Goal: Task Accomplishment & Management: Manage account settings

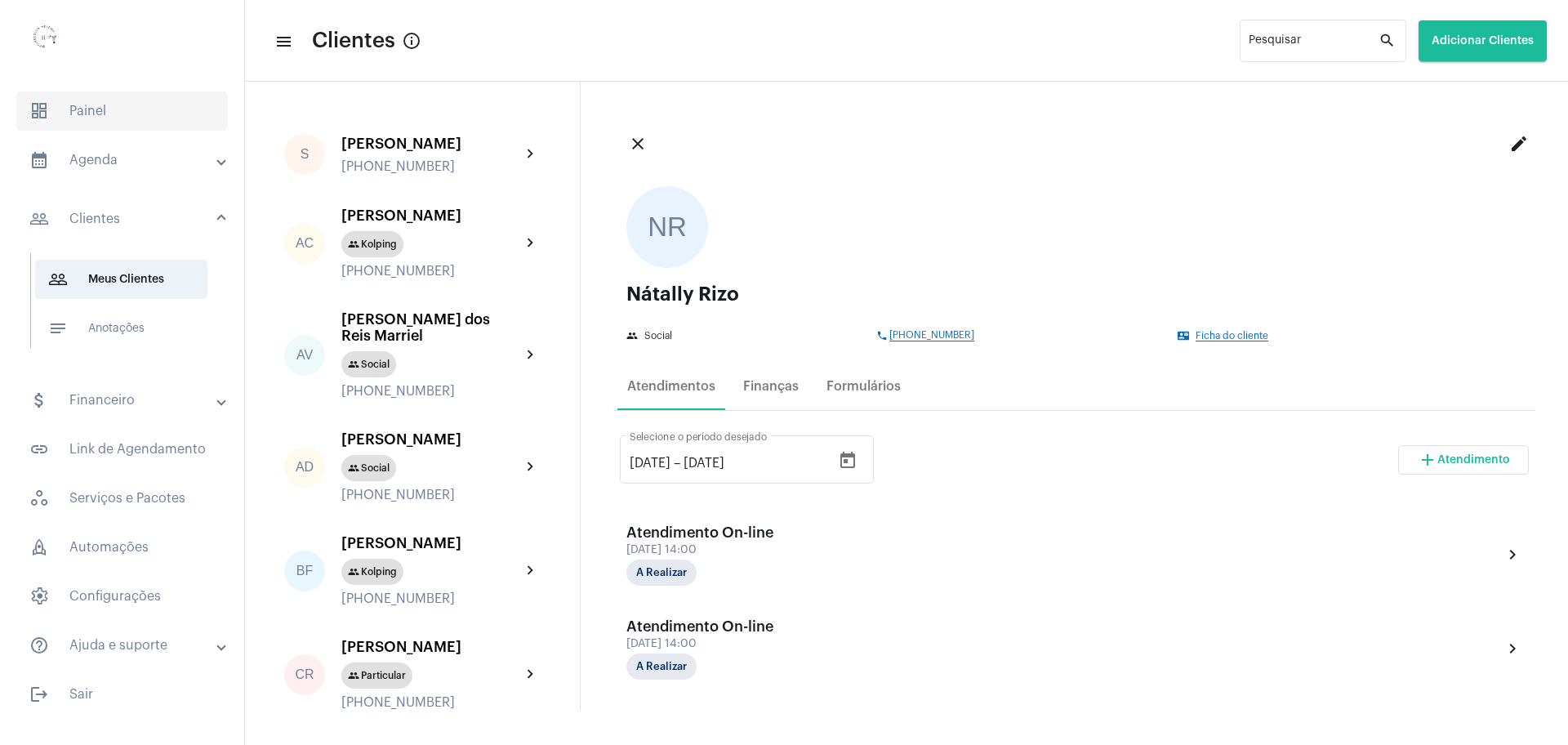
click at [85, 109] on span "dashboard Painel" at bounding box center [122, 110] width 212 height 39
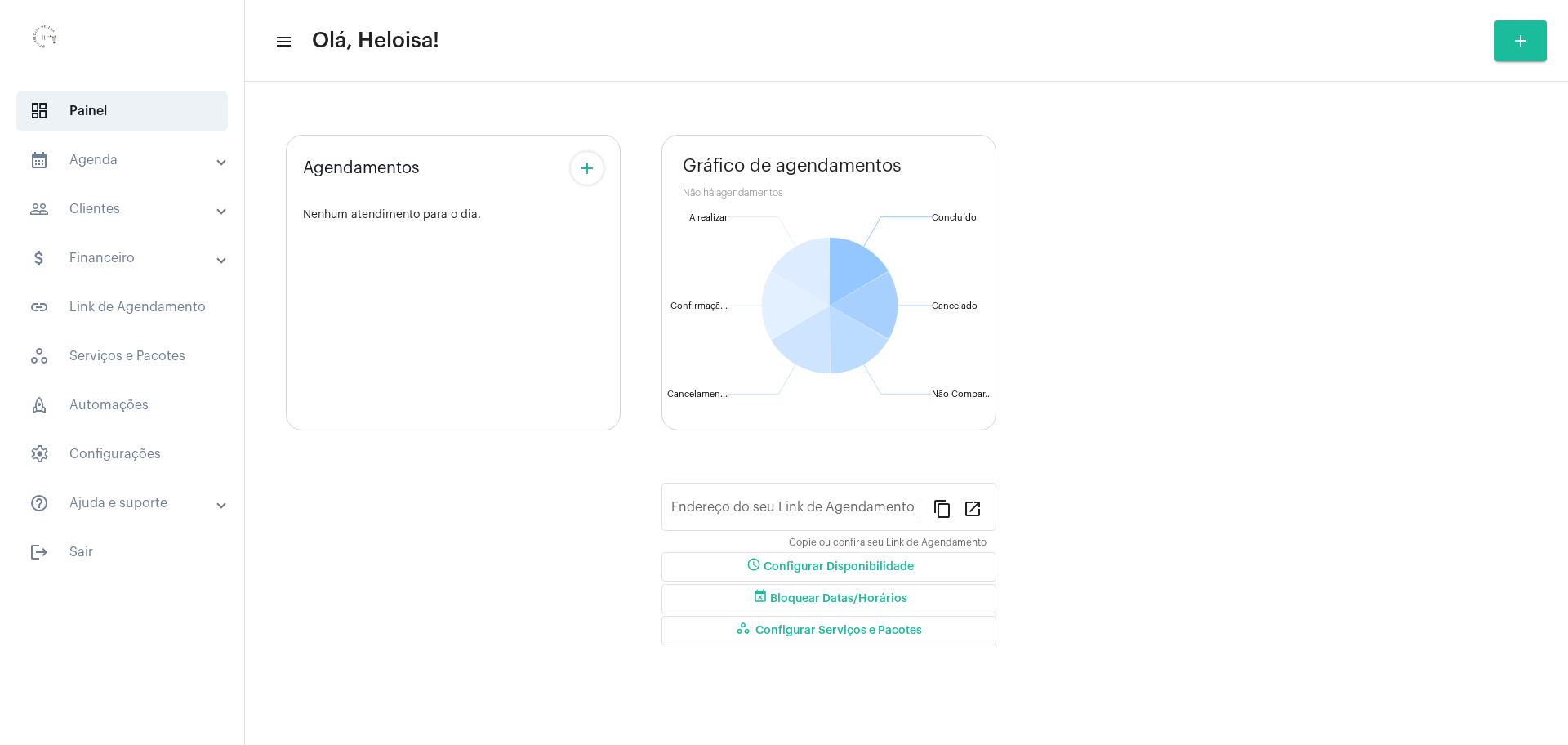
type input "[URL][DOMAIN_NAME]"
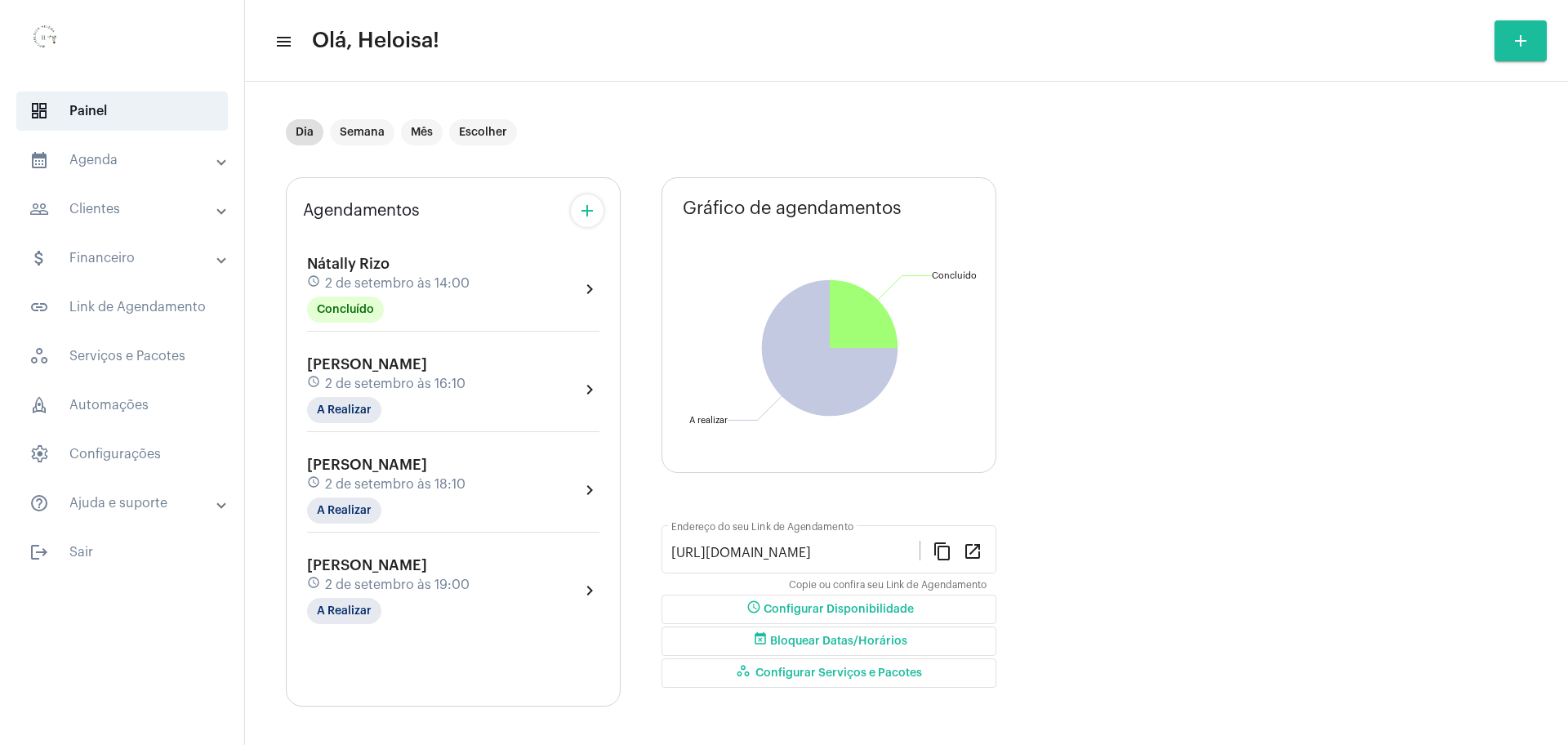
scroll to position [9, 0]
click at [372, 373] on div "schedule 2 de setembro às 16:10" at bounding box center [385, 382] width 158 height 18
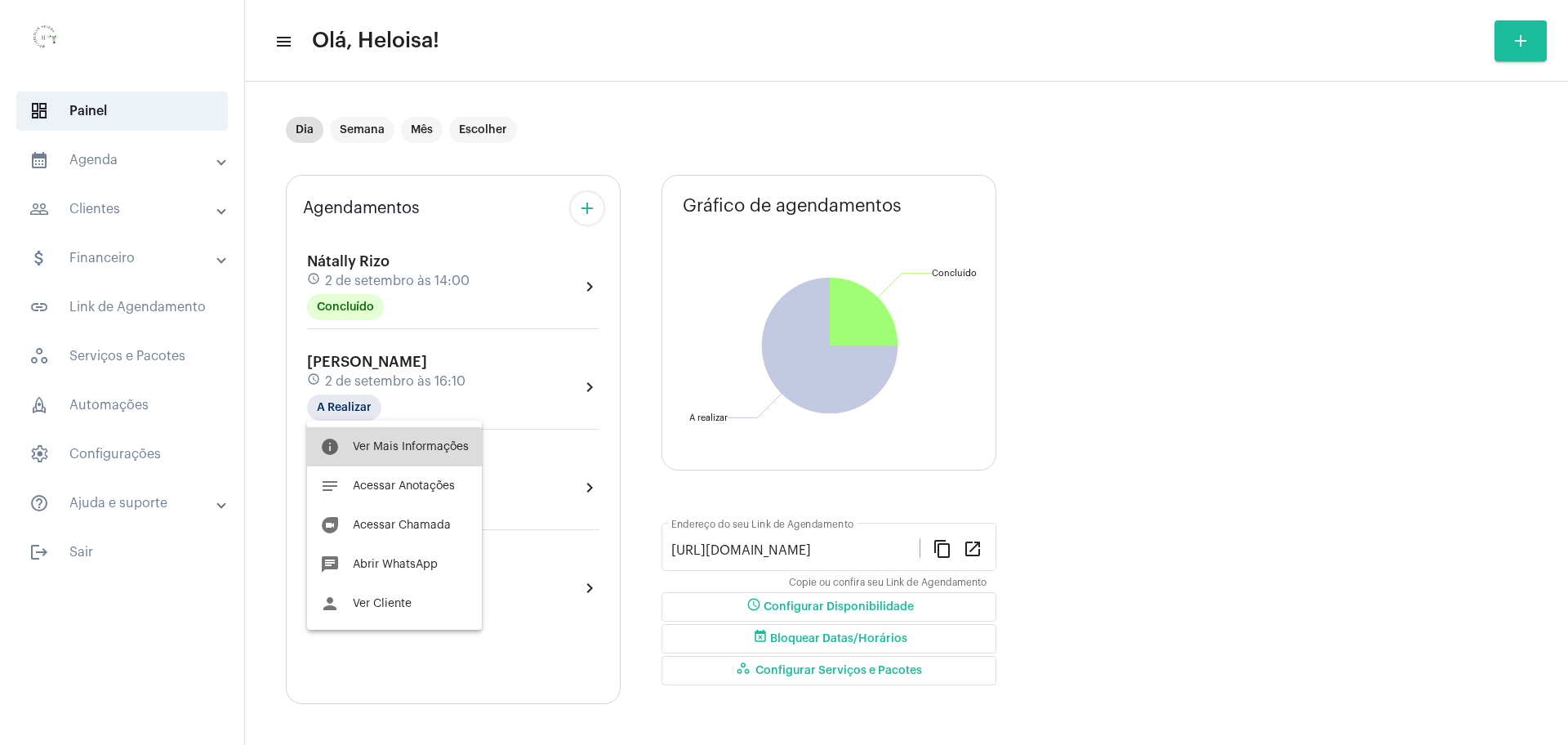
click at [413, 452] on button "info Ver Mais Informações" at bounding box center [394, 447] width 174 height 39
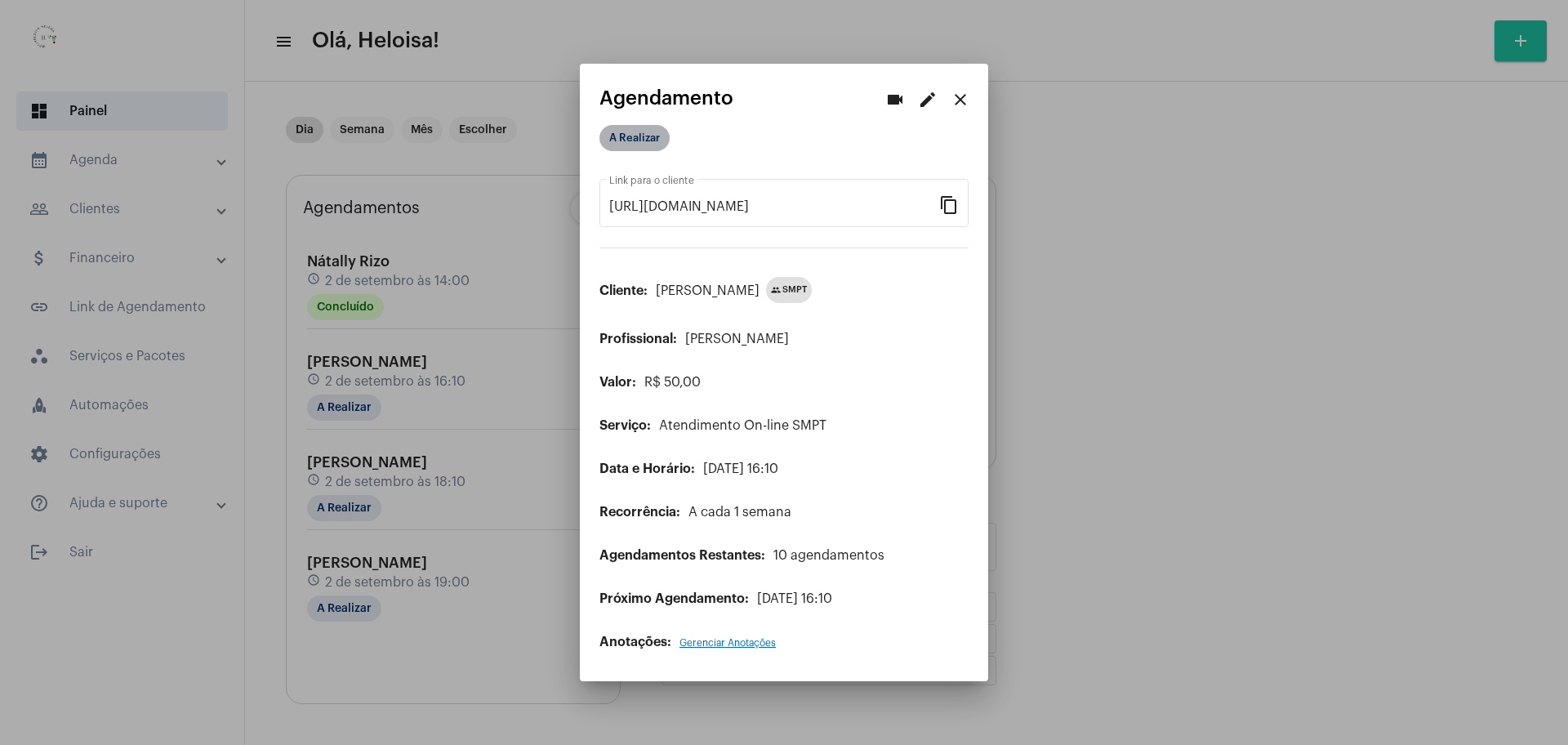
click at [625, 140] on mat-chip "A Realizar" at bounding box center [634, 137] width 70 height 26
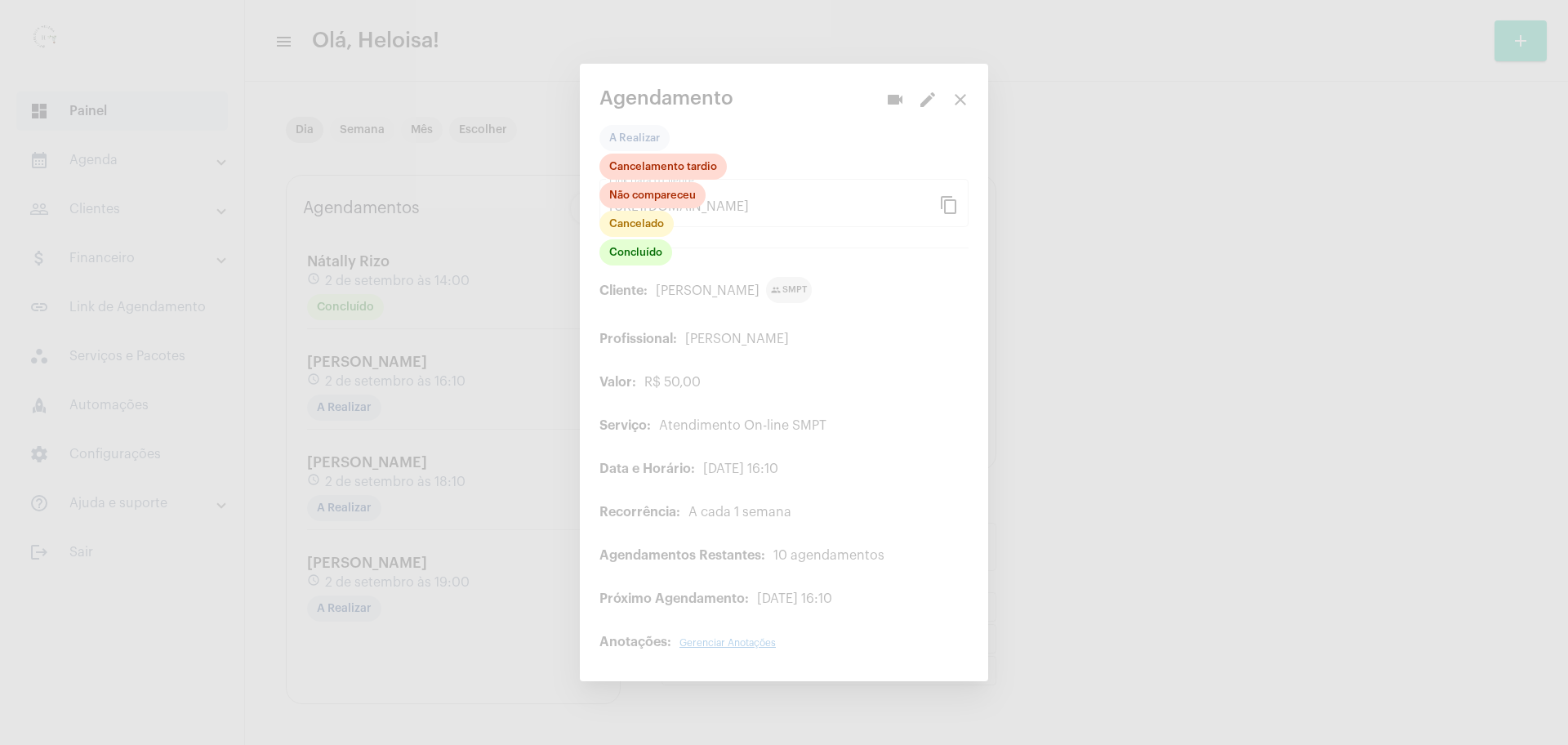
drag, startPoint x: 797, startPoint y: 163, endPoint x: 843, endPoint y: 132, distance: 55.5
click at [804, 158] on div at bounding box center [784, 372] width 1568 height 745
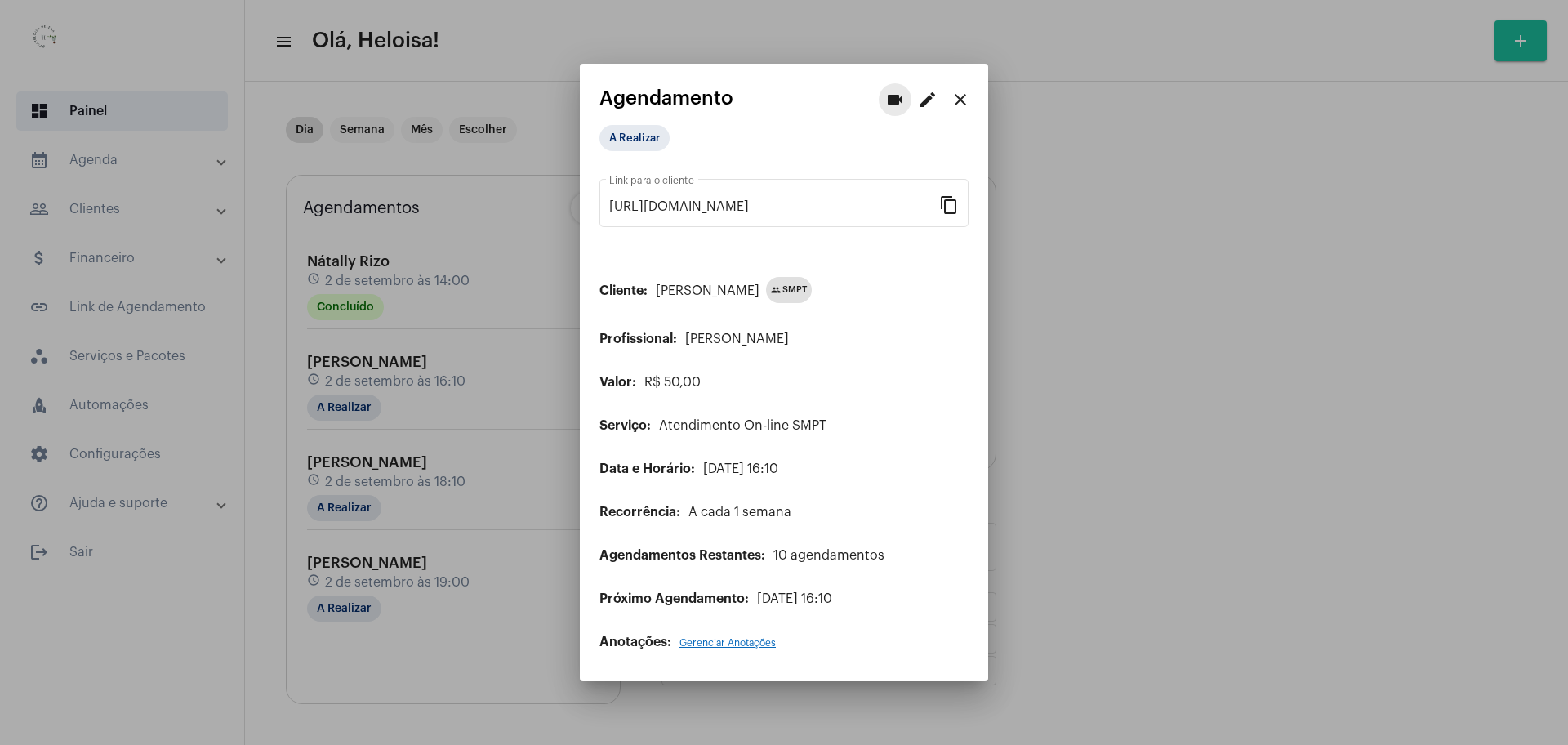
click at [875, 102] on mat-icon "videocam" at bounding box center [895, 100] width 19 height 19
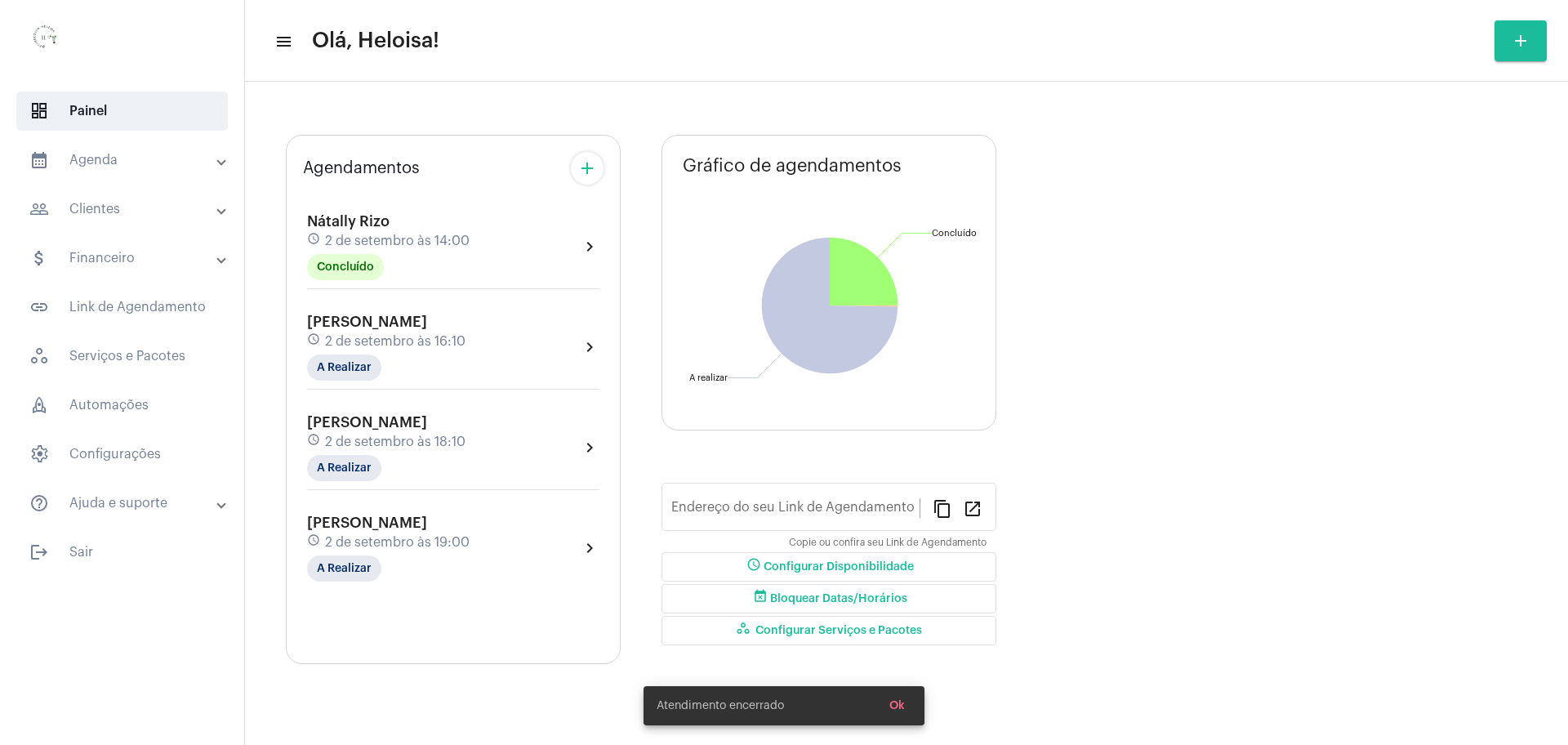
type input "[URL][DOMAIN_NAME]"
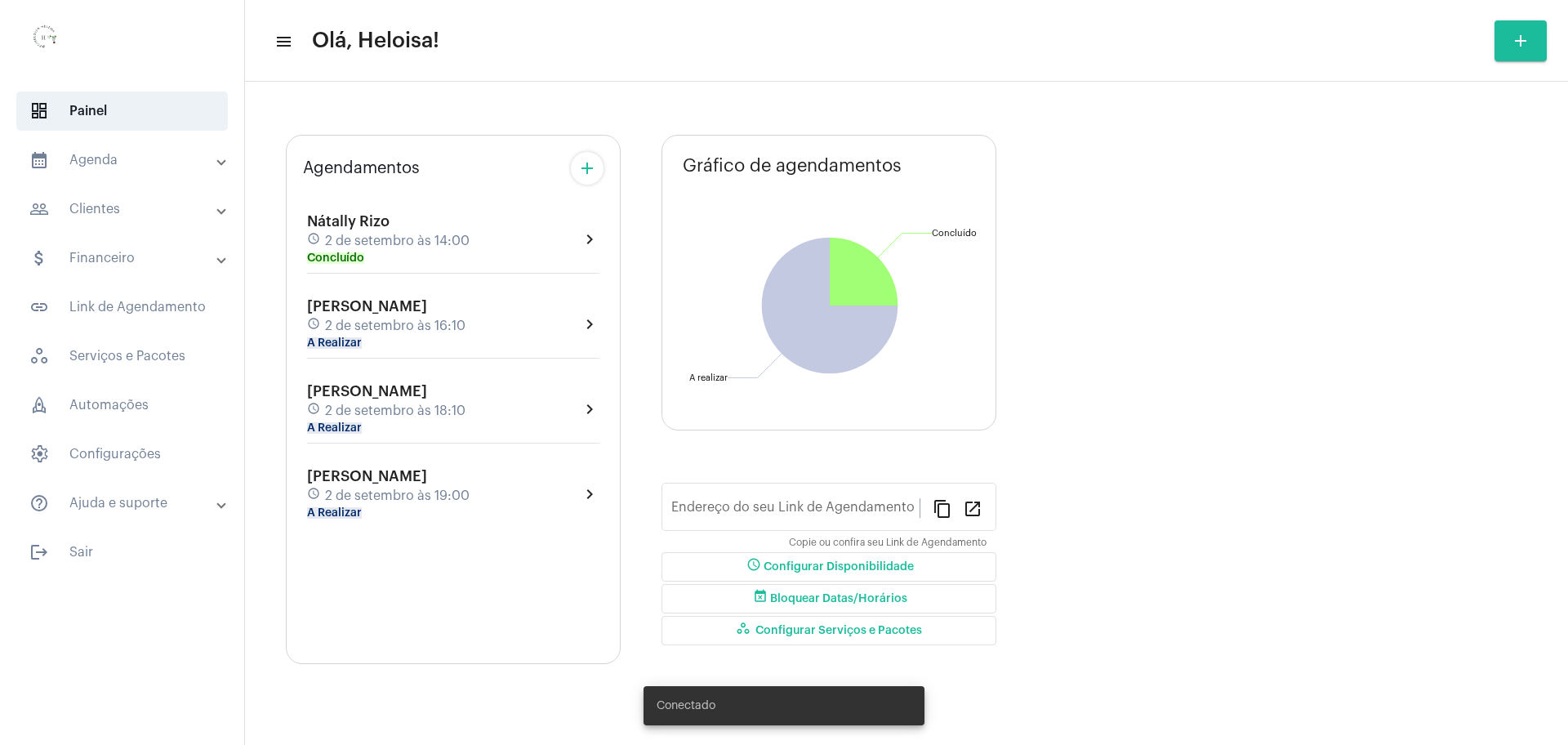
type input "[URL][DOMAIN_NAME]"
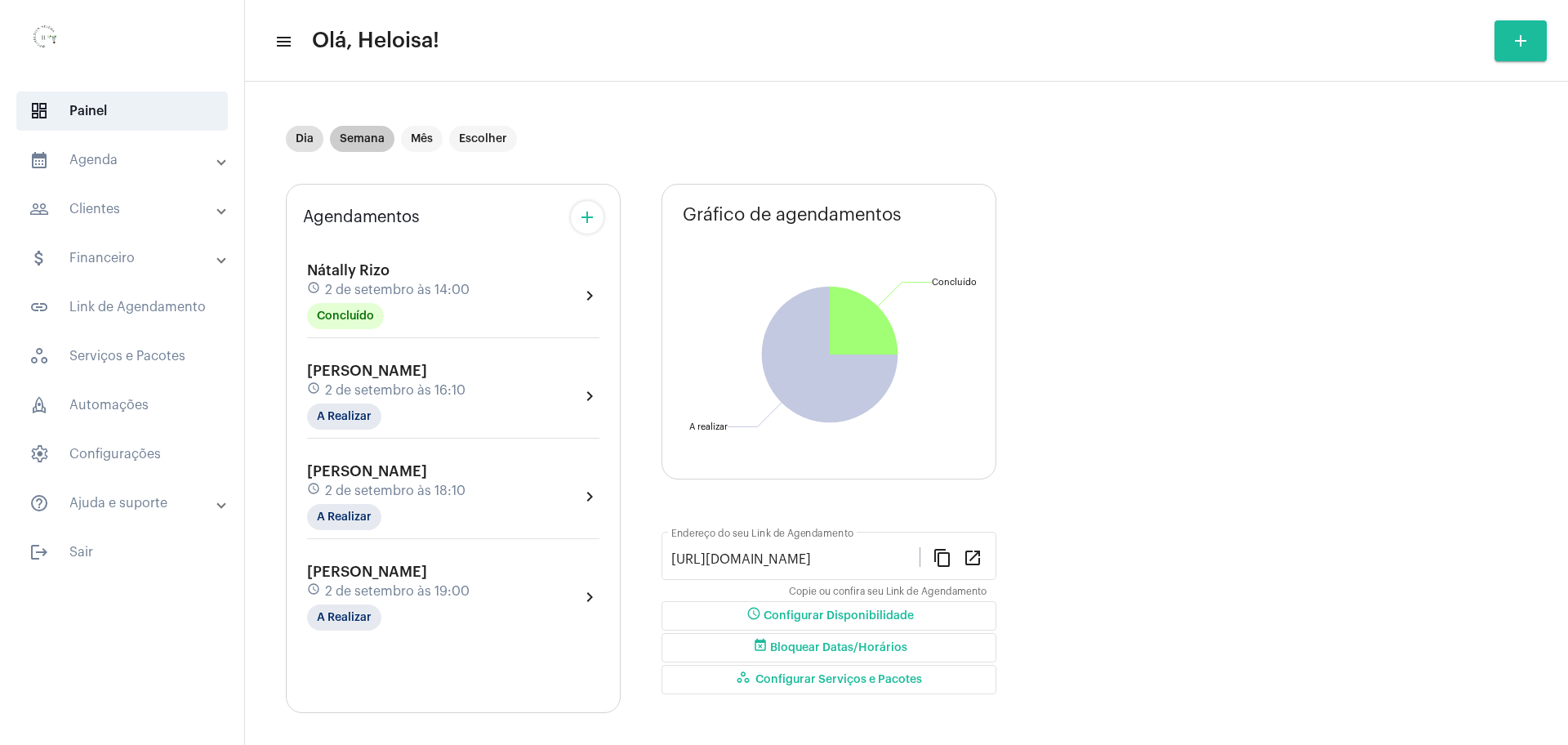
click at [367, 135] on mat-chip "Semana" at bounding box center [361, 138] width 64 height 26
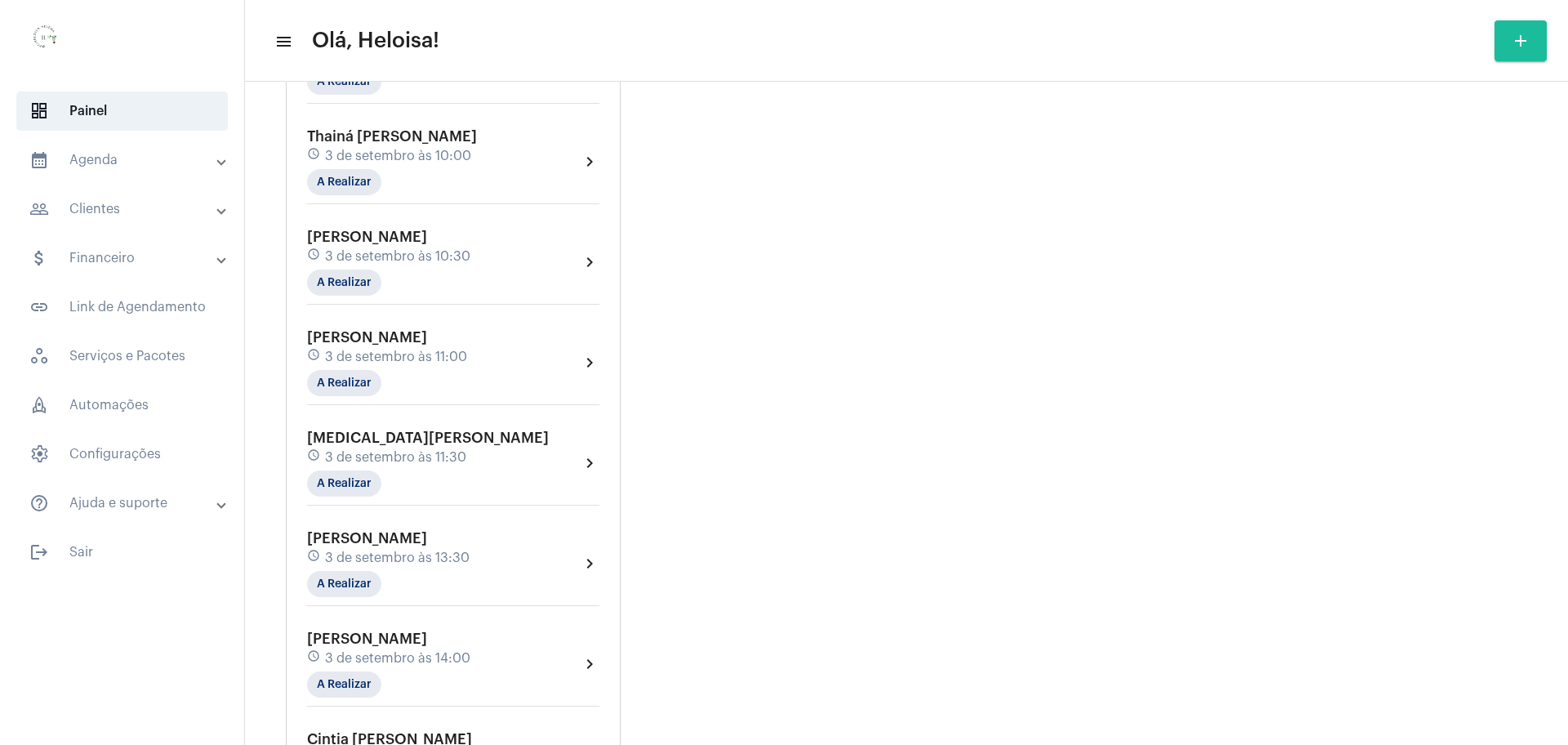
scroll to position [920, 0]
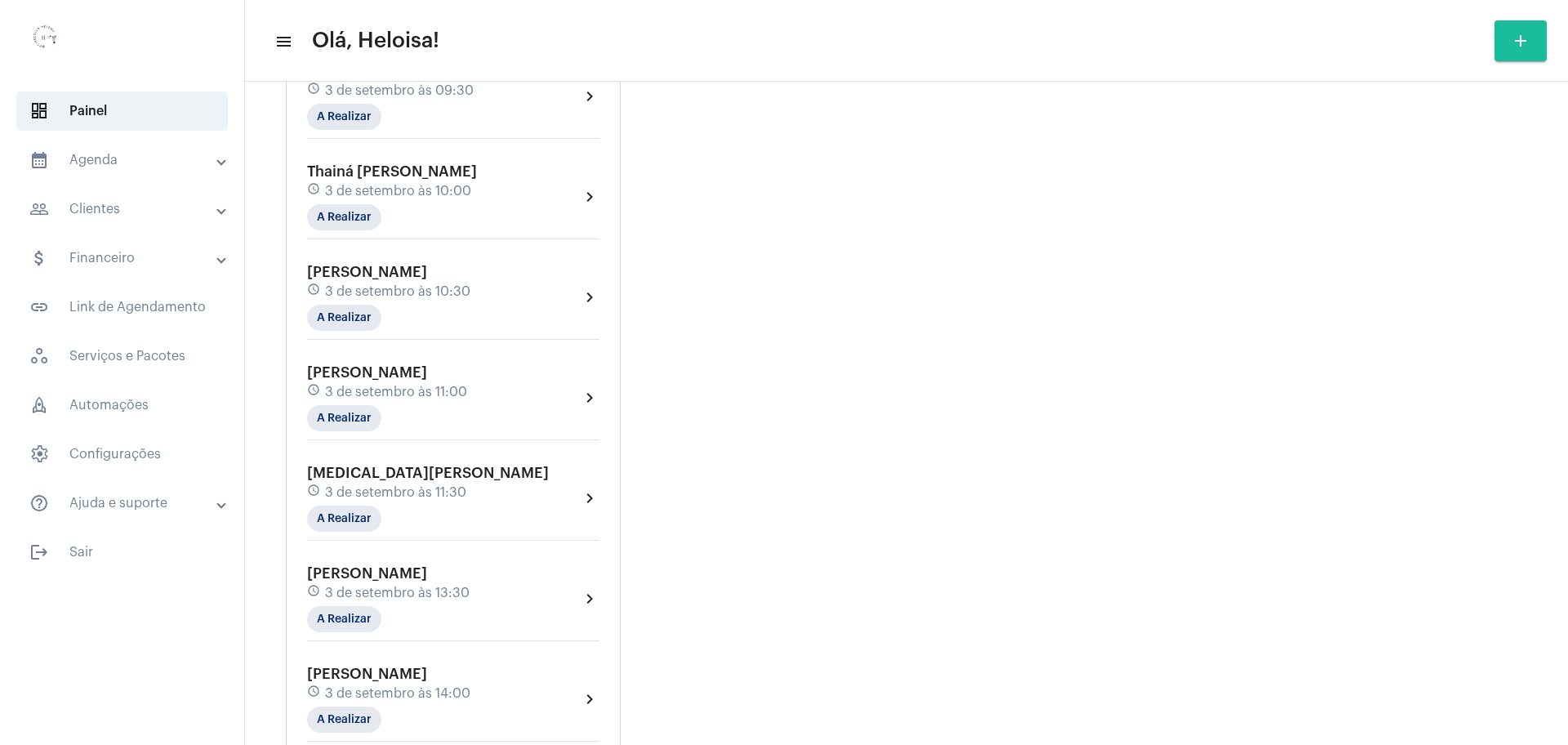
click at [371, 265] on span "[PERSON_NAME]" at bounding box center [366, 271] width 120 height 14
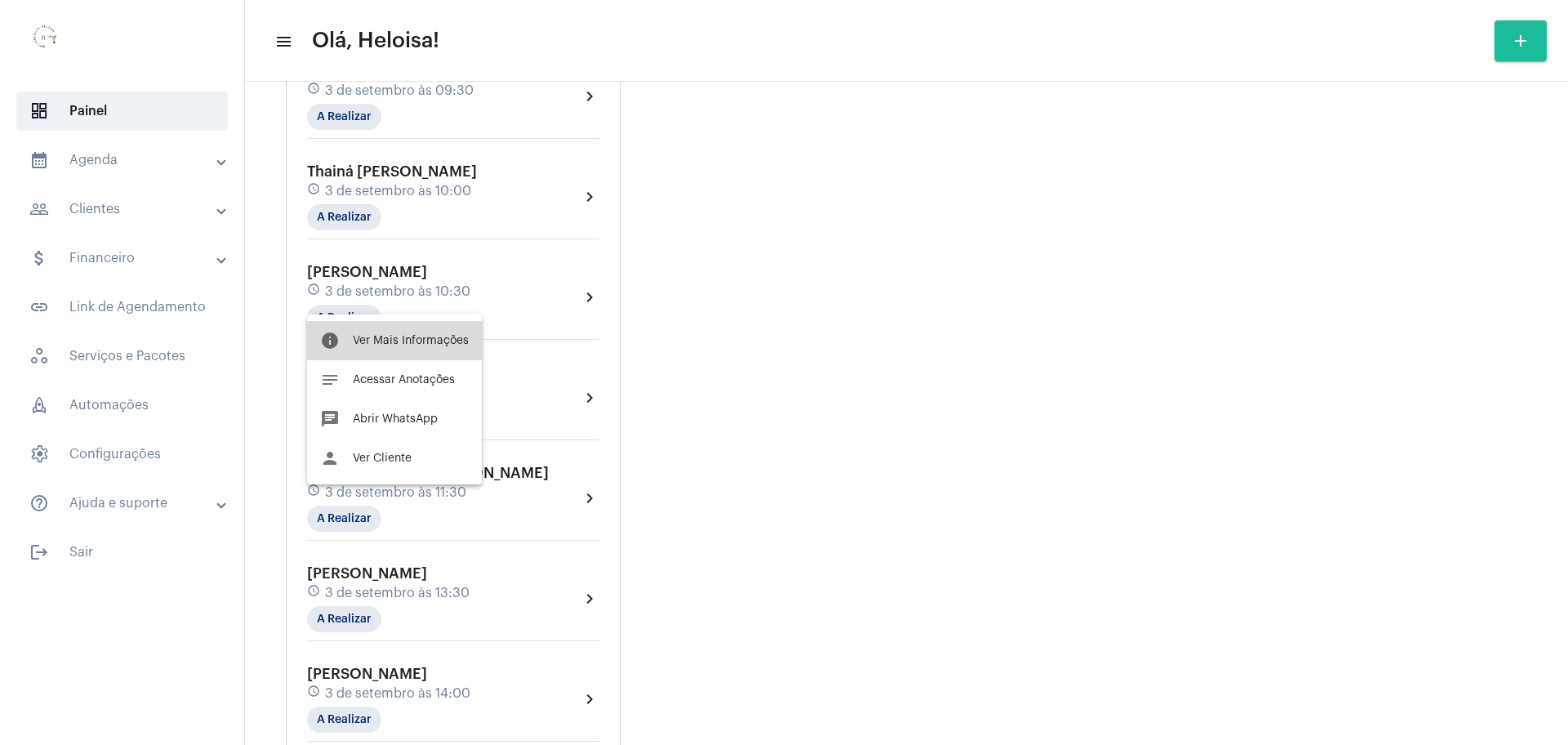
click at [410, 351] on button "info Ver Mais Informações" at bounding box center [394, 340] width 174 height 39
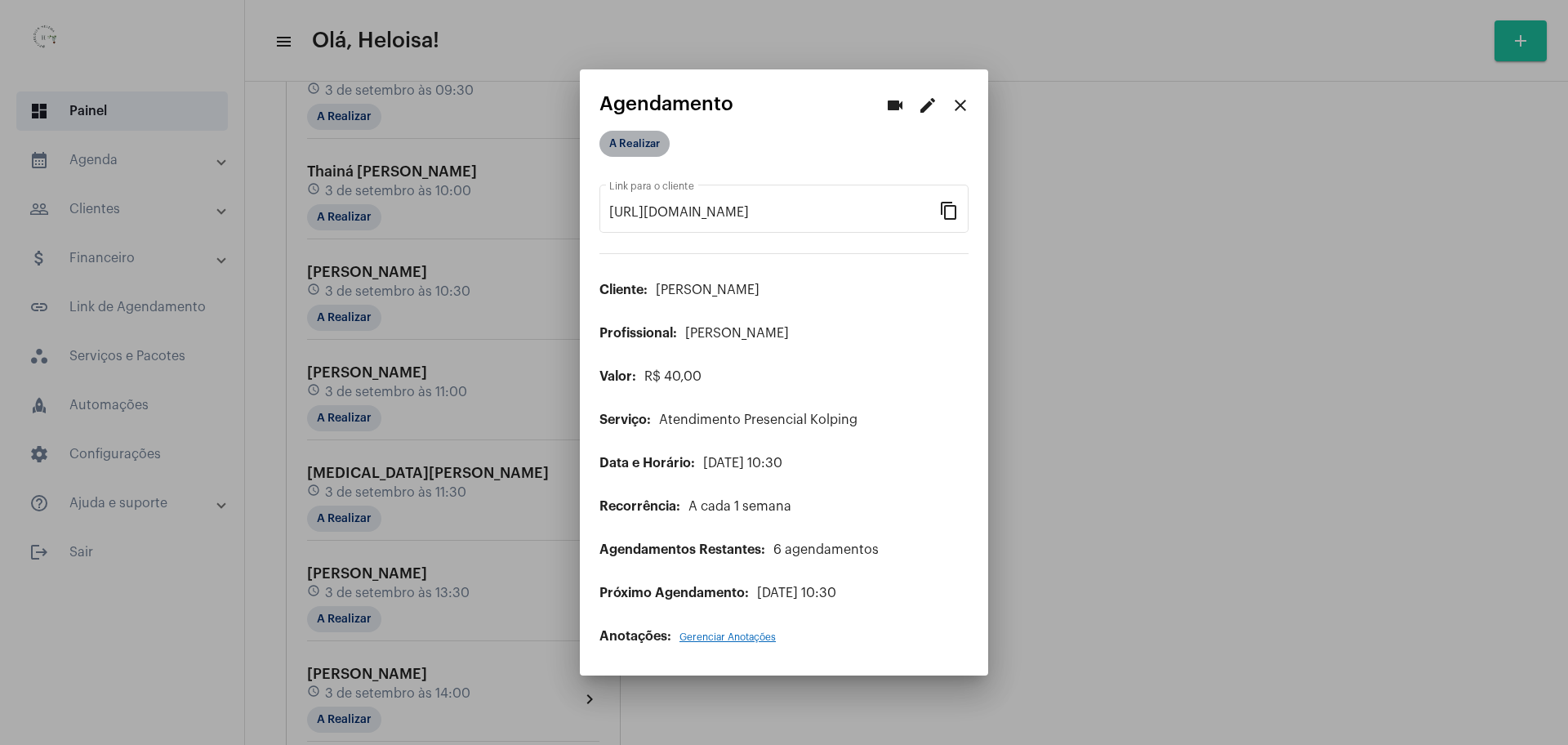
click at [622, 146] on mat-chip "A Realizar" at bounding box center [634, 143] width 70 height 26
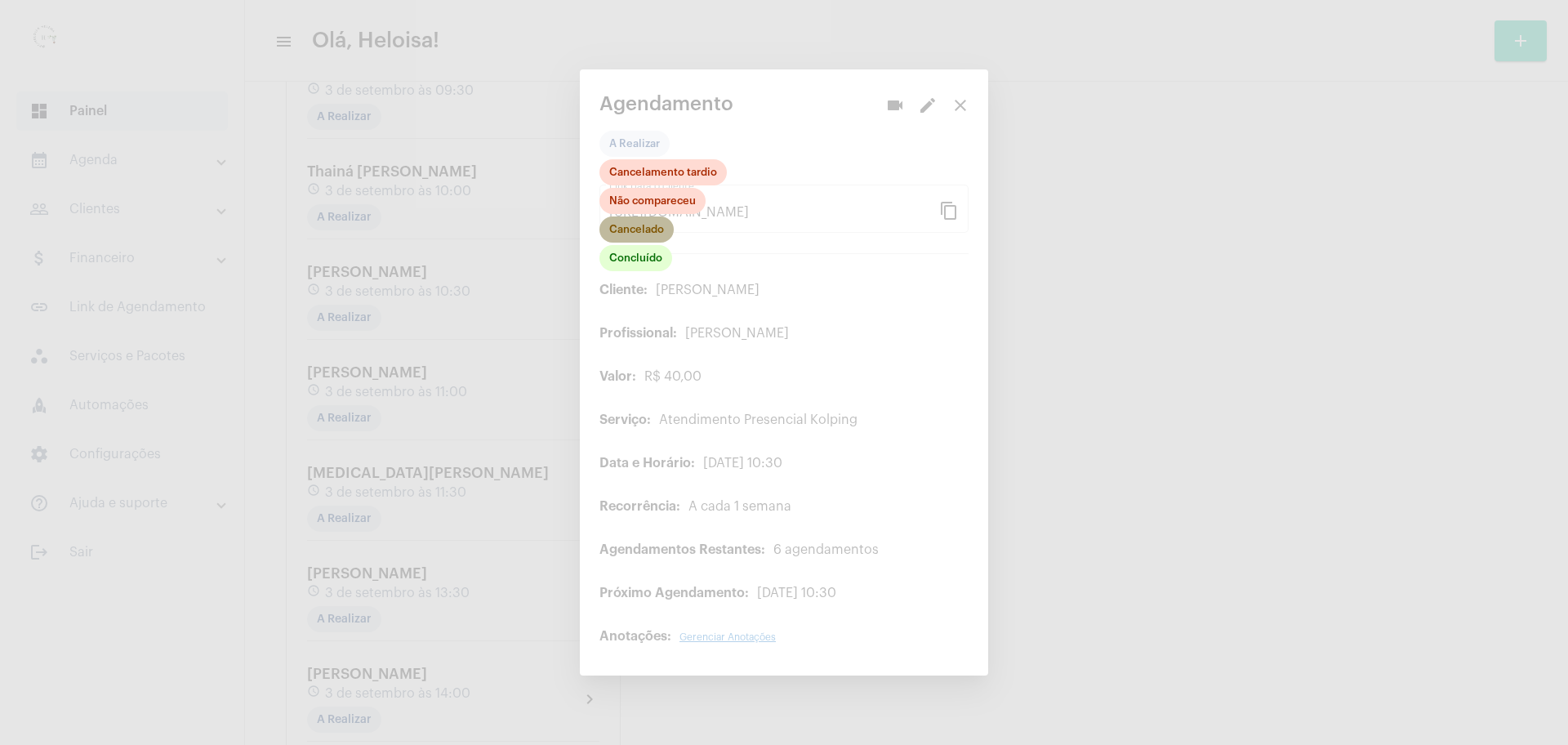
click at [644, 236] on mat-chip "Cancelado" at bounding box center [637, 229] width 75 height 26
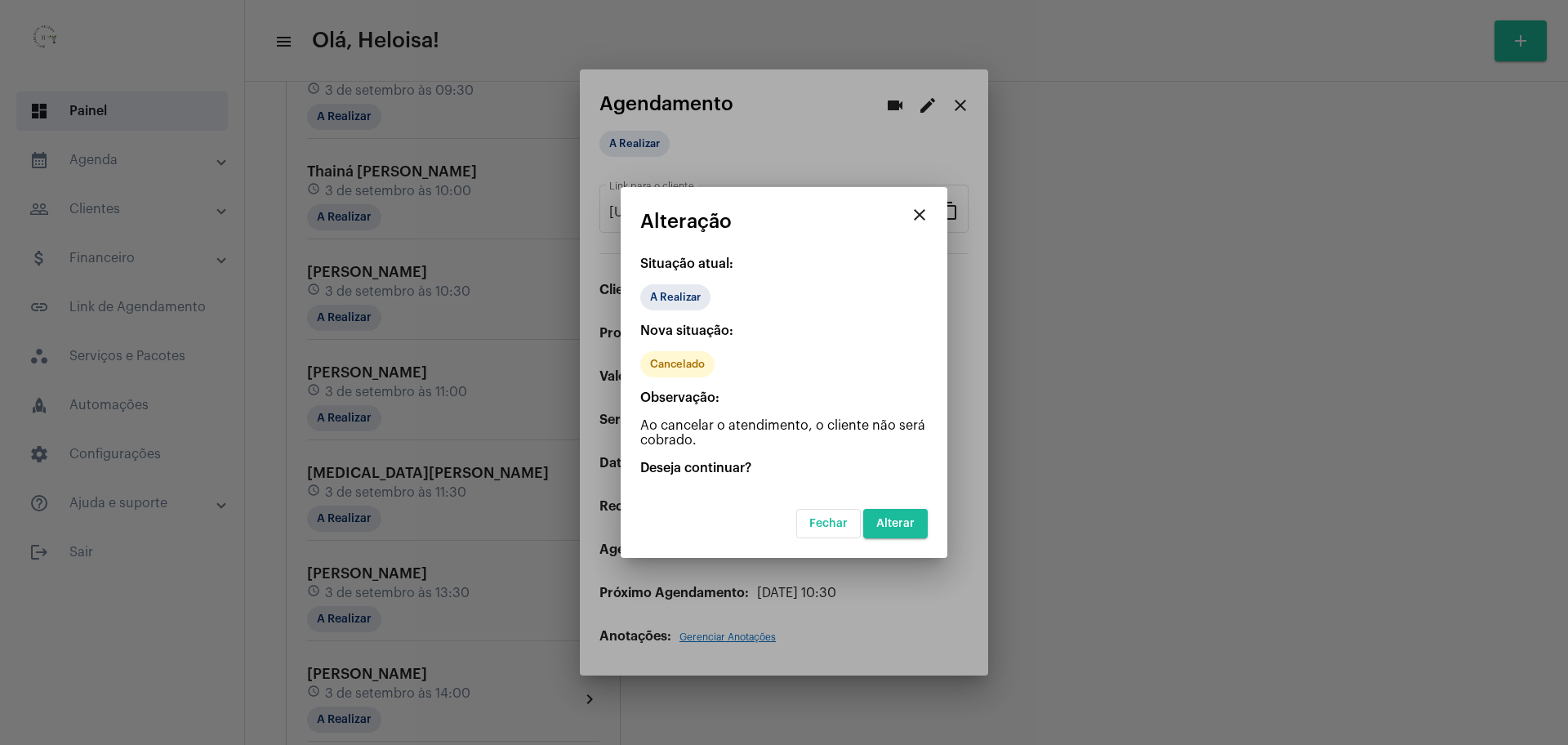
click at [904, 519] on span "Alterar" at bounding box center [895, 524] width 38 height 12
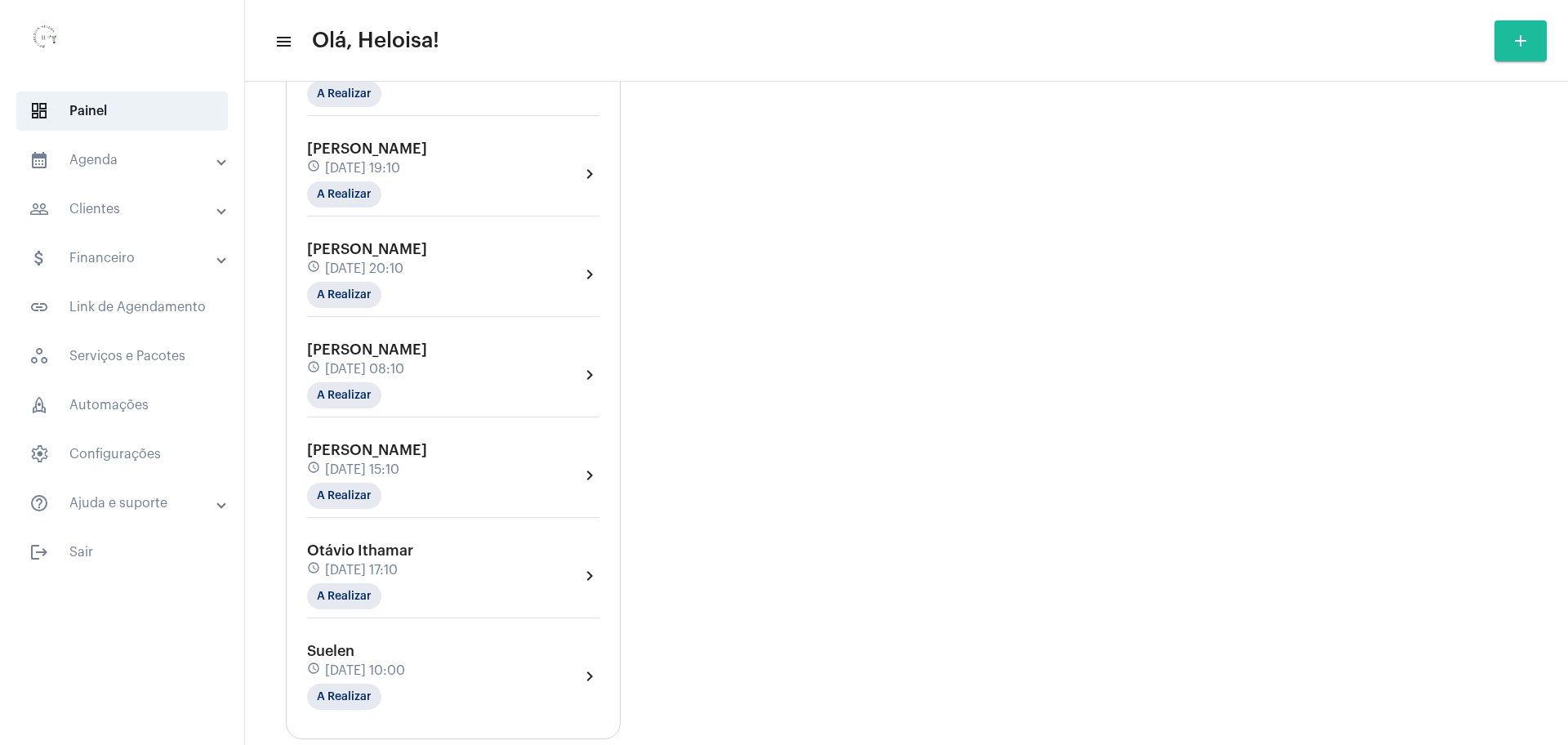
scroll to position [2368, 0]
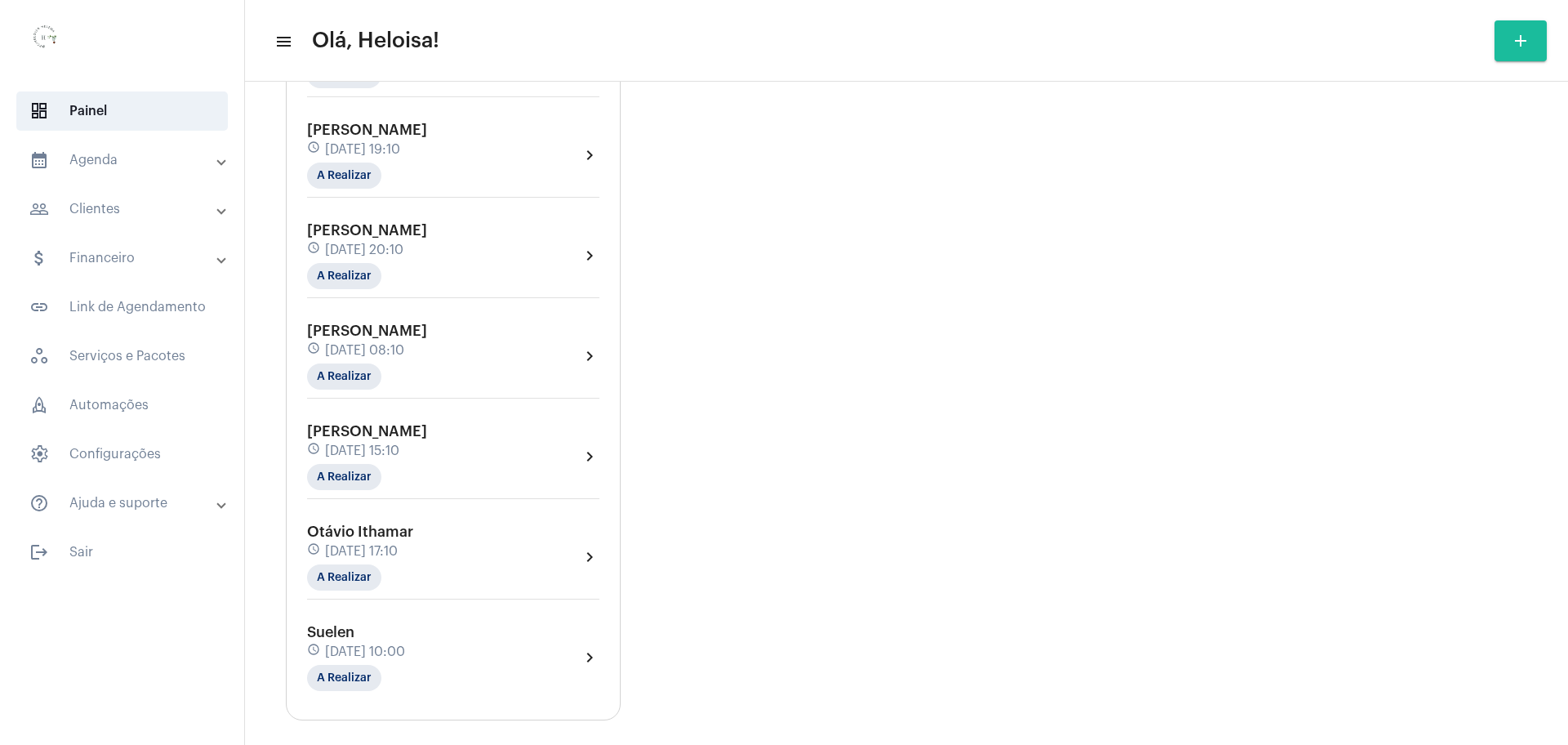
click at [368, 643] on div "schedule 6 de setembro às 10:00" at bounding box center [356, 652] width 98 height 18
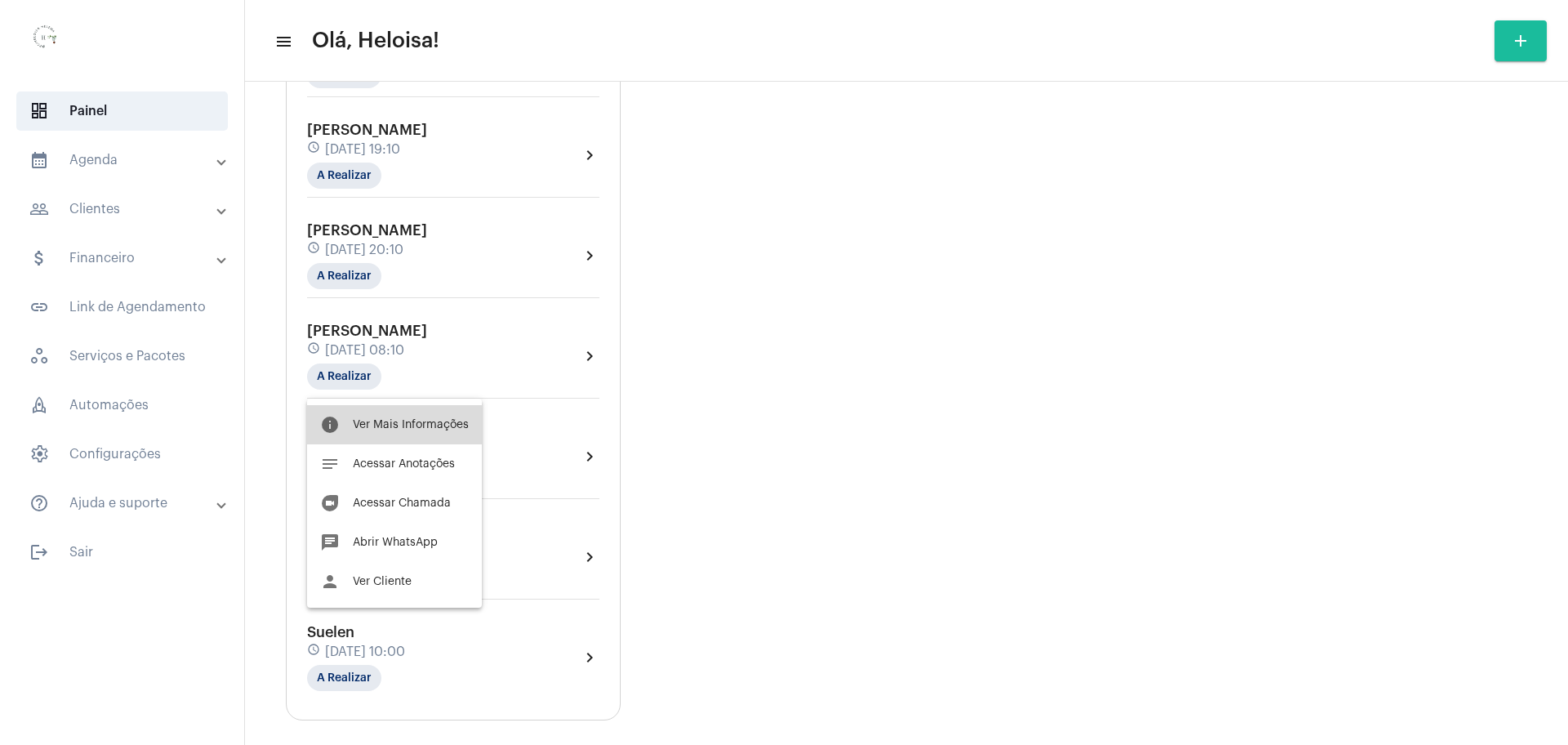
click at [412, 416] on button "info Ver Mais Informações" at bounding box center [394, 425] width 174 height 39
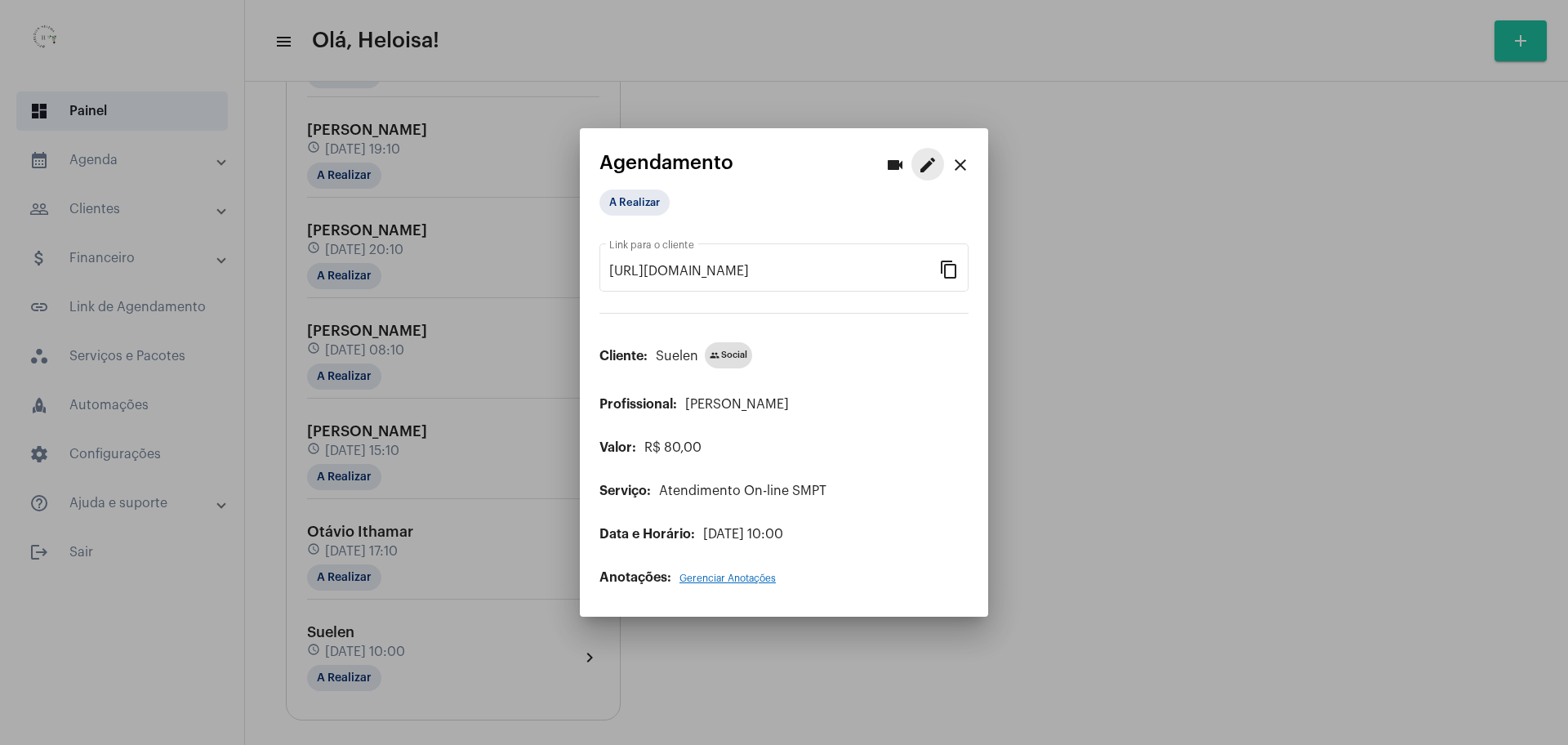
click at [933, 168] on mat-icon "edit" at bounding box center [928, 165] width 19 height 19
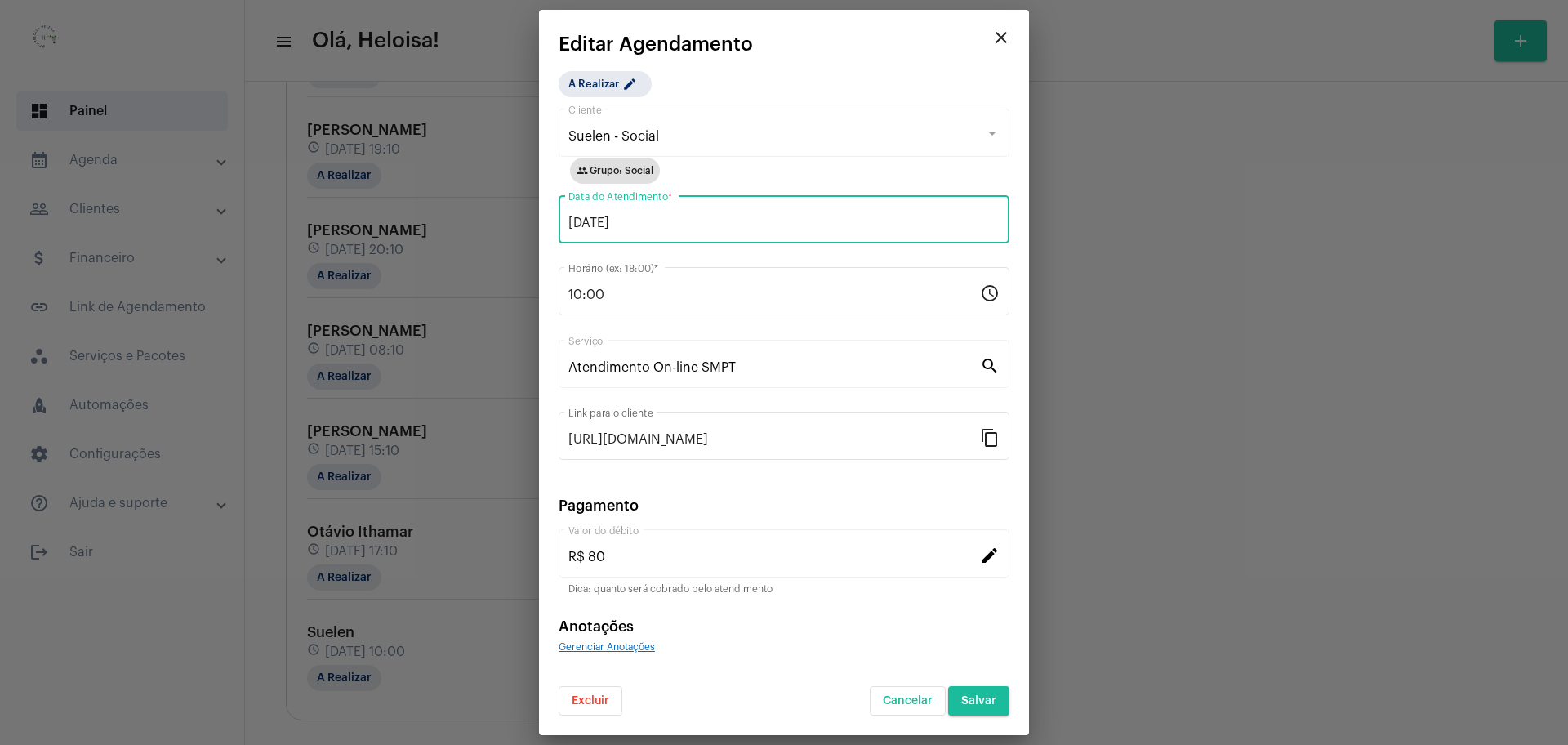
click at [678, 218] on input "06/09/2025" at bounding box center [784, 222] width 431 height 14
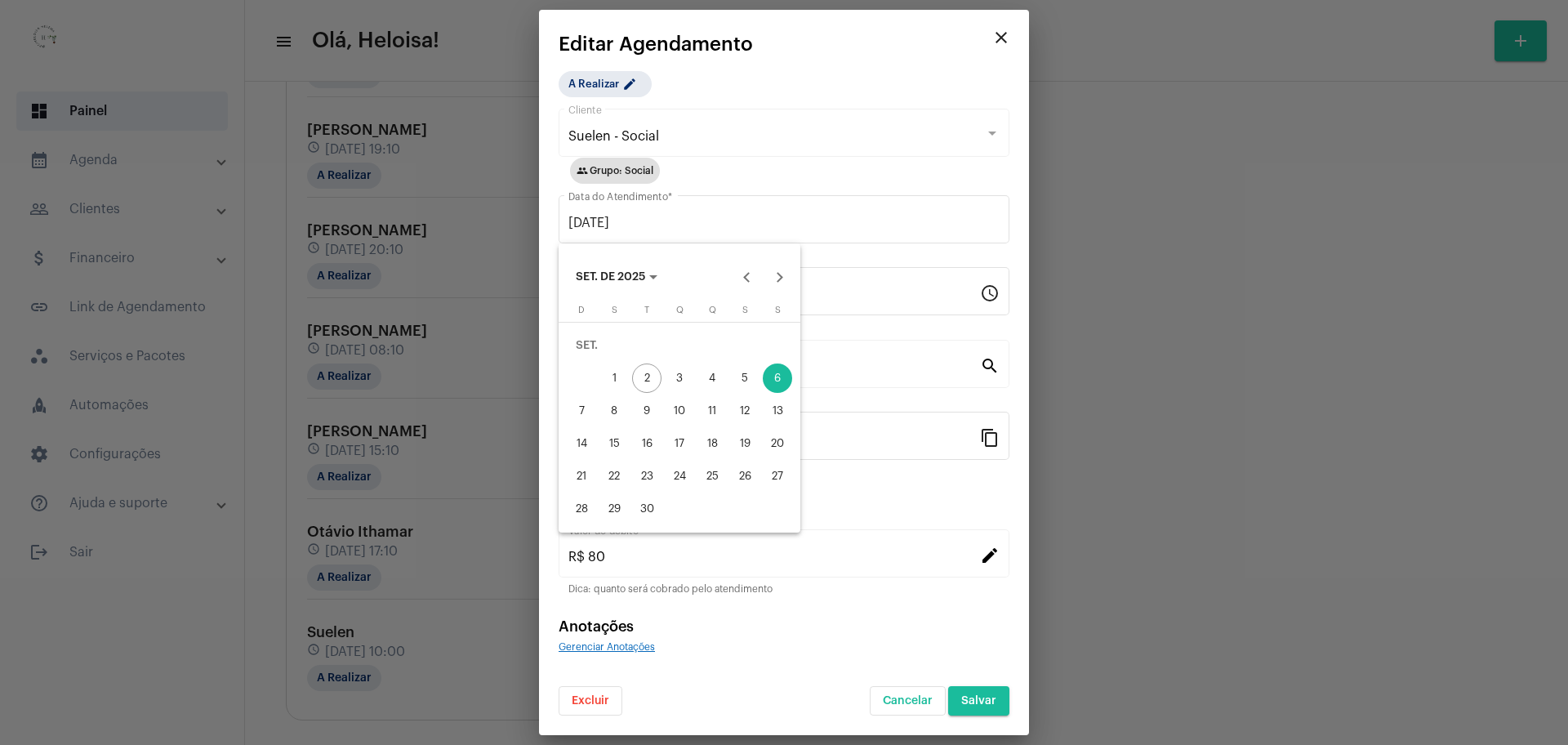
click at [674, 410] on div "10" at bounding box center [680, 410] width 30 height 30
type input "10/09/2025"
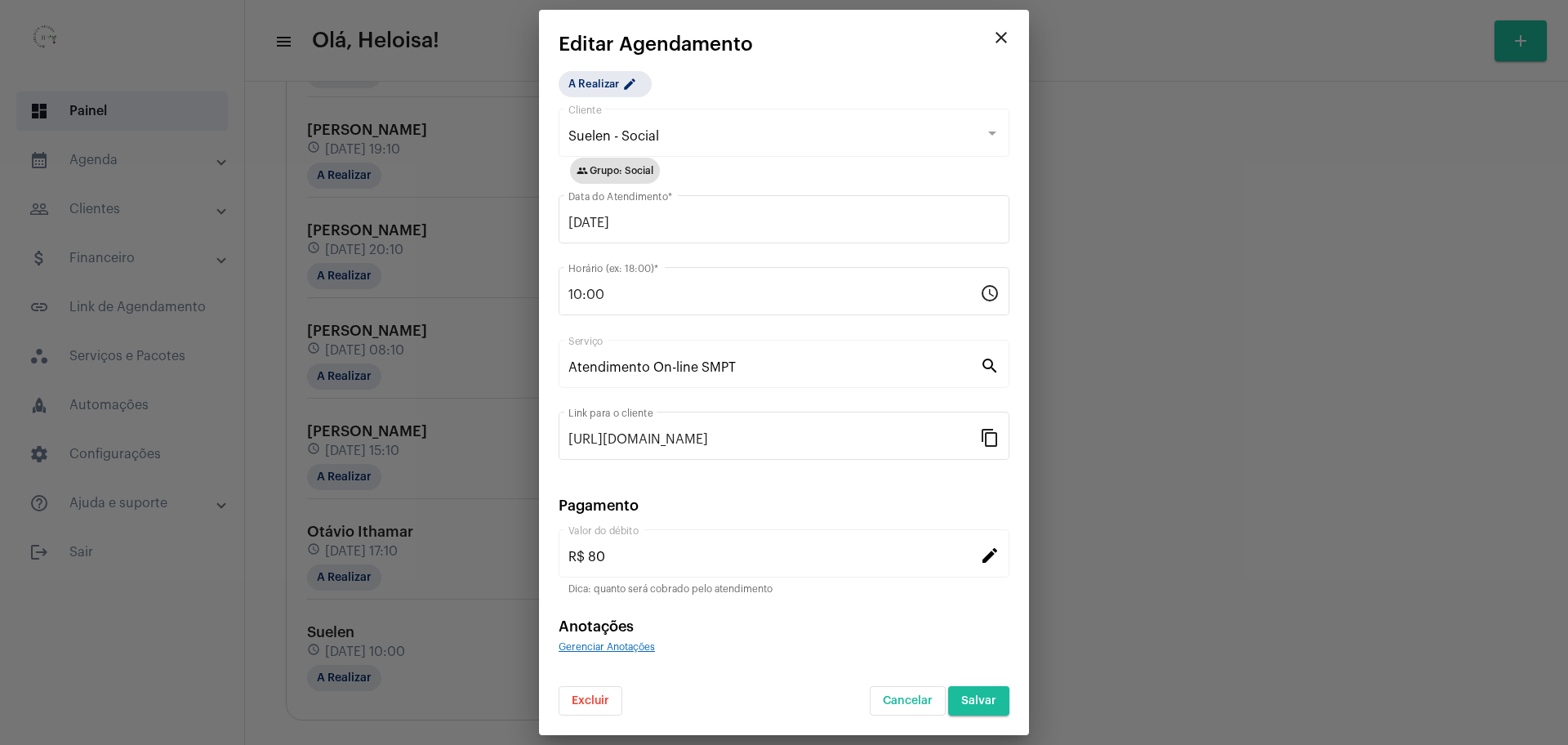
drag, startPoint x: 622, startPoint y: 285, endPoint x: 526, endPoint y: 279, distance: 96.2
click at [526, 278] on div "videocam edit close Agendamento A Realizar https://neft.com.br/agendamento/fbbf…" at bounding box center [784, 372] width 1568 height 745
click at [632, 300] on input "10:00" at bounding box center [774, 294] width 412 height 14
drag, startPoint x: 628, startPoint y: 296, endPoint x: 568, endPoint y: 293, distance: 60.1
click at [568, 293] on input "10:00" at bounding box center [774, 294] width 412 height 14
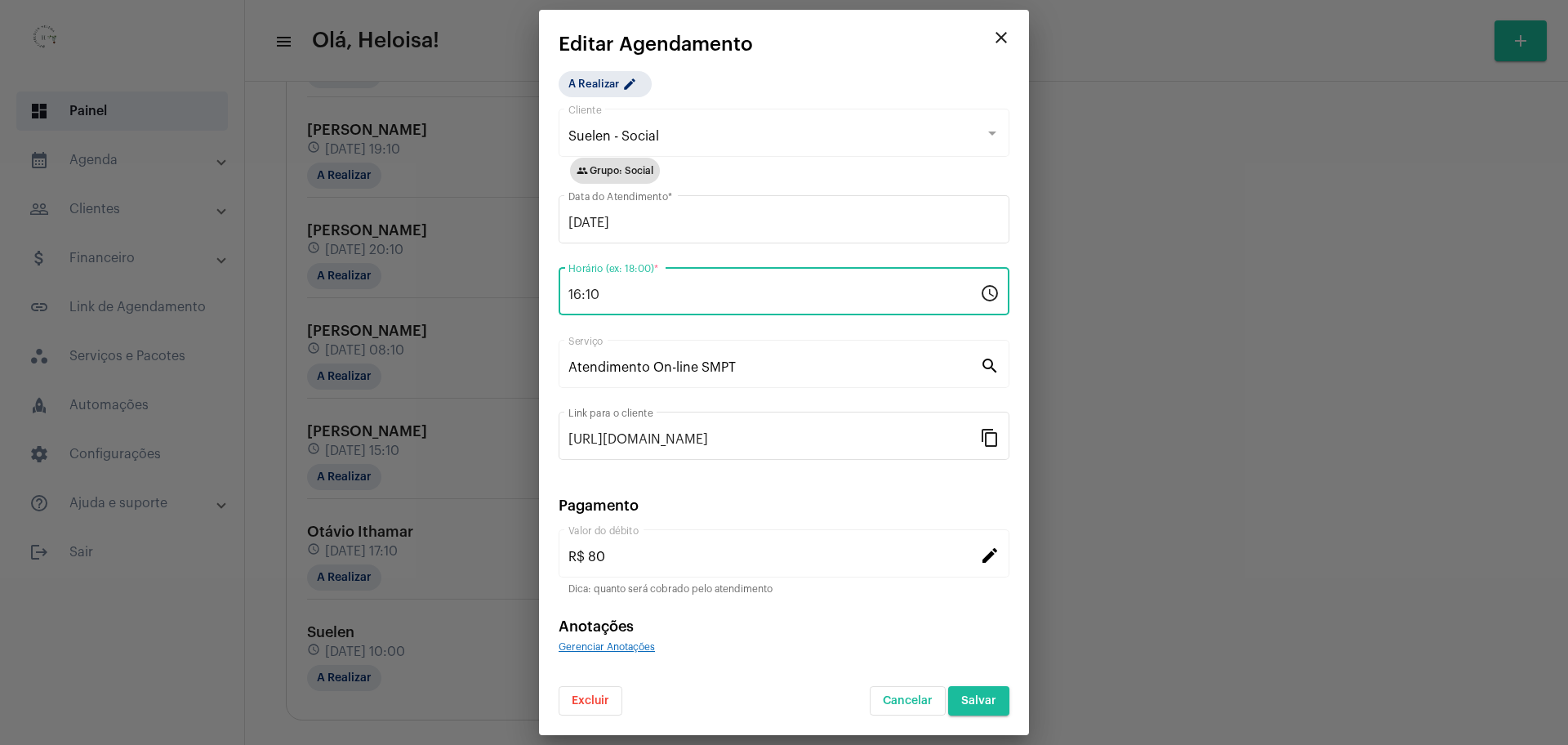
type input "16:10"
click at [998, 698] on button "Salvar" at bounding box center [979, 701] width 61 height 30
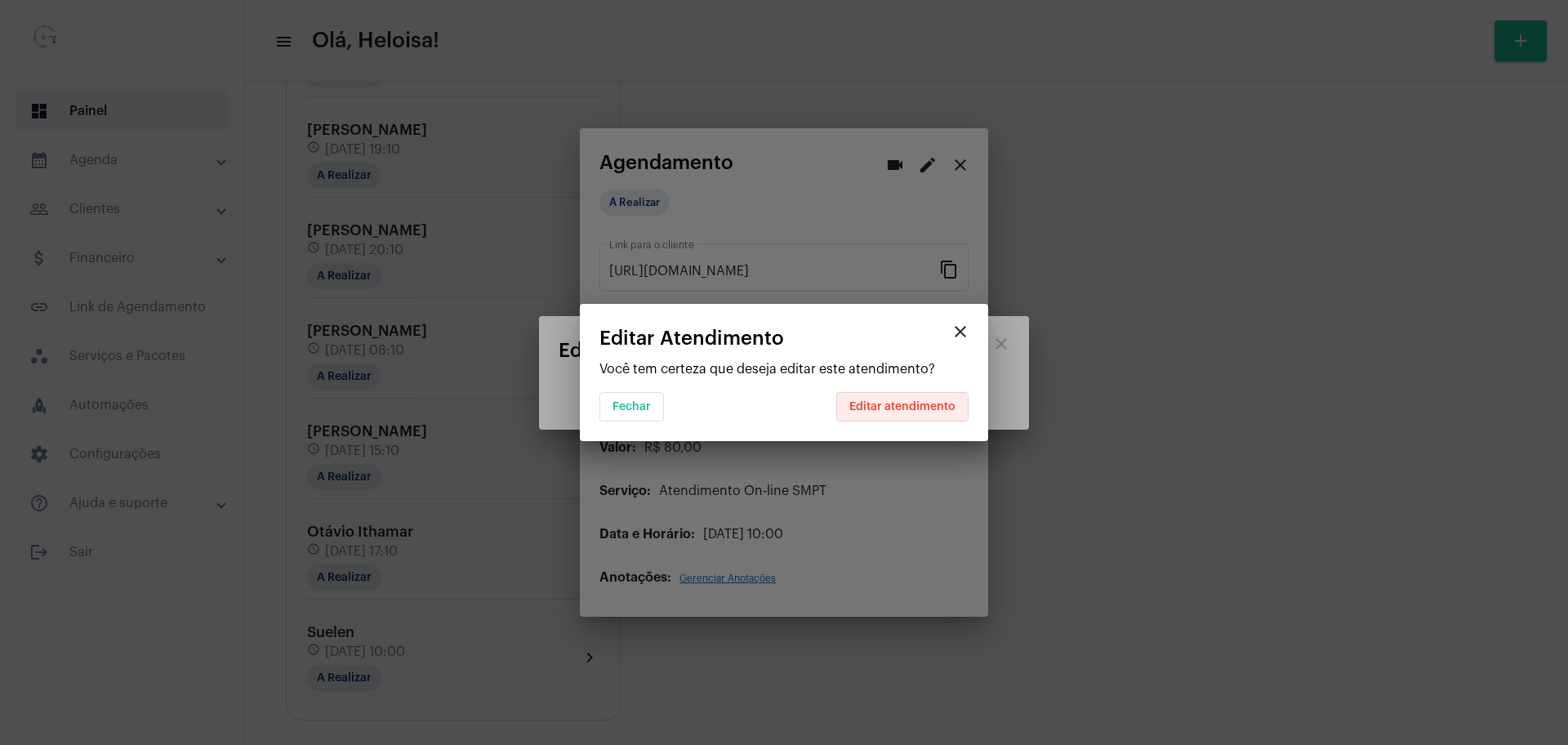
click at [878, 410] on span "Editar atendimento" at bounding box center [902, 407] width 106 height 12
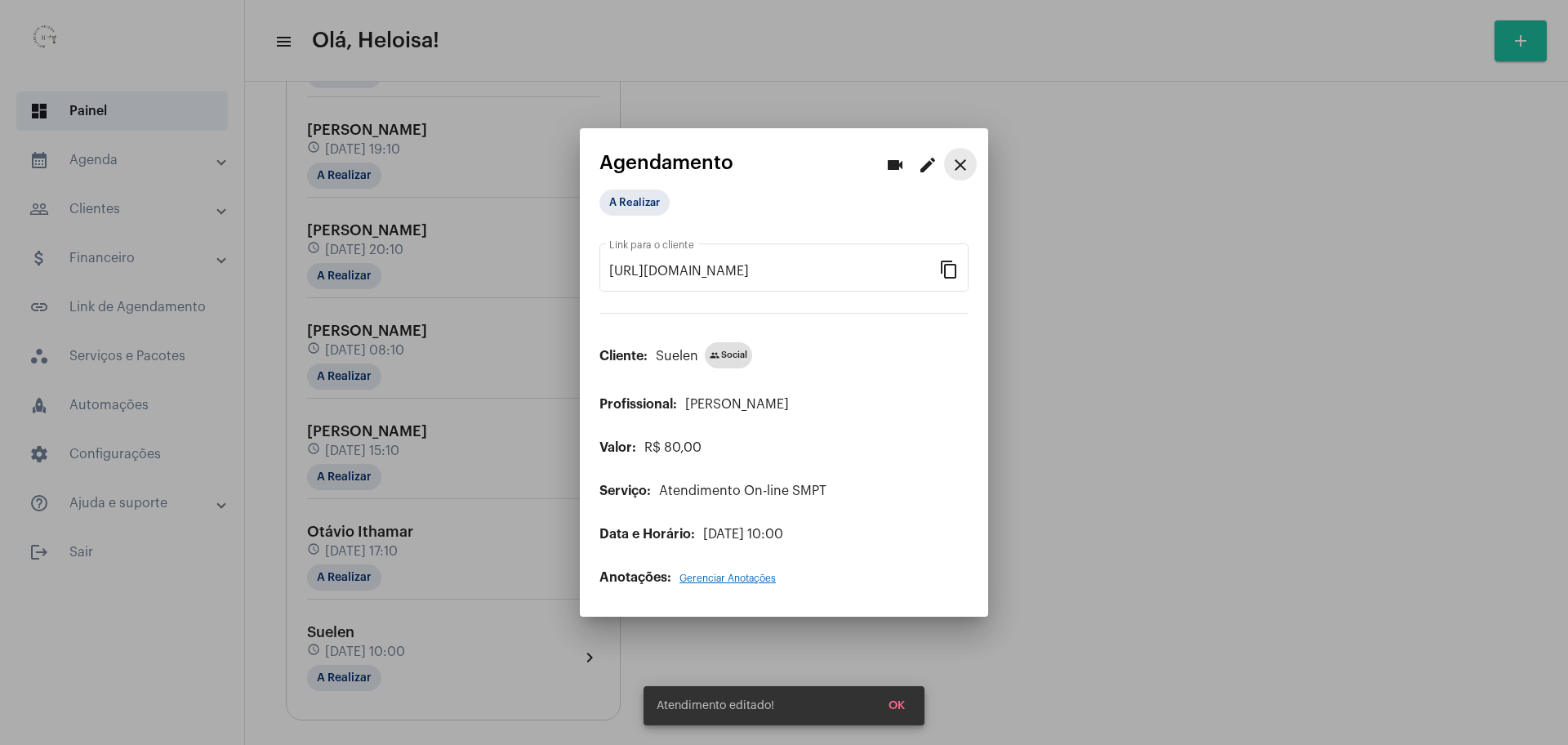
click at [966, 163] on mat-icon "close" at bounding box center [960, 165] width 19 height 19
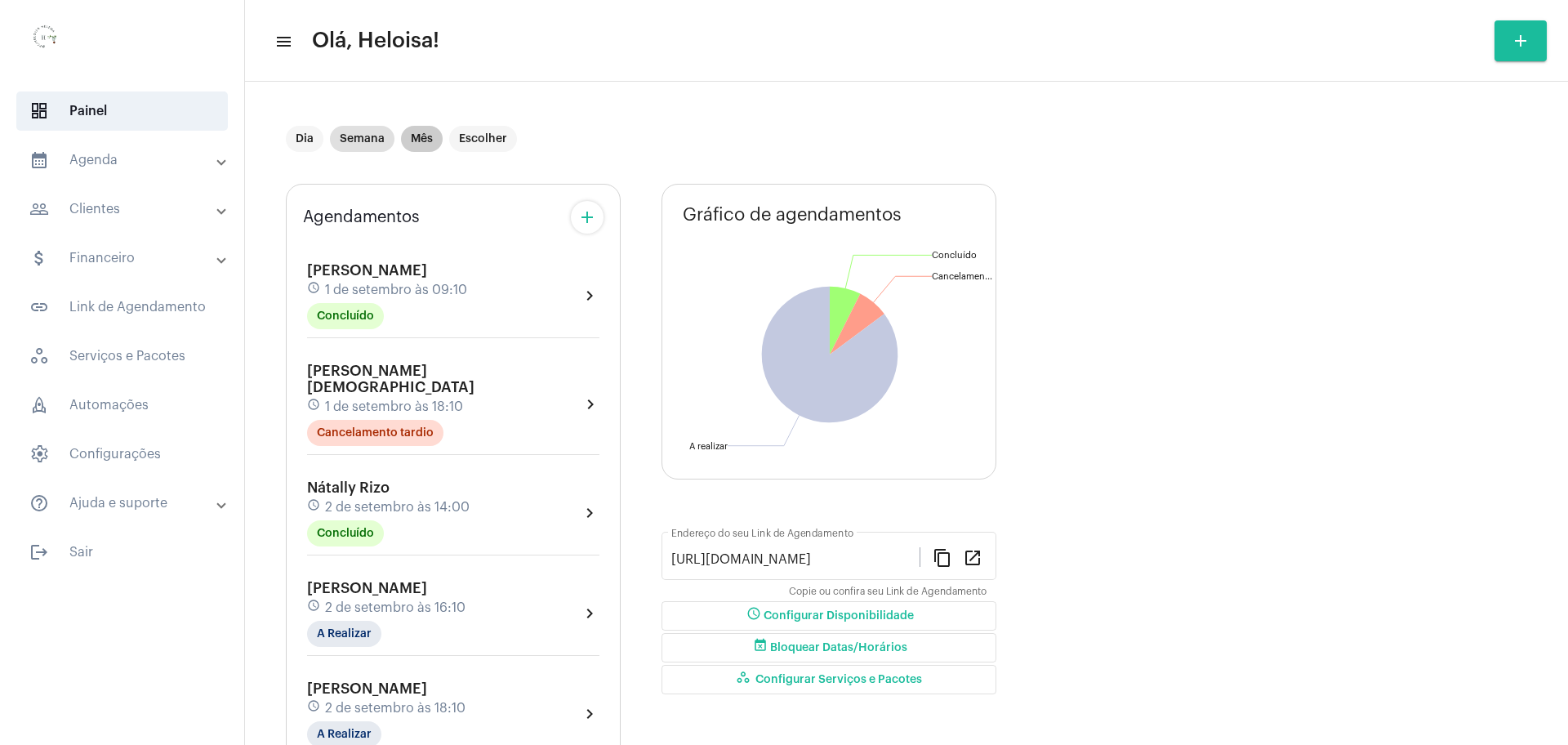
click at [420, 141] on mat-chip "Mês" at bounding box center [421, 138] width 41 height 26
click at [366, 134] on mat-chip "Semana" at bounding box center [361, 138] width 64 height 26
click at [588, 215] on mat-icon "add" at bounding box center [588, 217] width 19 height 19
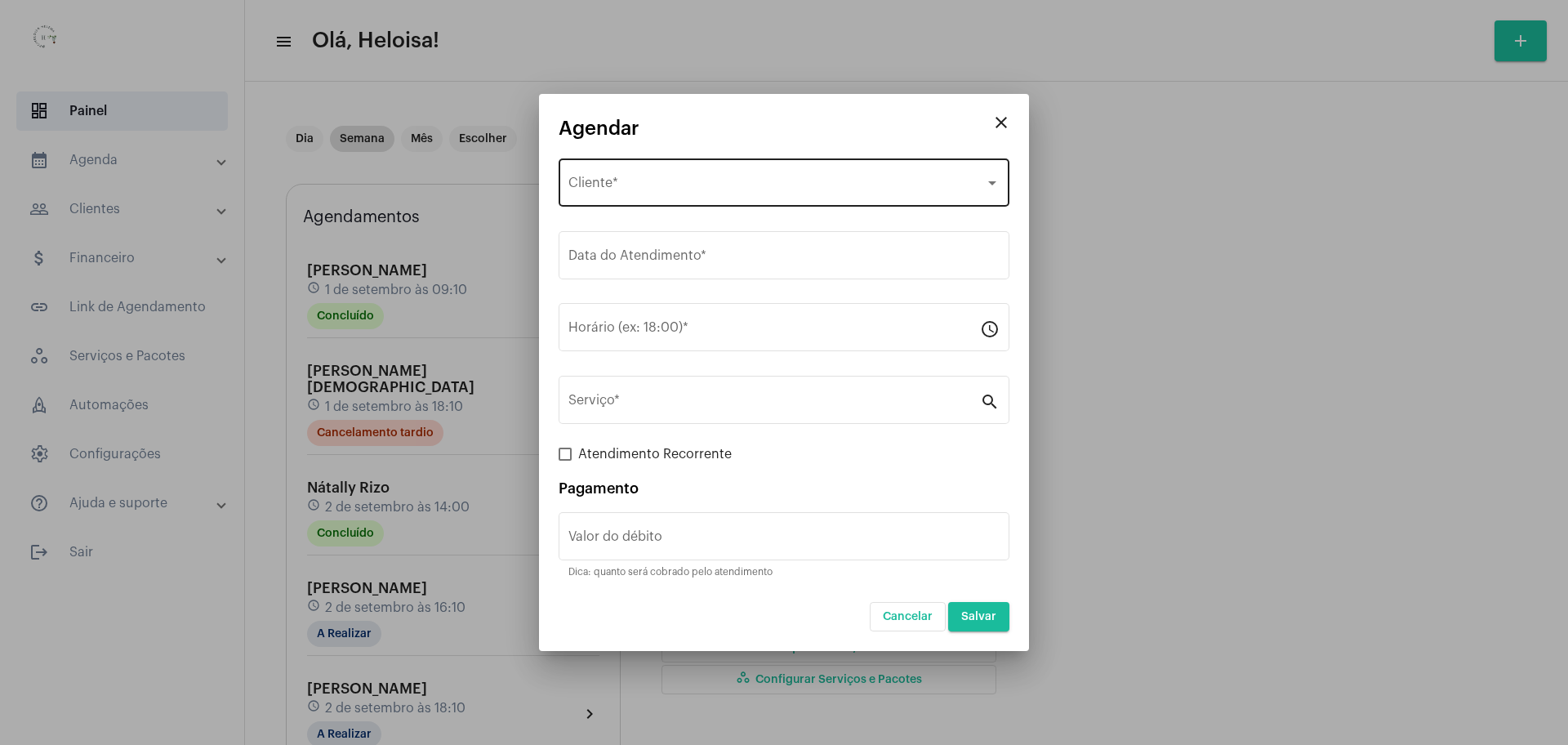
click at [666, 177] on div "Selecione o Cliente Cliente *" at bounding box center [784, 181] width 431 height 52
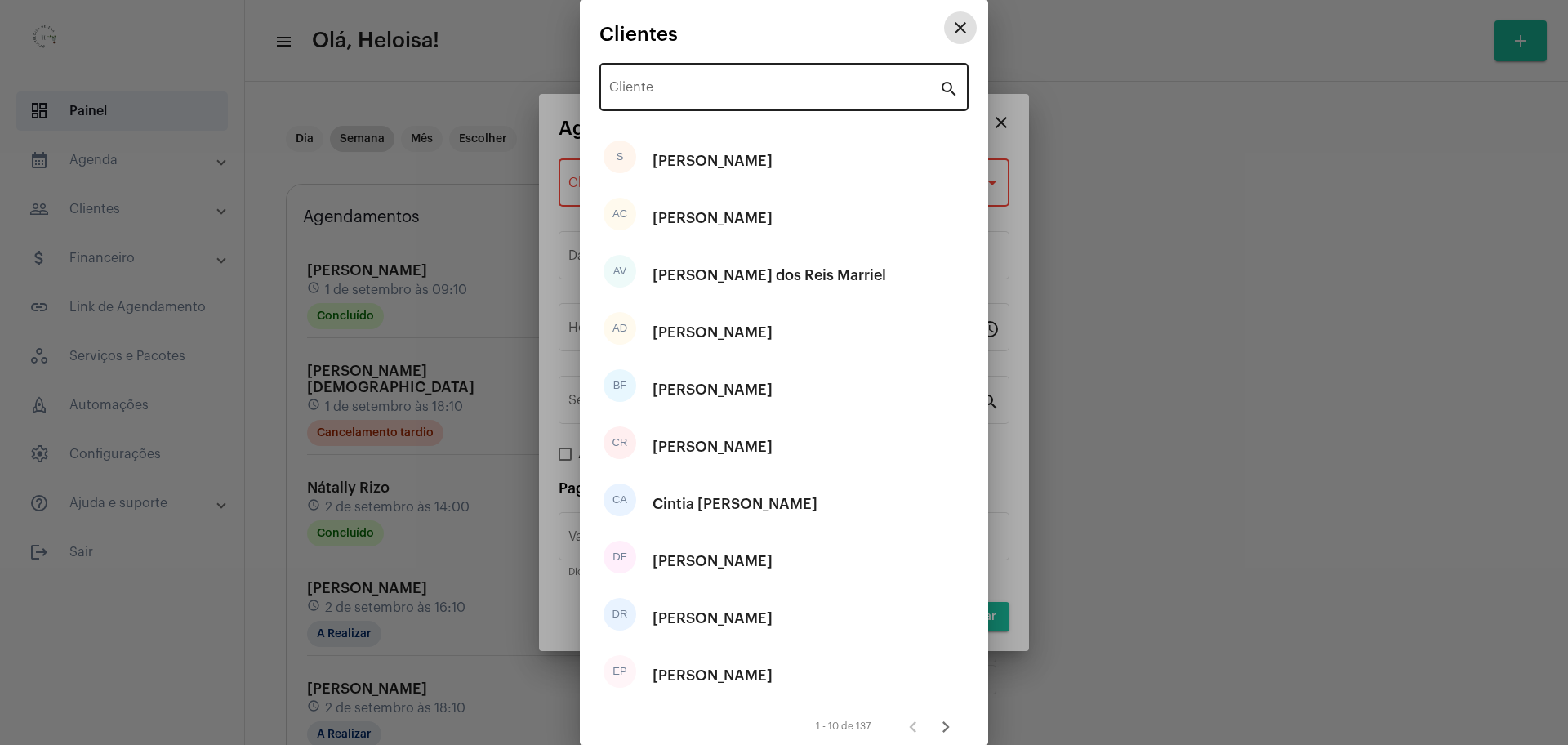
click at [712, 95] on input "Cliente" at bounding box center [774, 90] width 330 height 14
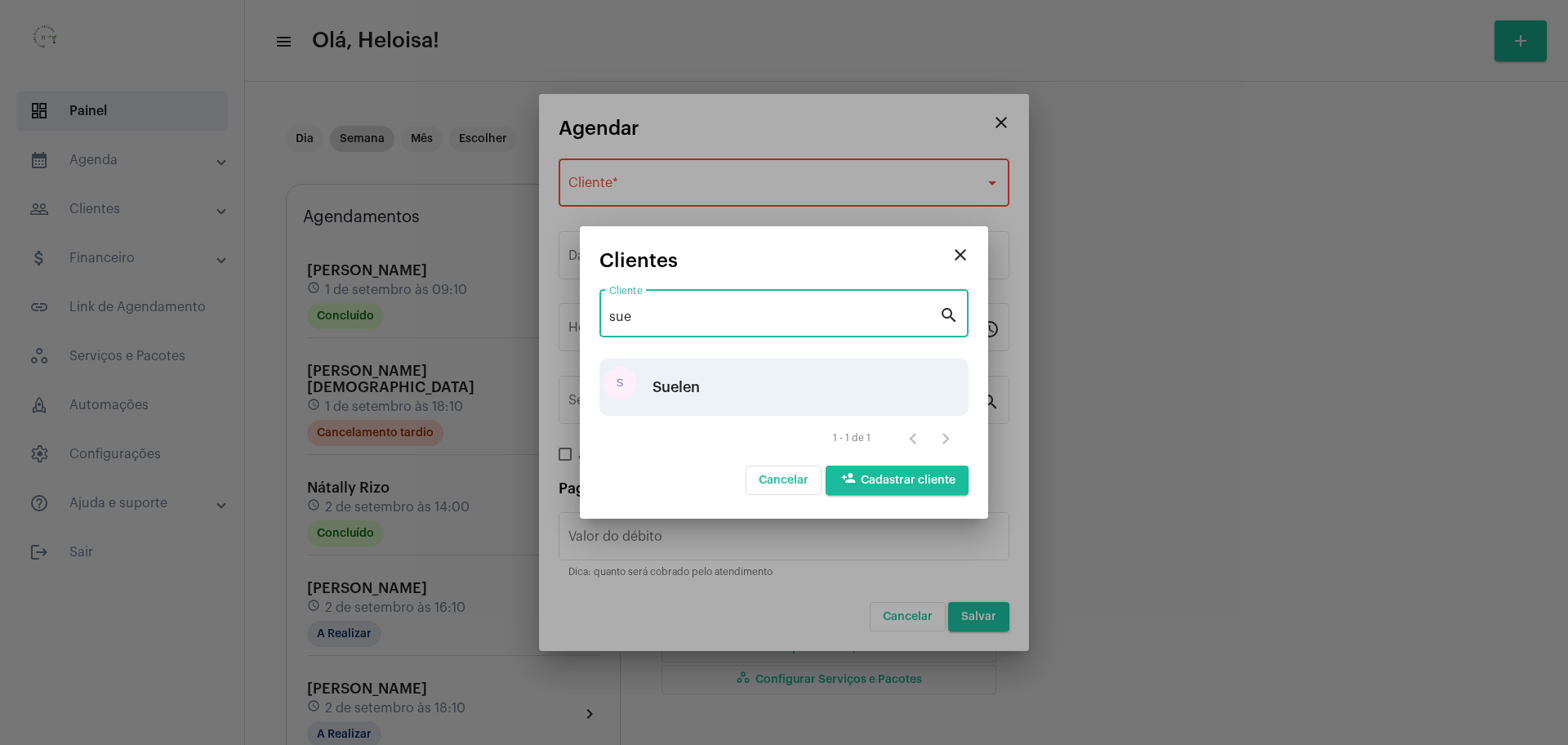
type input "sue"
click at [682, 378] on div "Suelen" at bounding box center [676, 386] width 47 height 49
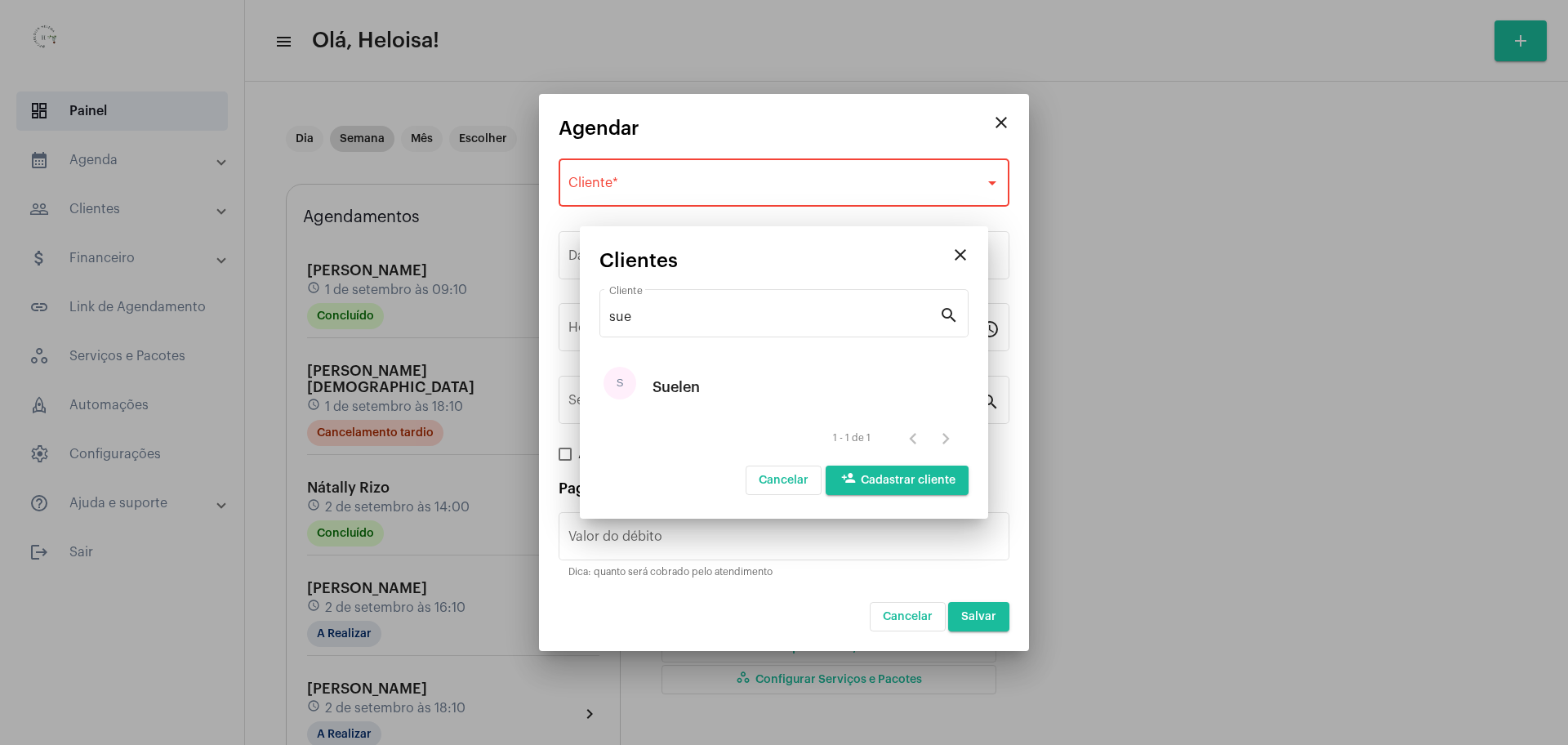
type input "R$"
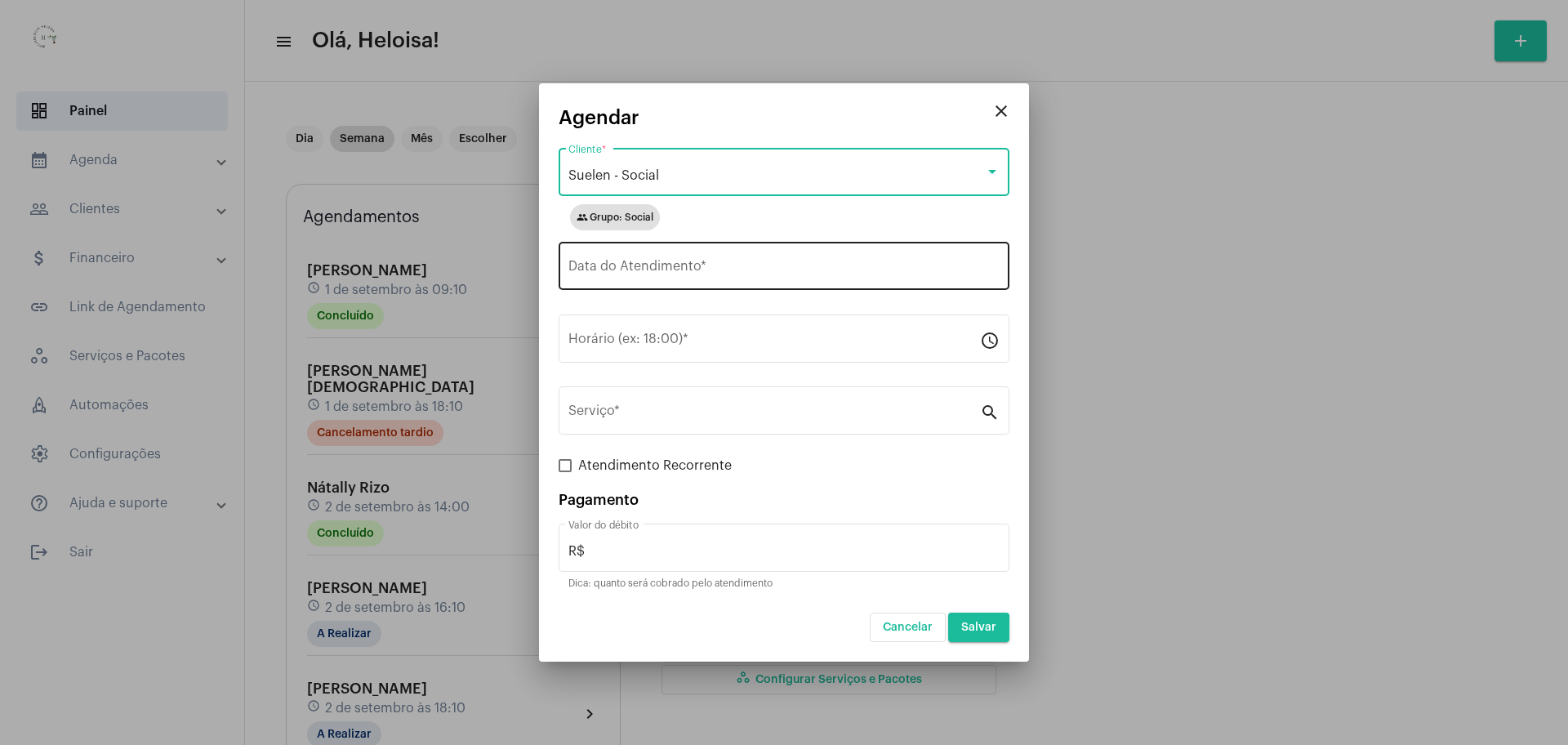
click at [677, 281] on div "Data do Atendimento *" at bounding box center [784, 265] width 431 height 52
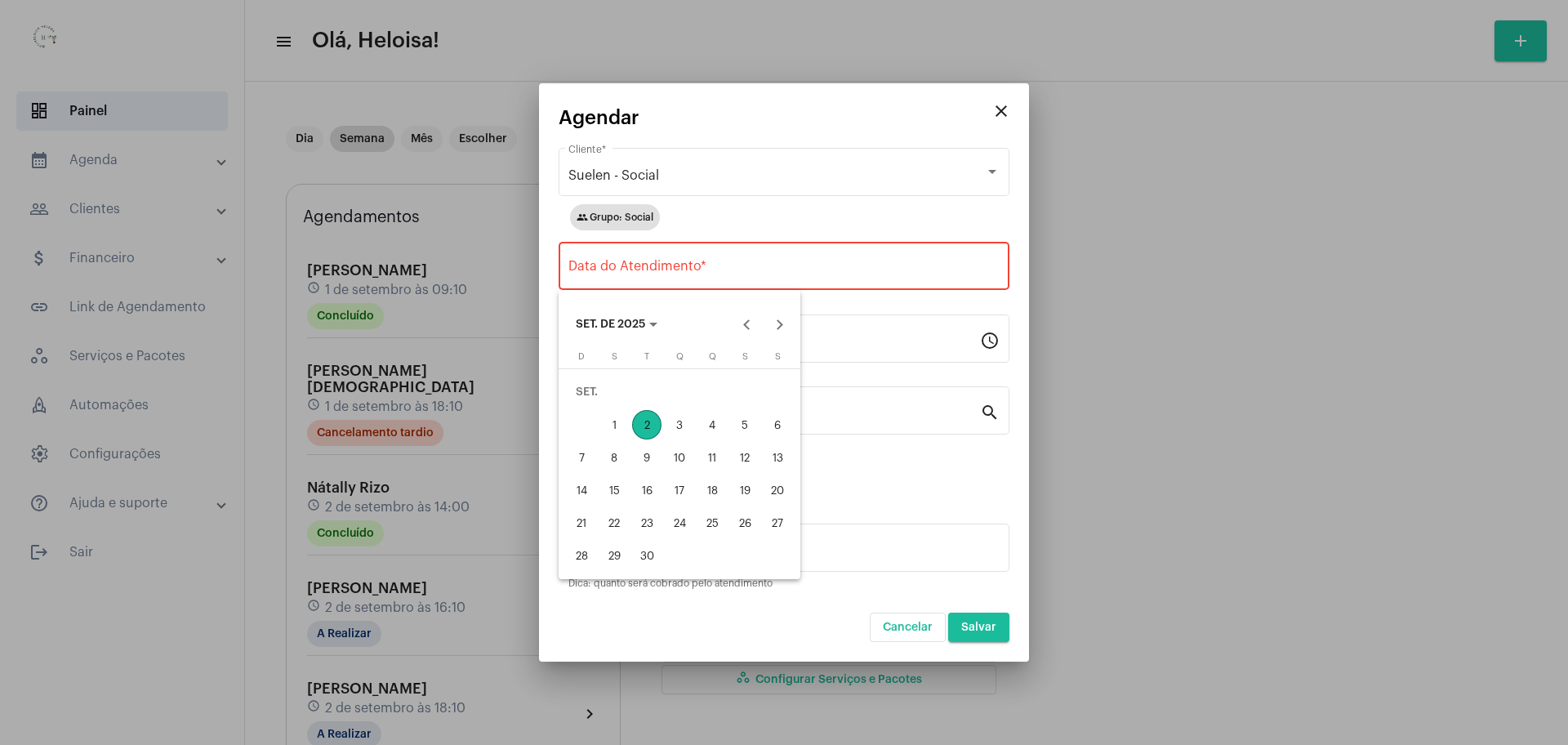
click at [678, 273] on div at bounding box center [784, 372] width 1568 height 745
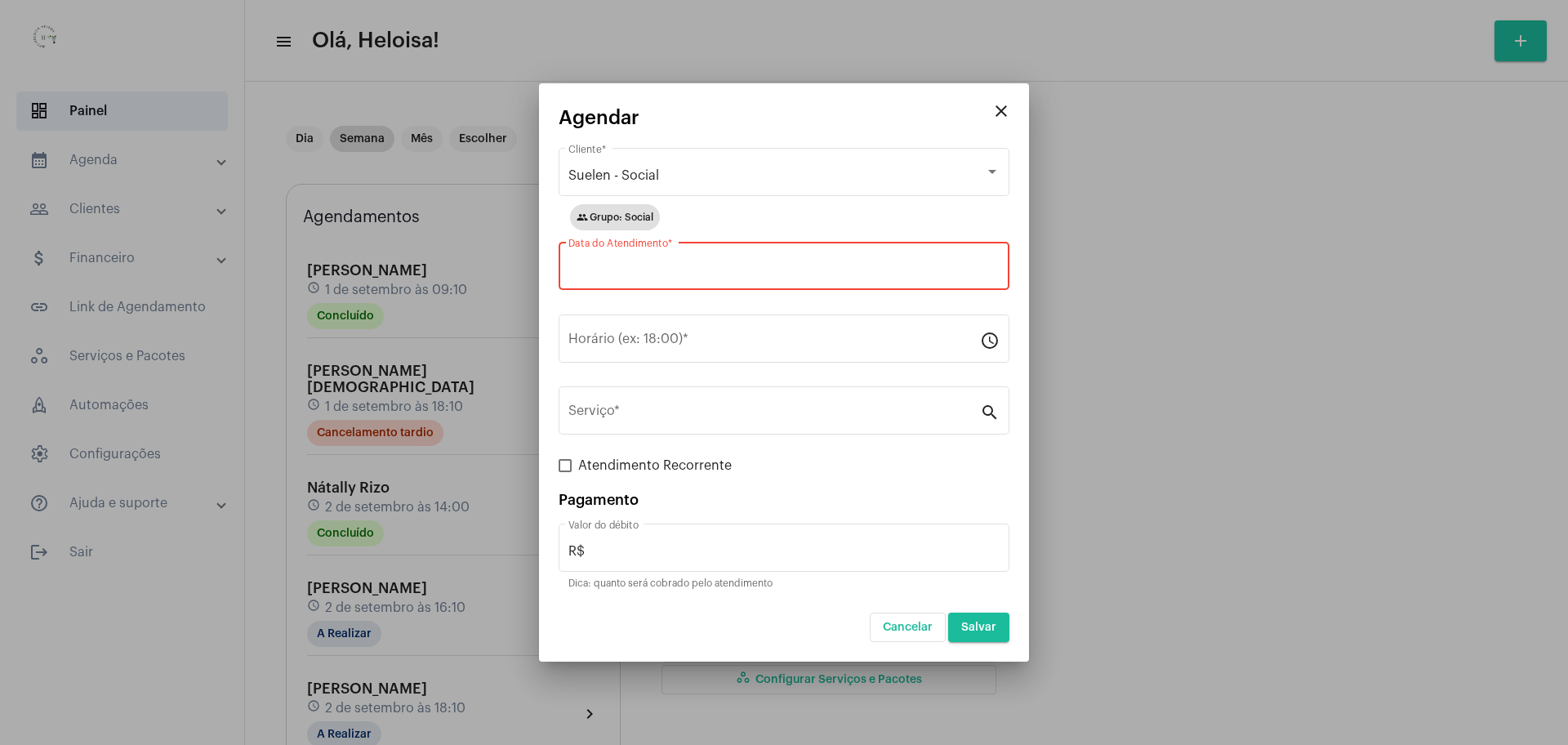
click at [648, 269] on input "Data do Atendimento *" at bounding box center [784, 269] width 431 height 14
click at [679, 426] on div "3" at bounding box center [680, 425] width 30 height 30
type input "03/09/2025"
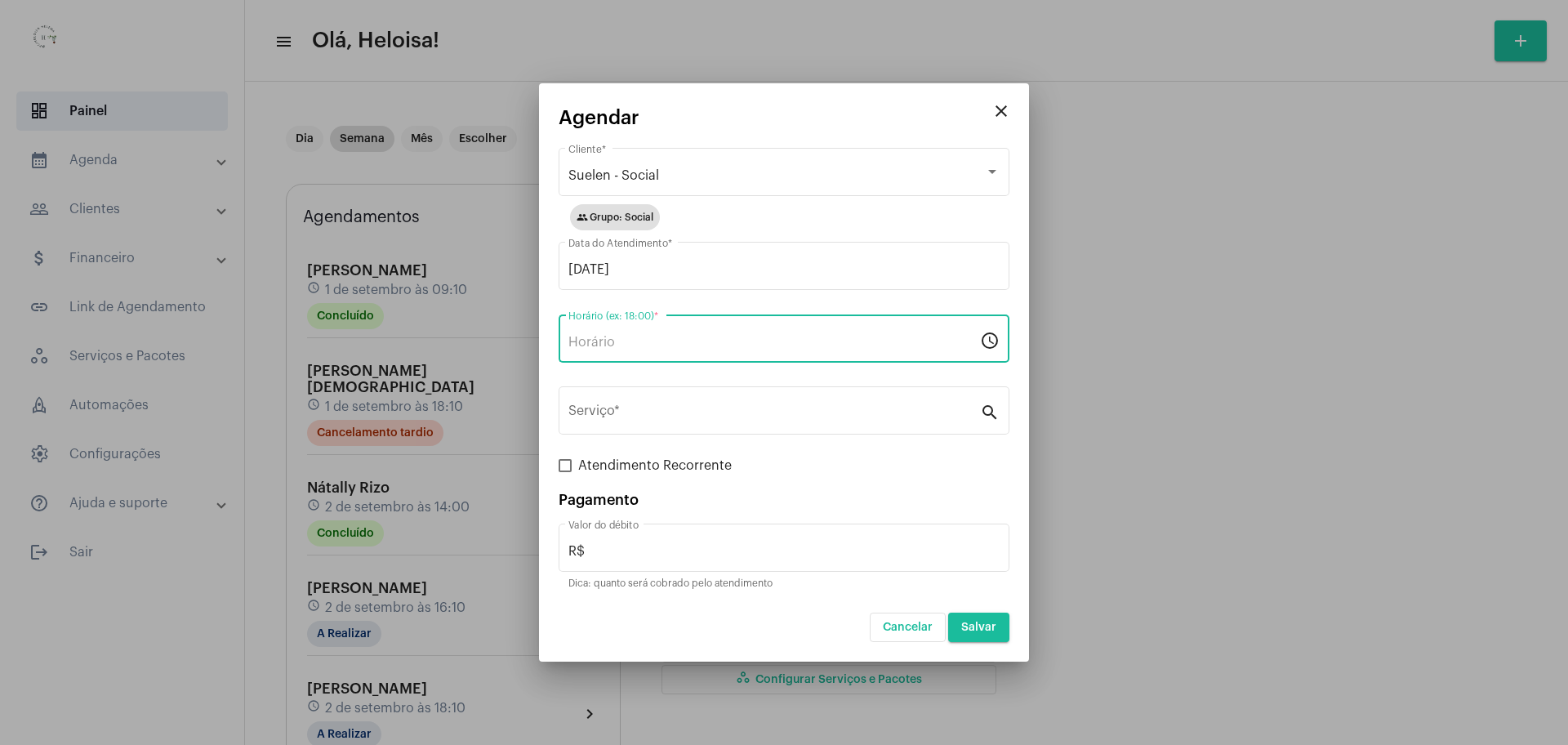
click at [650, 346] on input "Horário (ex: 18:00) *" at bounding box center [774, 341] width 412 height 14
type input "16:10"
click at [625, 402] on div "Serviço *" at bounding box center [774, 409] width 412 height 52
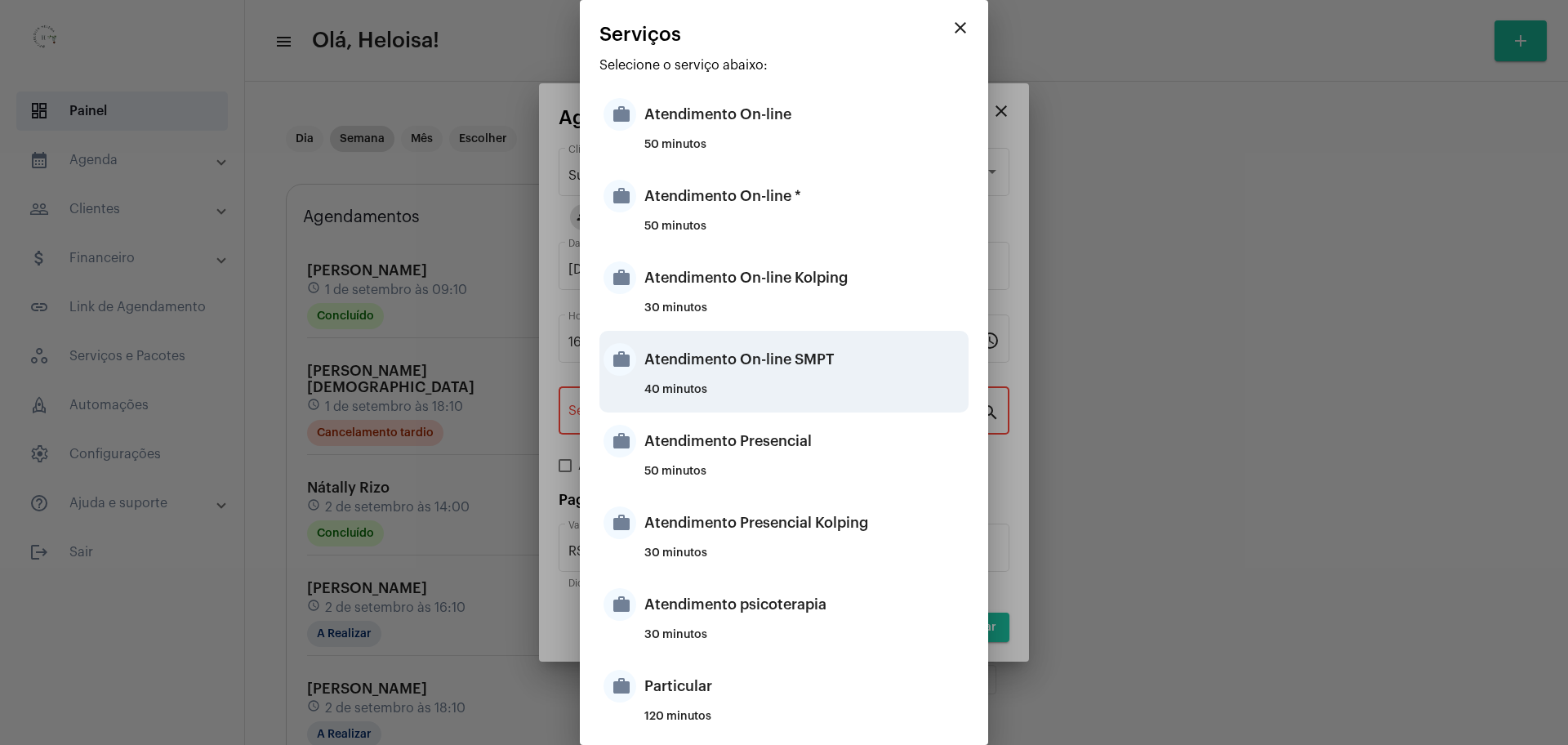
click at [734, 382] on div "Atendimento On-line SMPT" at bounding box center [804, 359] width 320 height 49
type input "Atendimento On-line SMPT"
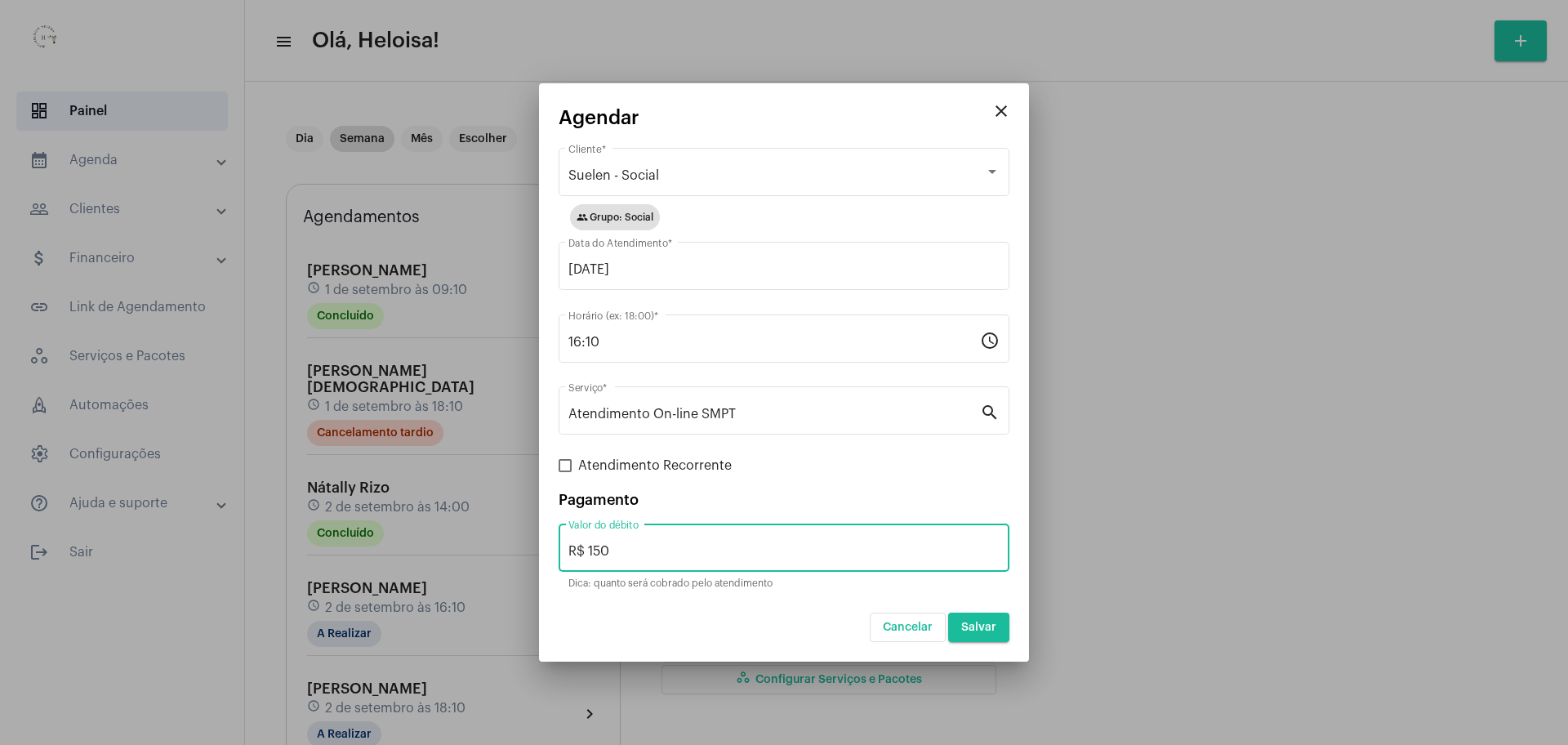
drag, startPoint x: 656, startPoint y: 555, endPoint x: 588, endPoint y: 547, distance: 68.5
click at [588, 547] on input "R$ 150" at bounding box center [784, 551] width 431 height 14
type input "R$ 80"
click at [884, 119] on mat-card-title "Agendar" at bounding box center [772, 118] width 427 height 21
click at [976, 621] on button "Salvar" at bounding box center [979, 627] width 61 height 30
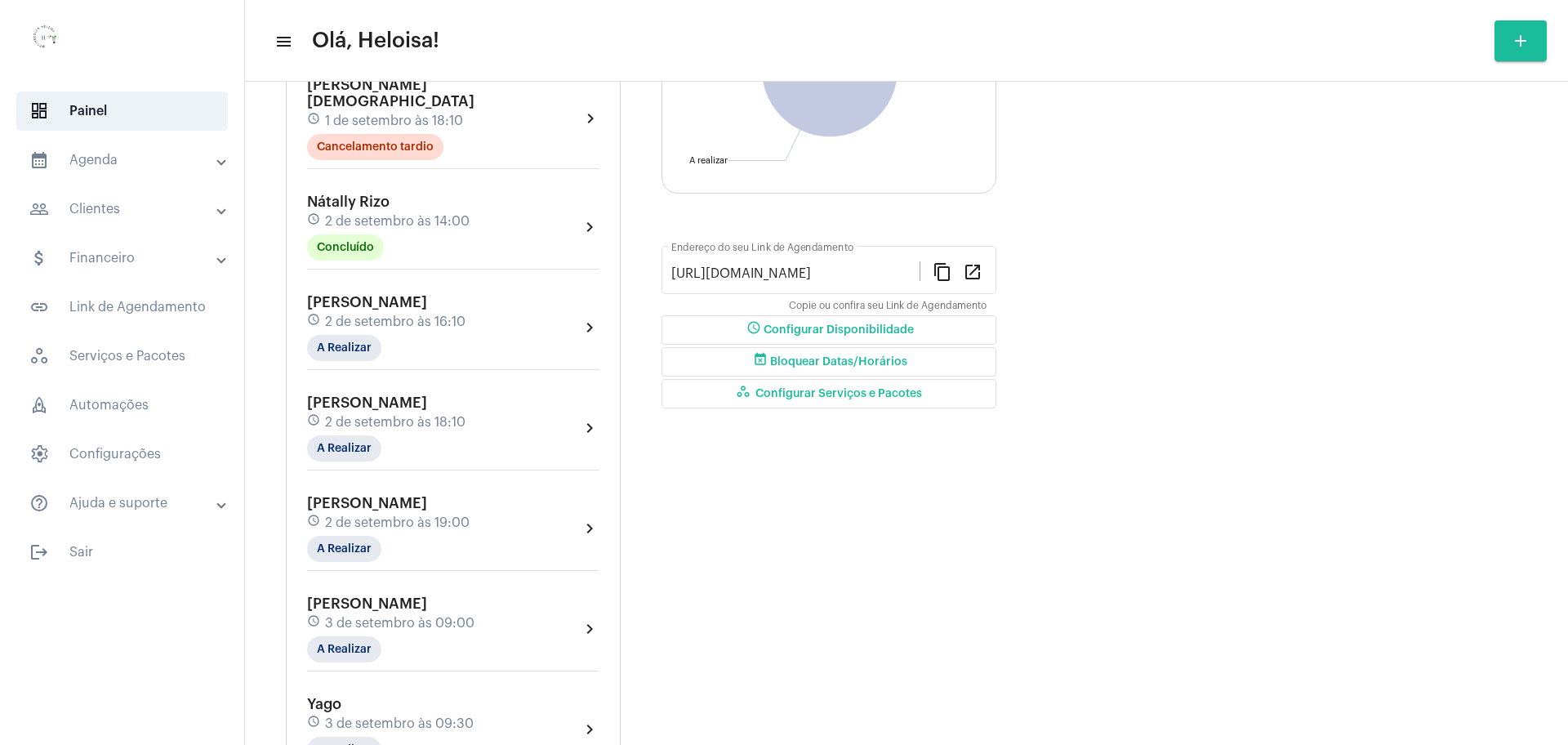
scroll to position [408, 0]
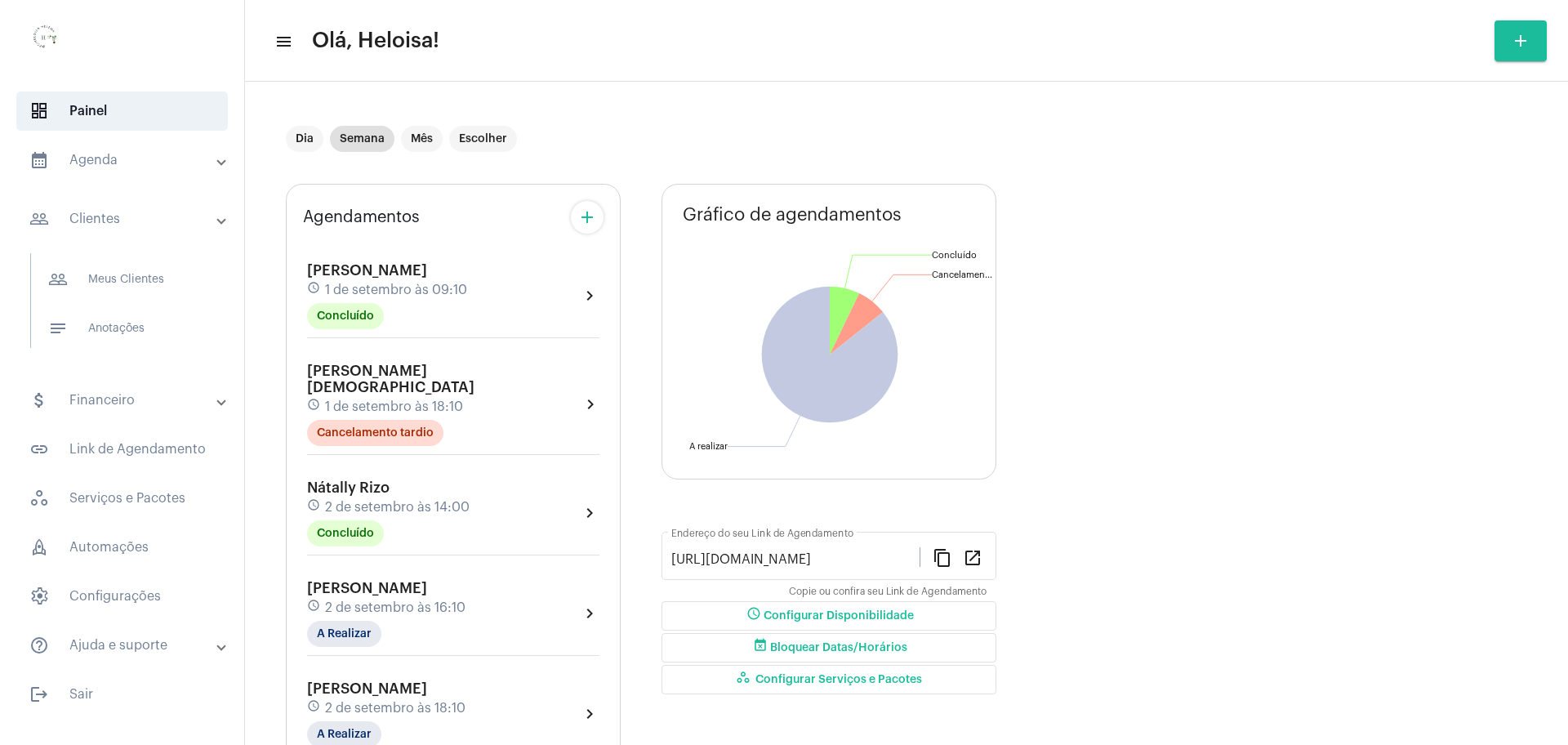
scroll to position [408, 0]
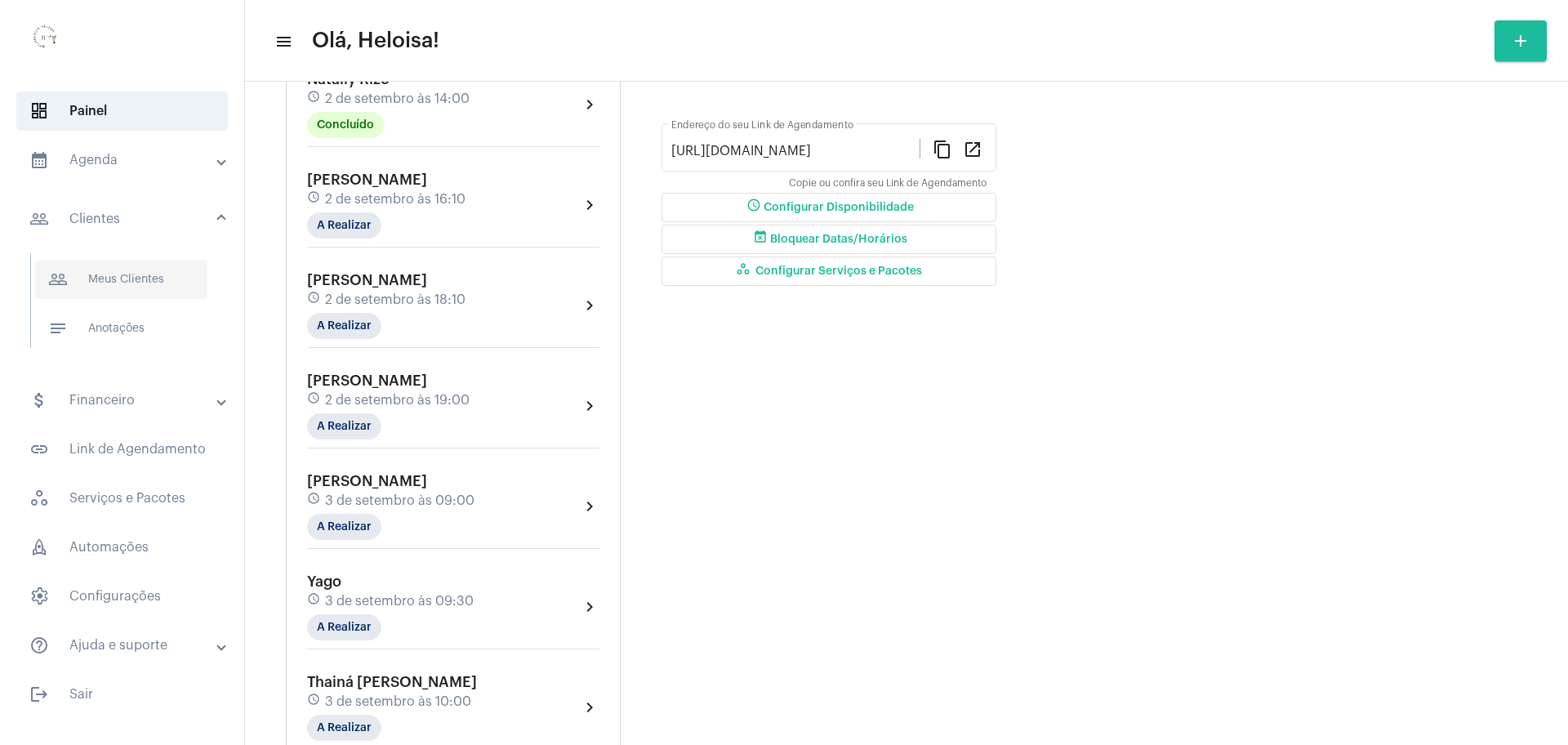
click at [164, 287] on span "people_outline Meus Clientes" at bounding box center [122, 279] width 173 height 39
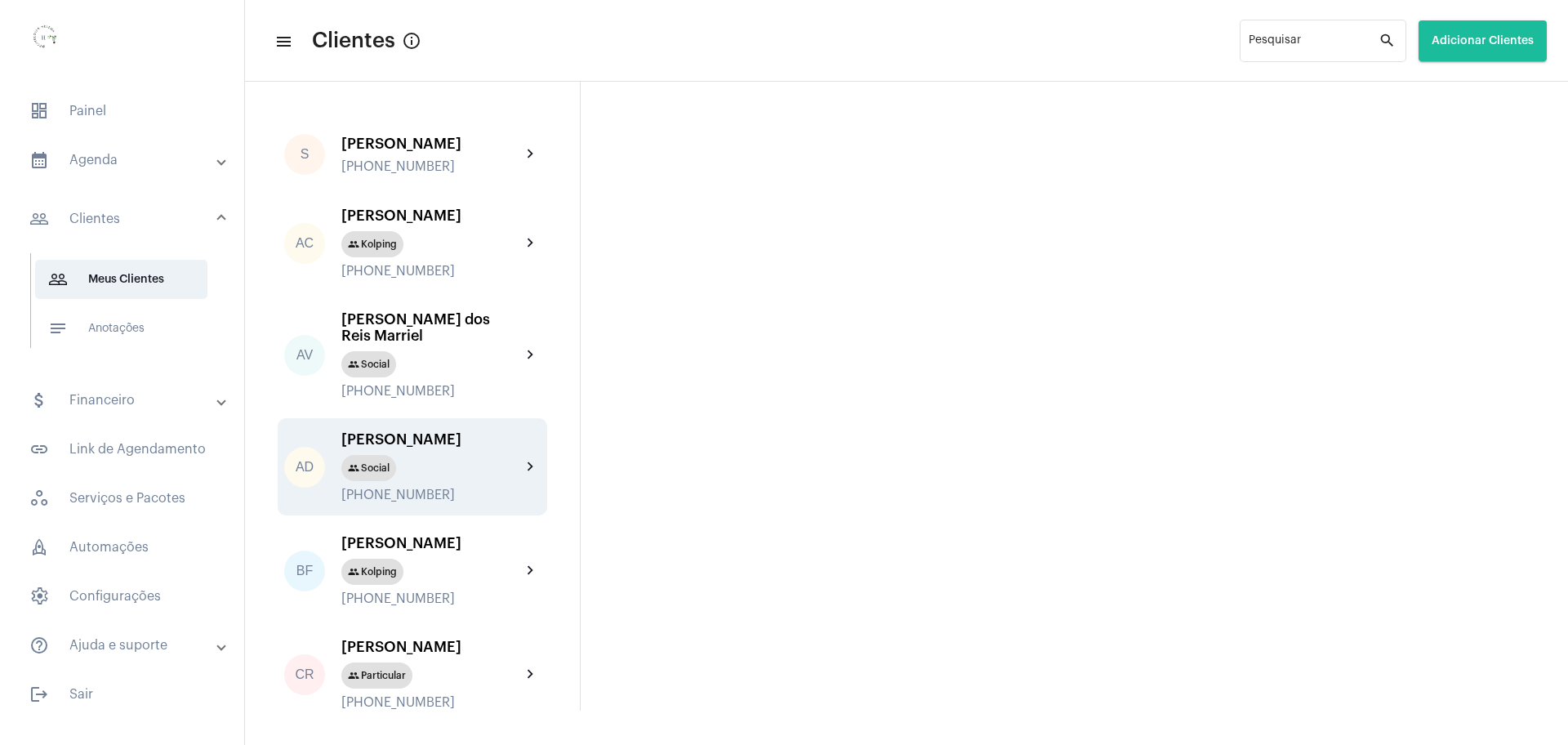
click at [430, 448] on div "[PERSON_NAME]" at bounding box center [430, 439] width 179 height 16
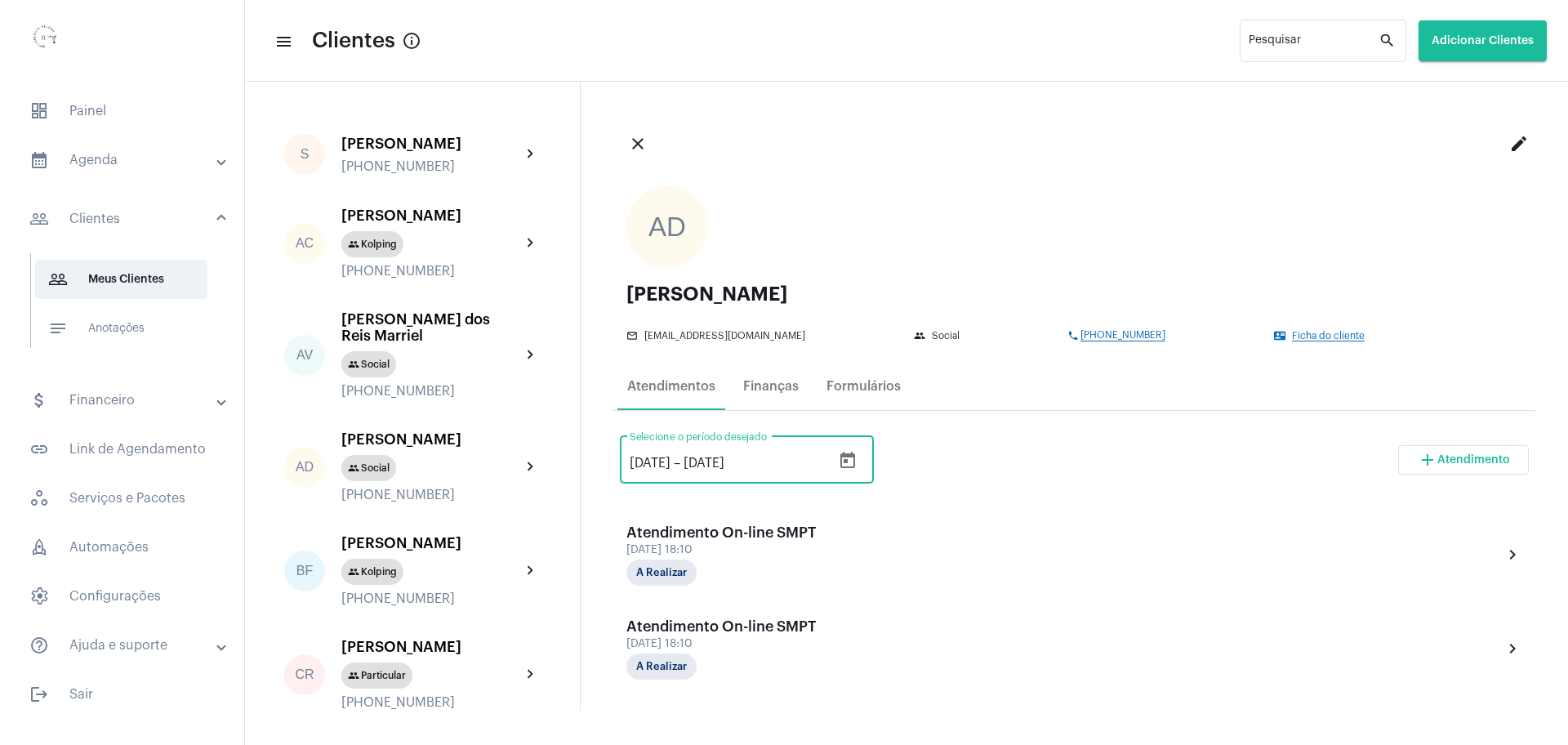
click at [637, 460] on input "[DATE]" at bounding box center [650, 463] width 41 height 14
type input "[DATE]"
click at [732, 464] on input "[DATE]" at bounding box center [732, 463] width 98 height 14
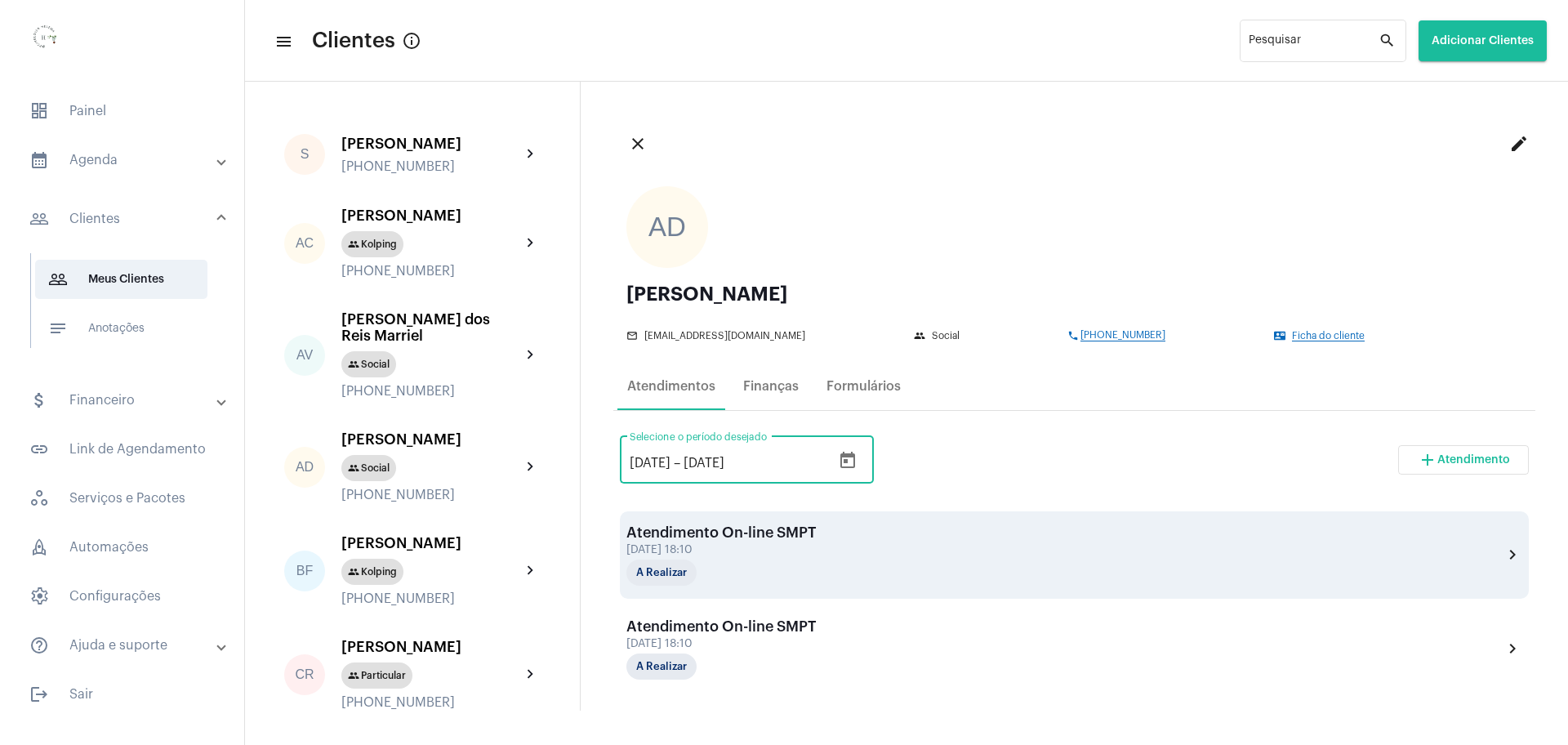
type input "[DATE]"
click at [1049, 512] on div "Atendimento On-line SMPT [DATE] 18:10 A Realizar chevron_right" at bounding box center [1074, 555] width 910 height 87
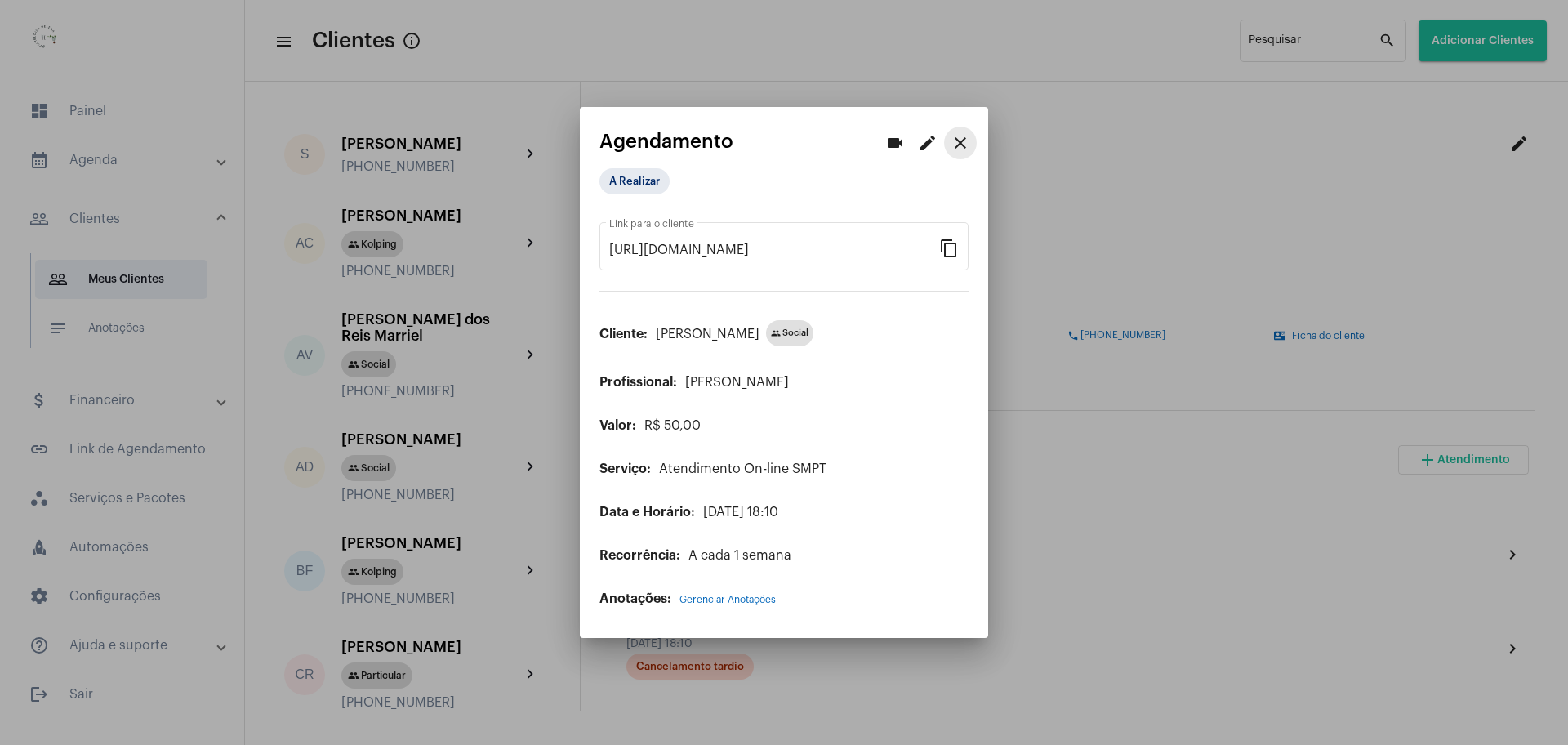
click at [958, 148] on mat-icon "close" at bounding box center [960, 143] width 19 height 19
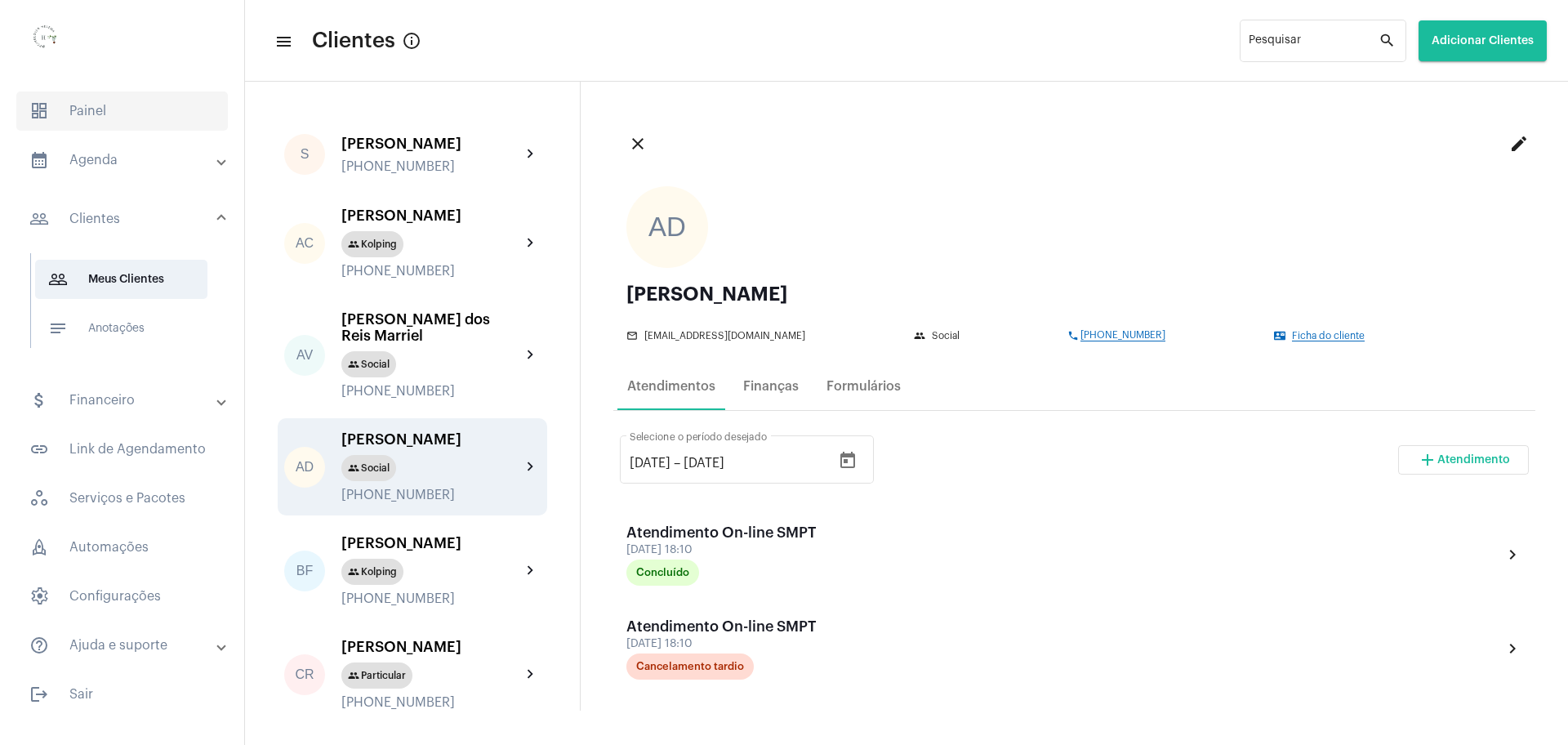
click at [84, 104] on span "dashboard Painel" at bounding box center [122, 110] width 212 height 39
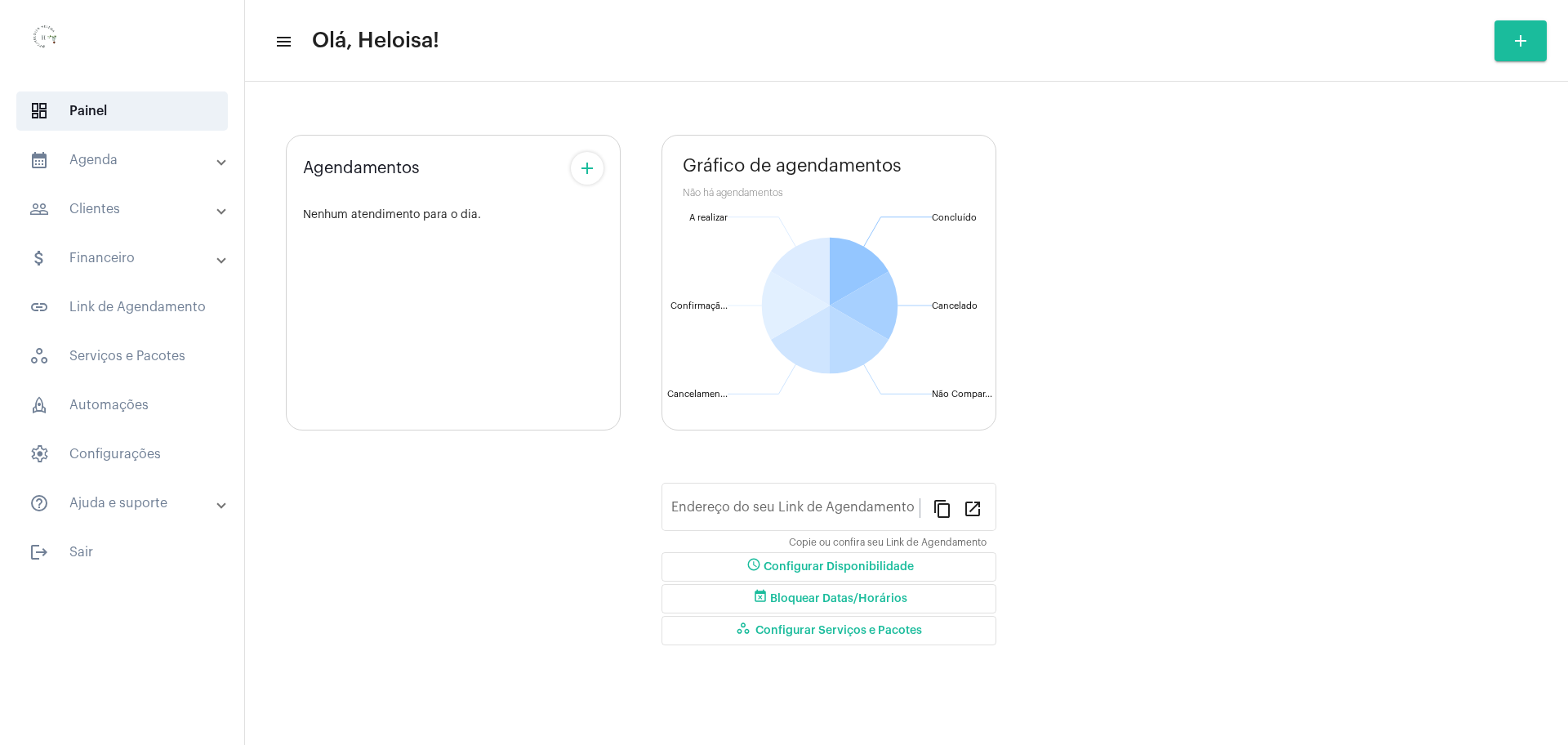
type input "[URL][DOMAIN_NAME]"
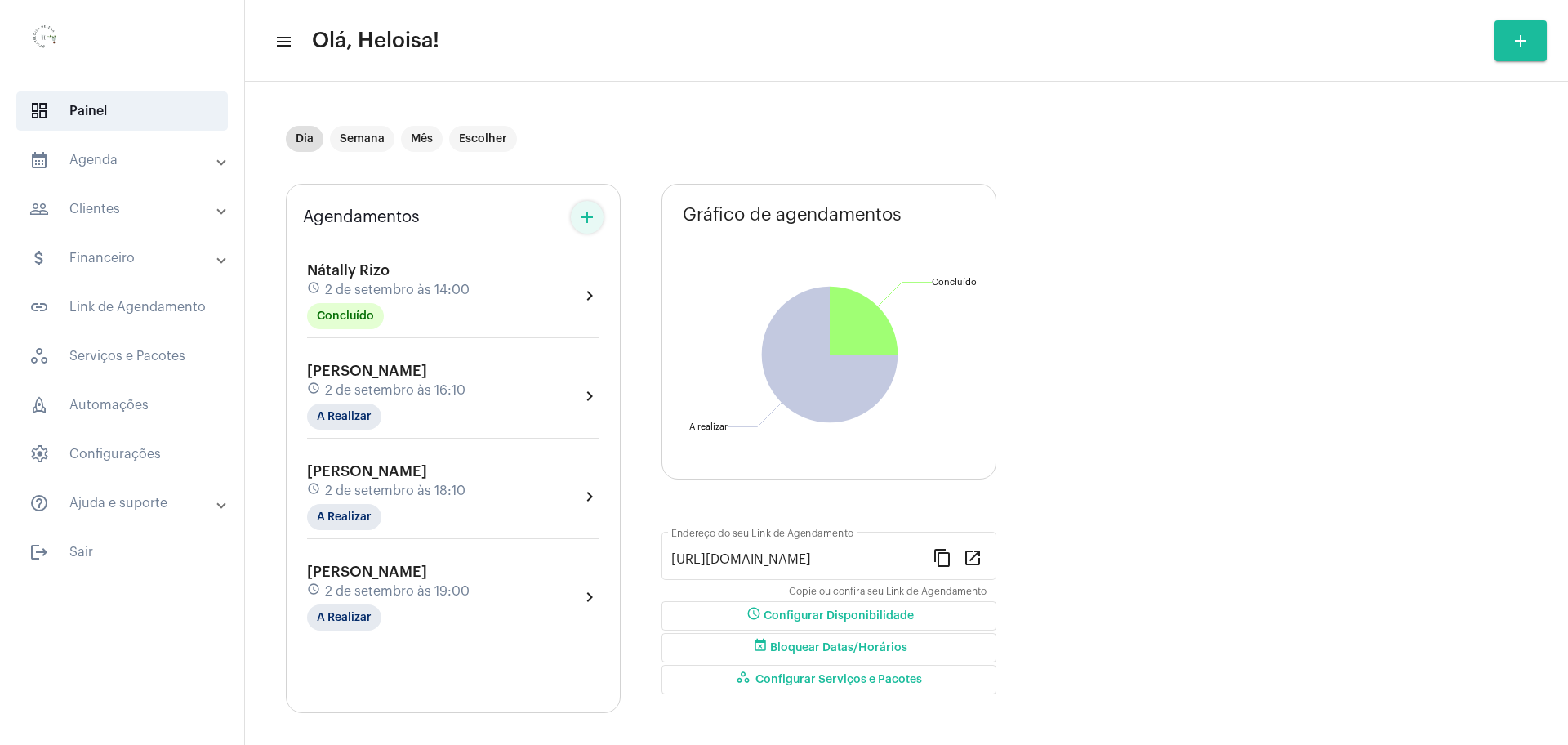
click at [588, 220] on mat-icon "add" at bounding box center [588, 217] width 19 height 19
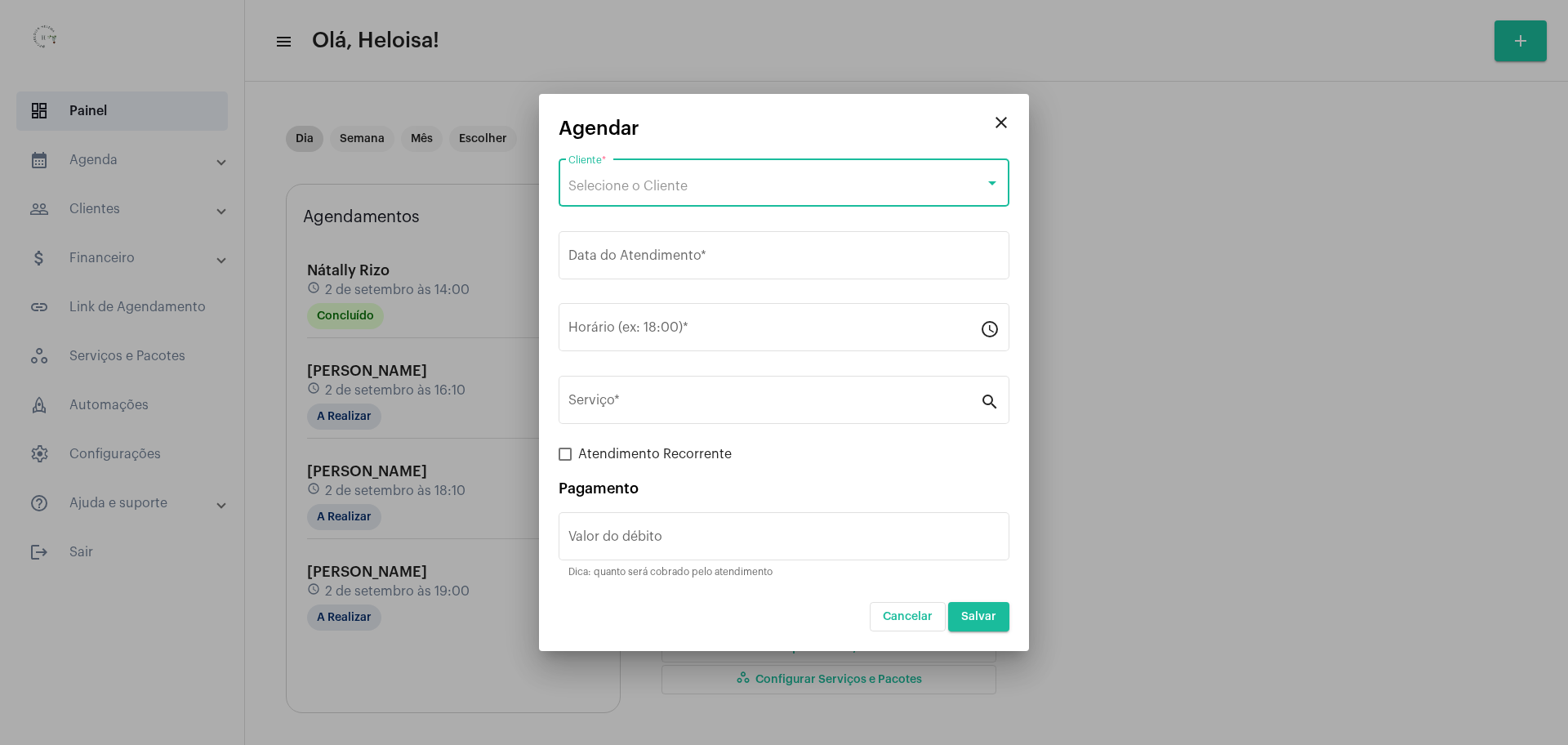
click at [606, 179] on span "Selecione o Cliente" at bounding box center [628, 186] width 119 height 13
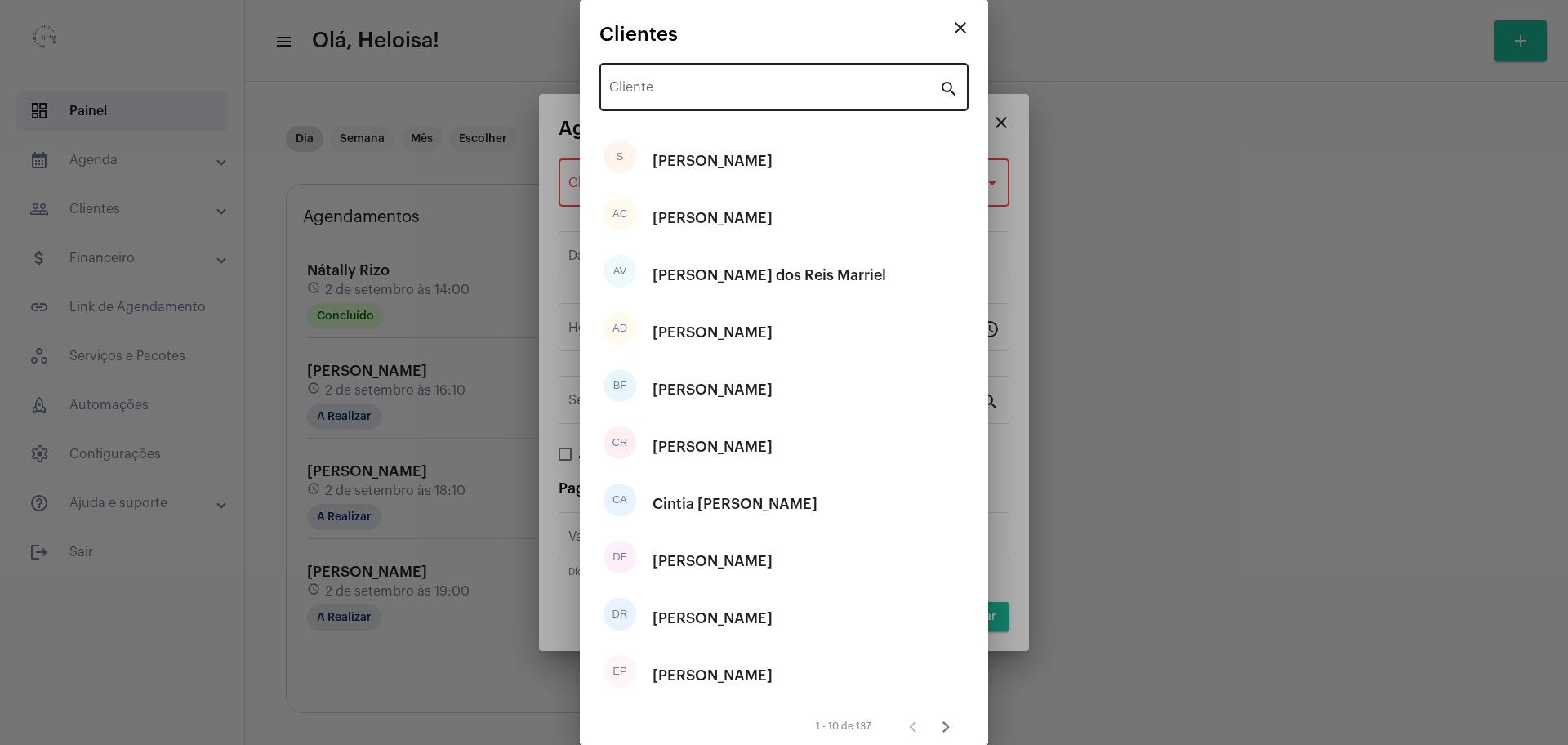
click at [679, 81] on div "Cliente" at bounding box center [774, 85] width 330 height 52
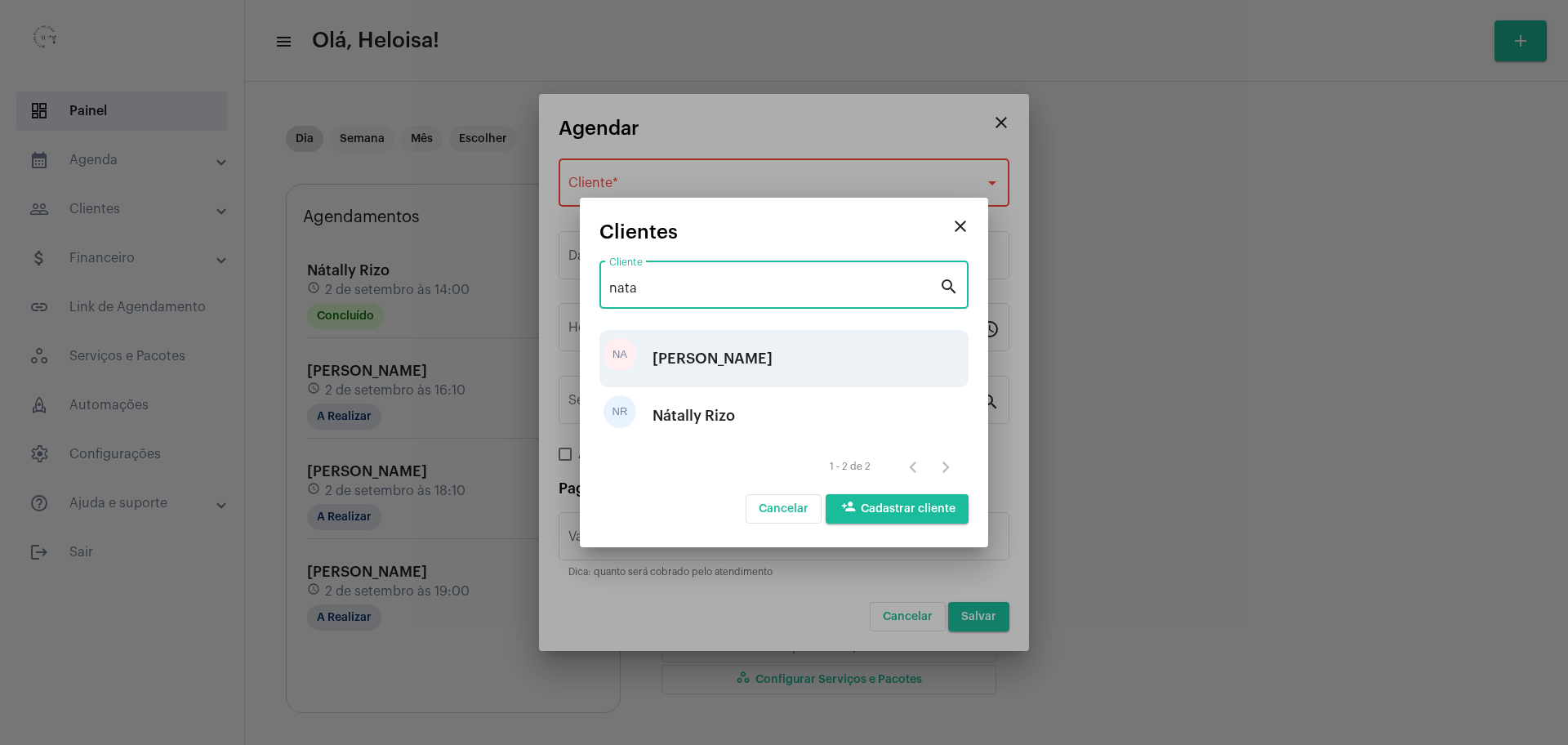
type input "nata"
click at [772, 363] on div "[PERSON_NAME]" at bounding box center [712, 359] width 120 height 49
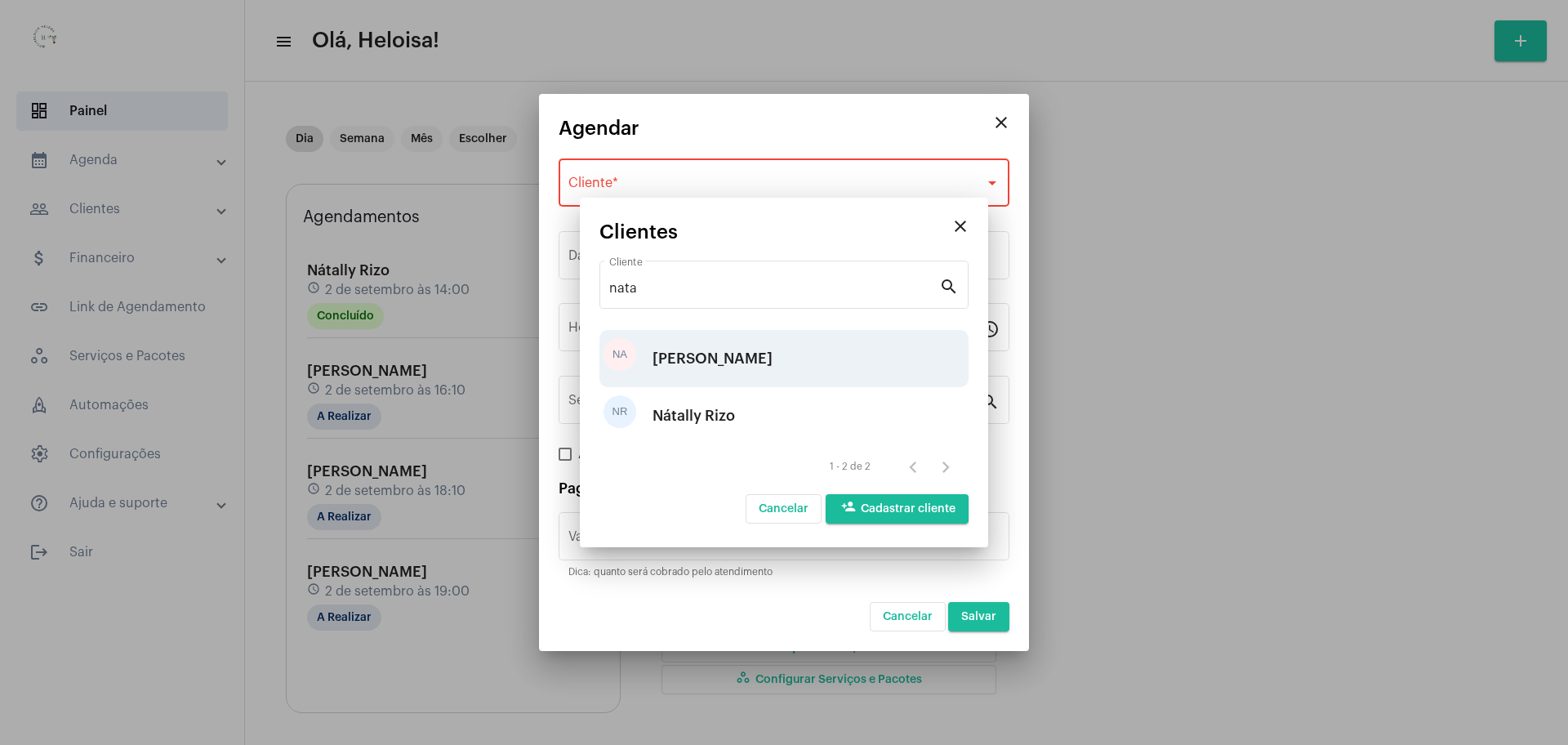
type input "R$ 35"
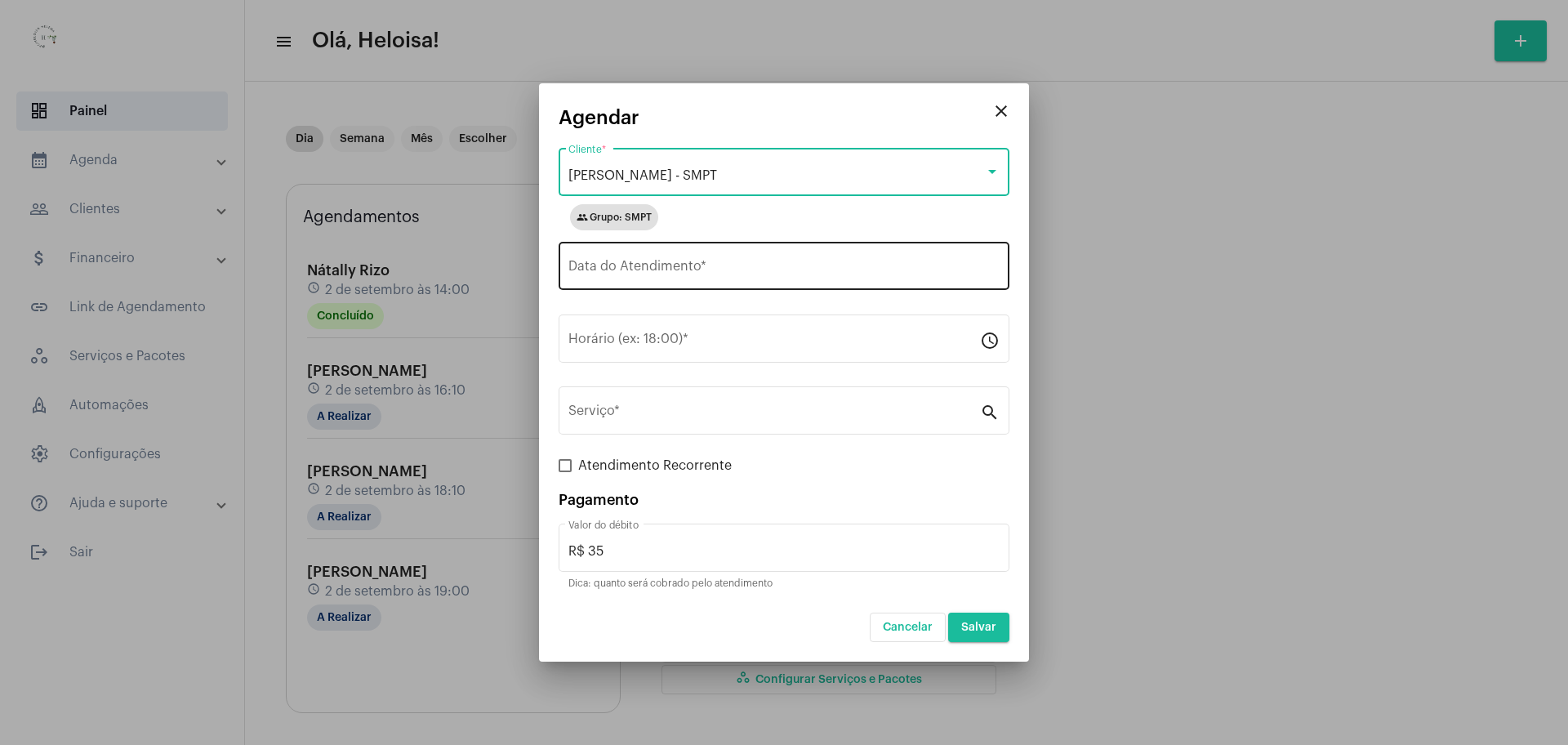
click at [686, 266] on input "Data do Atendimento *" at bounding box center [784, 269] width 431 height 14
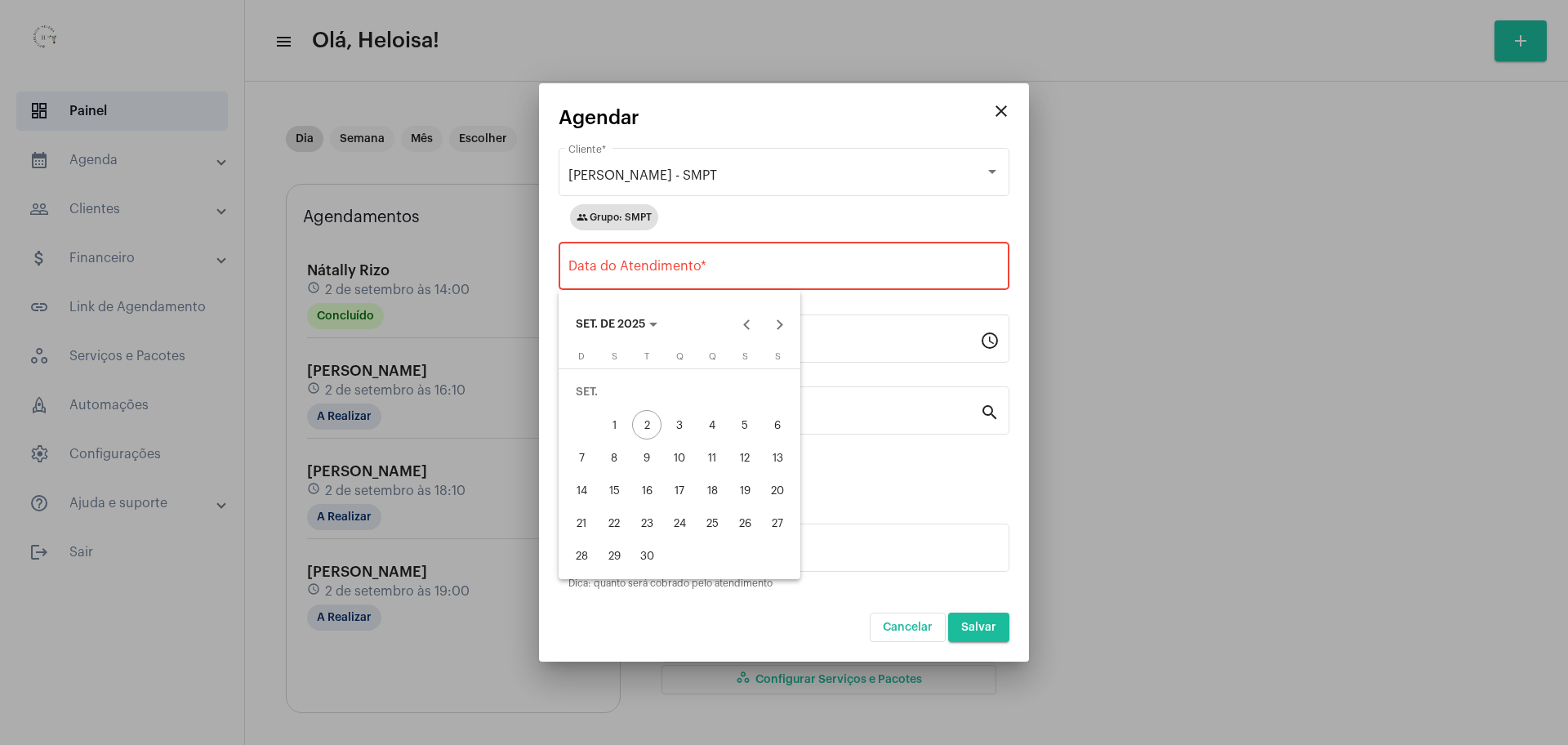
click at [641, 461] on div "9" at bounding box center [647, 457] width 30 height 30
type input "[DATE]"
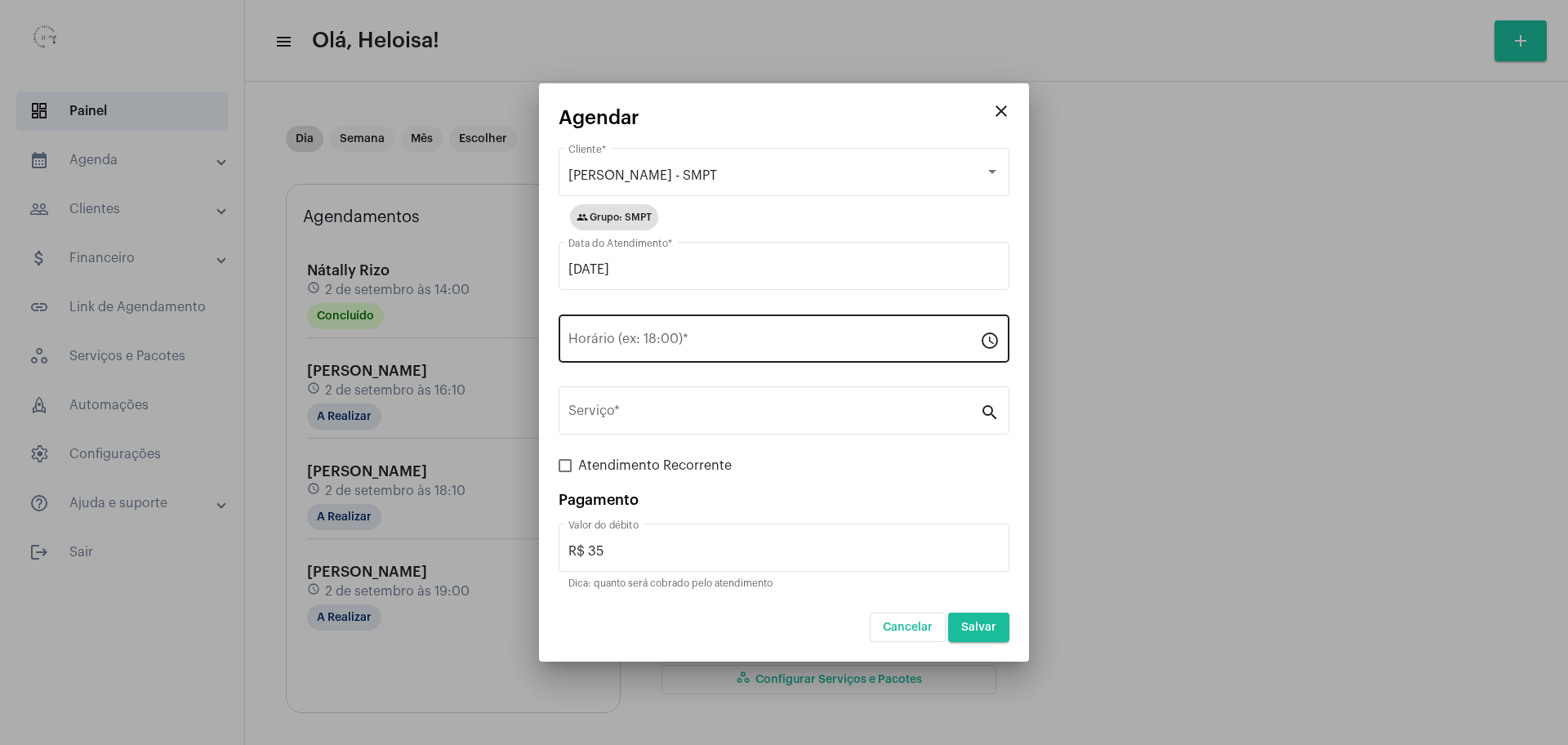
click at [686, 331] on div "Horário (ex: 18:00) *" at bounding box center [774, 338] width 412 height 52
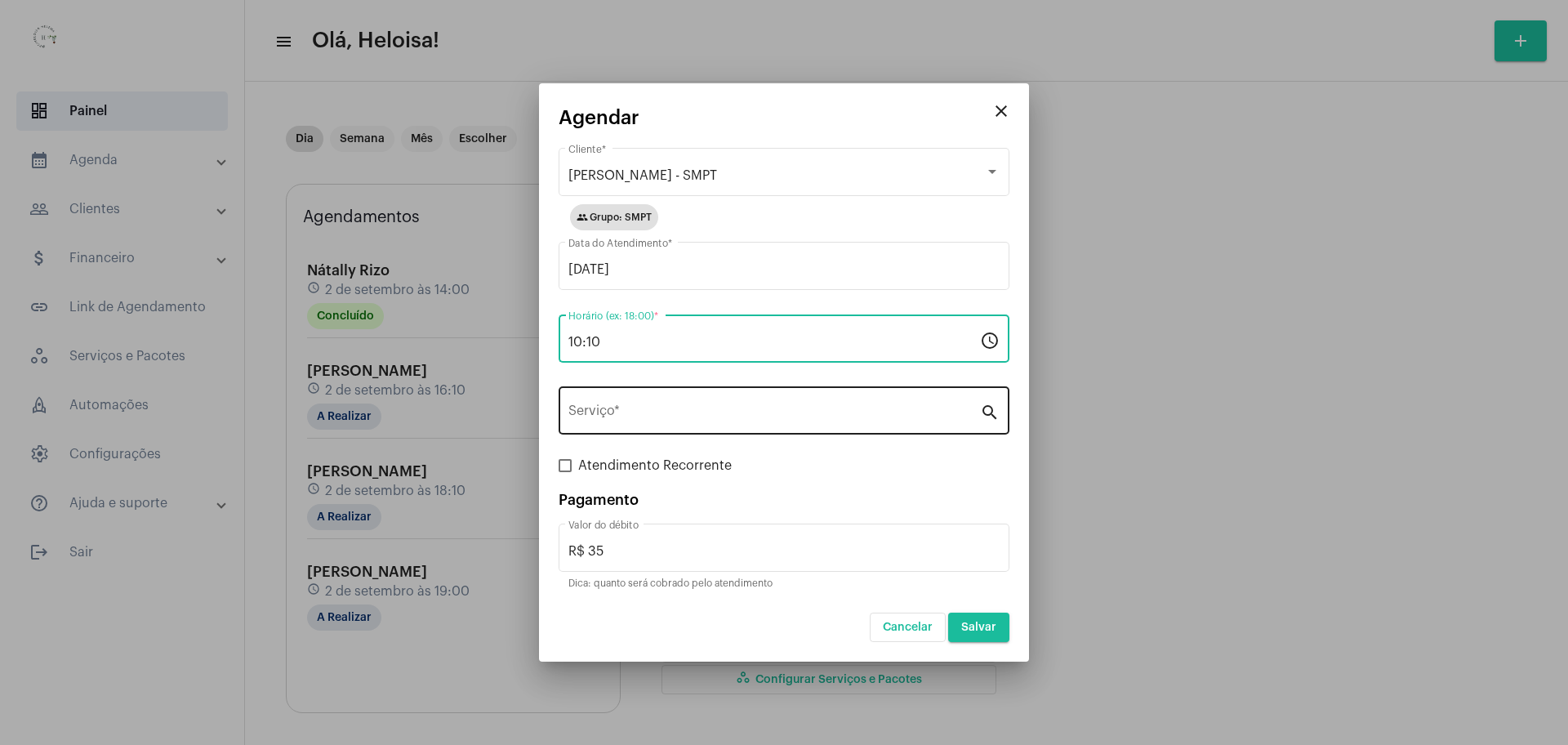
type input "10:10"
click at [688, 414] on input "Serviço *" at bounding box center [774, 413] width 412 height 14
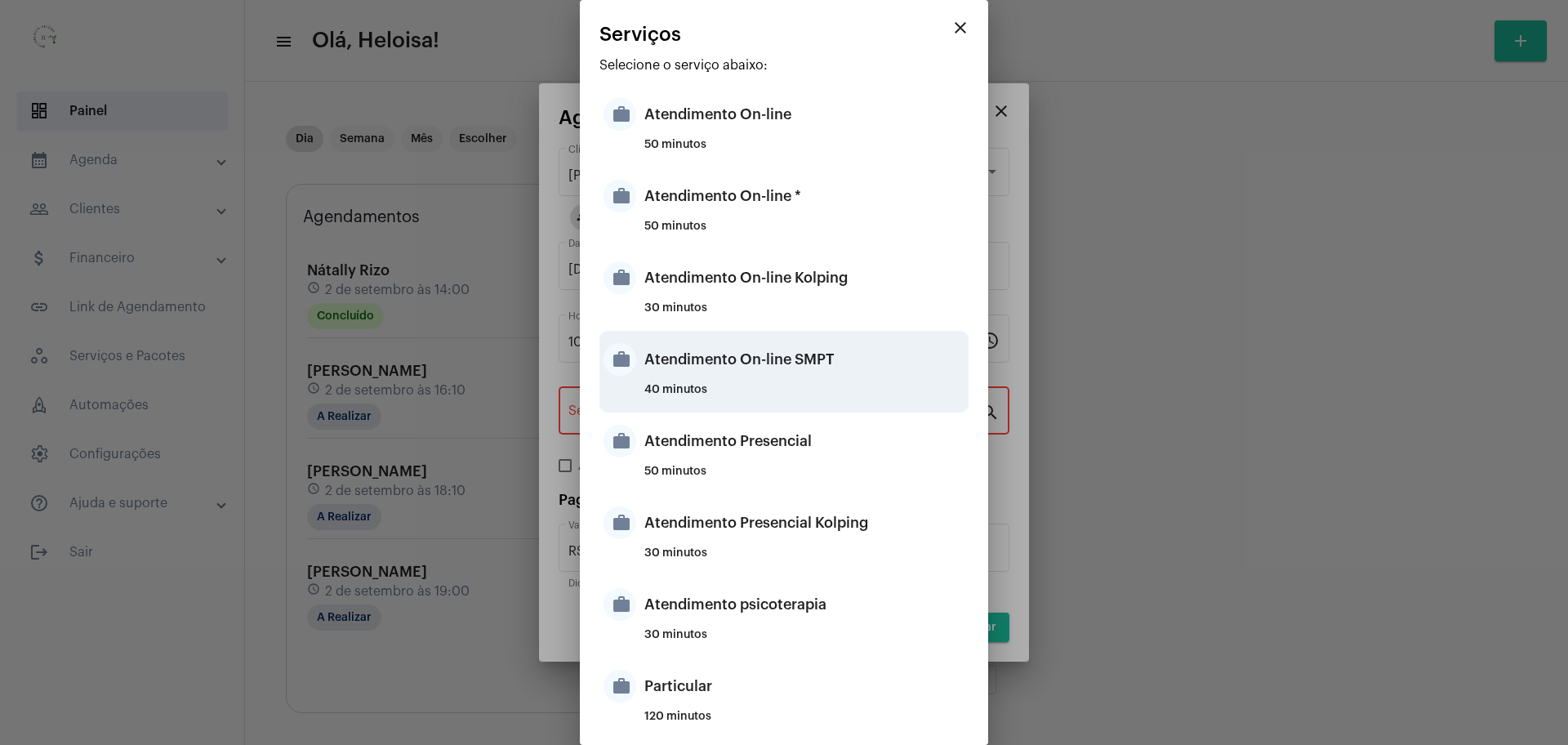
click at [753, 384] on div "40 minutos" at bounding box center [804, 397] width 320 height 25
type input "Atendimento On-line SMPT"
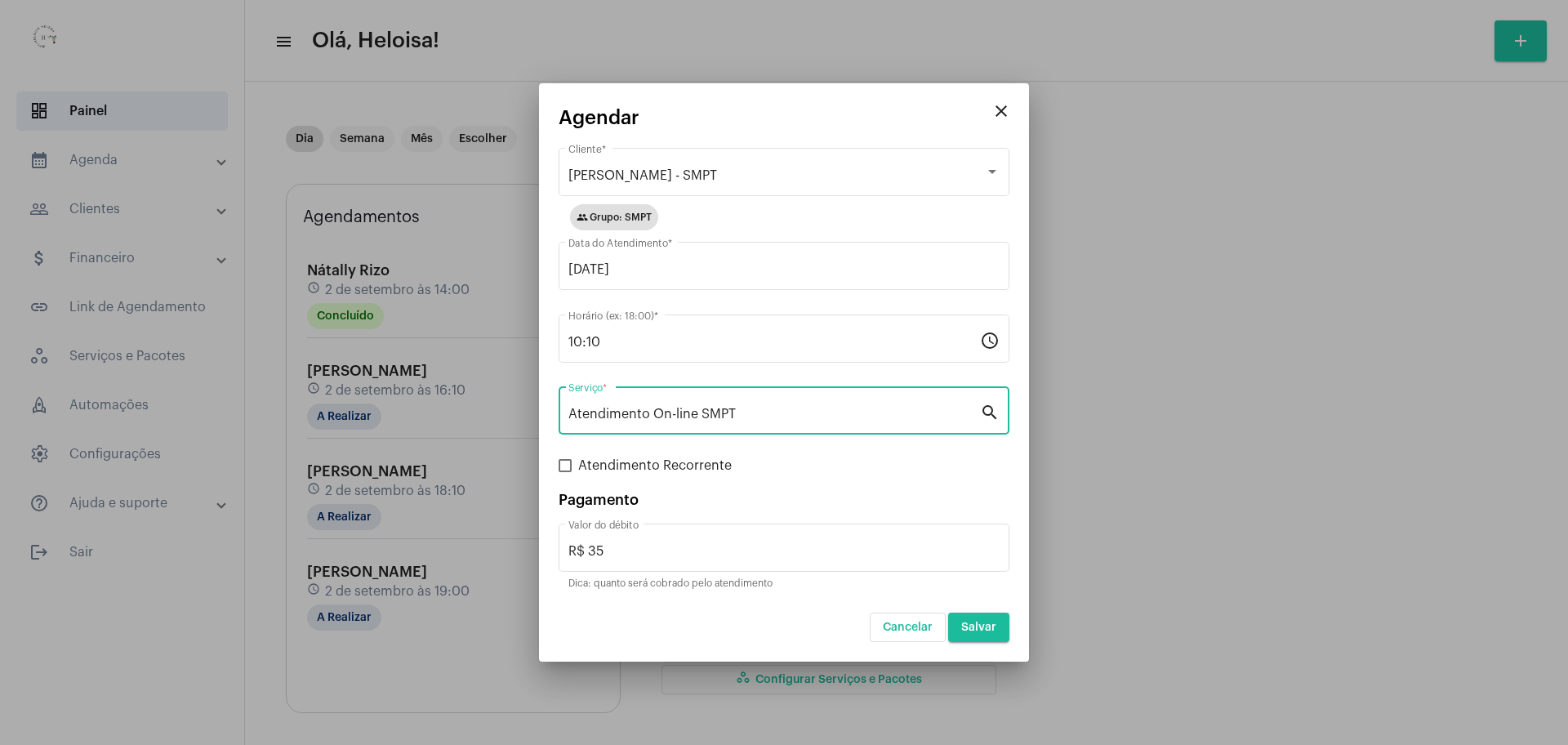
click at [578, 466] on span "Atendimento Recorrente" at bounding box center [655, 466] width 153 height 19
click at [565, 473] on input "Atendimento Recorrente" at bounding box center [565, 473] width 1 height 1
checkbox input "true"
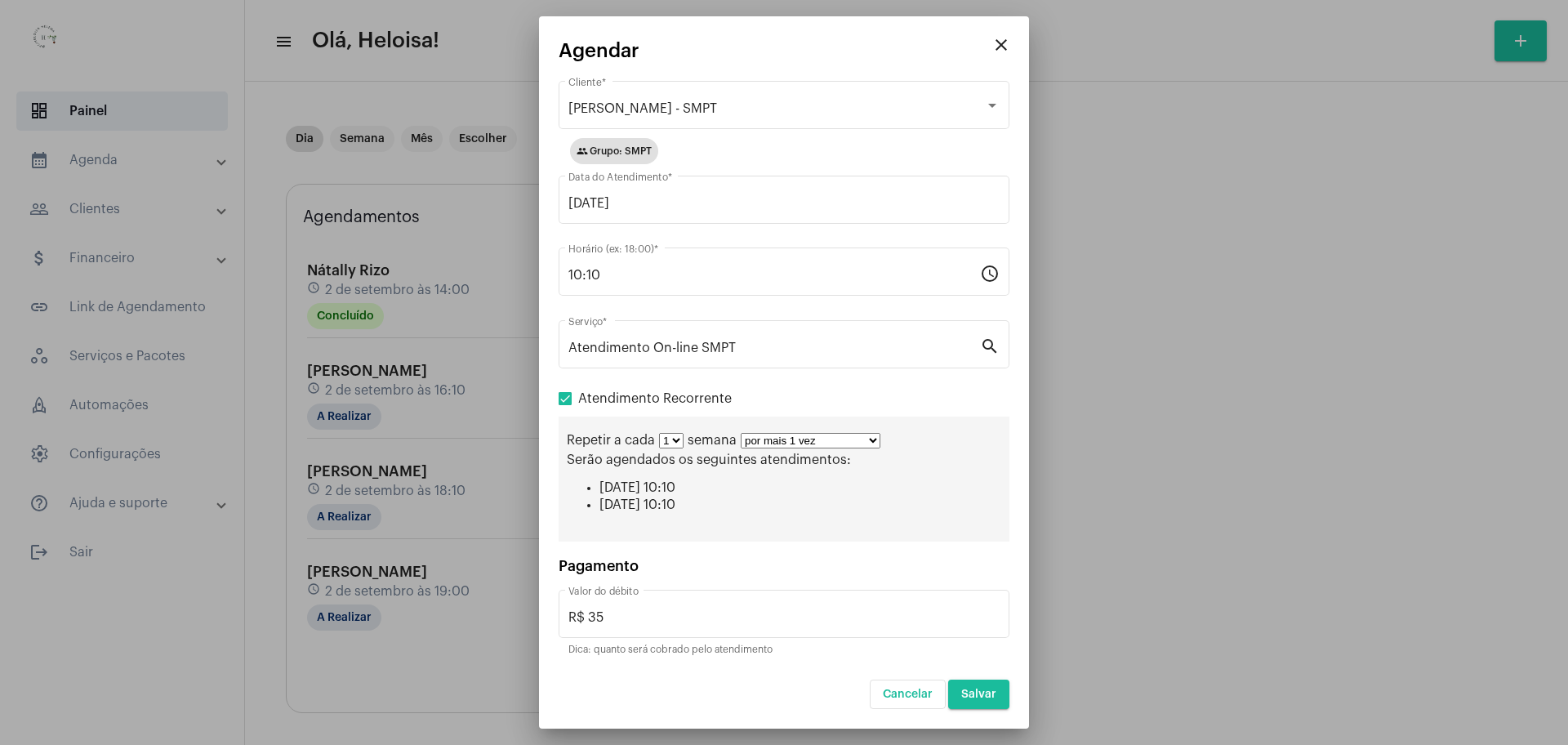
click at [840, 446] on select "por mais 1 vez por mais 2 vezes por mais 3 vezes por mais 4 vezes por mais 5 ve…" at bounding box center [811, 441] width 140 height 15
select select "9: 10"
click at [741, 433] on select "por mais 1 vez por mais 2 vezes por mais 3 vezes por mais 4 vezes por mais 5 ve…" at bounding box center [811, 441] width 140 height 15
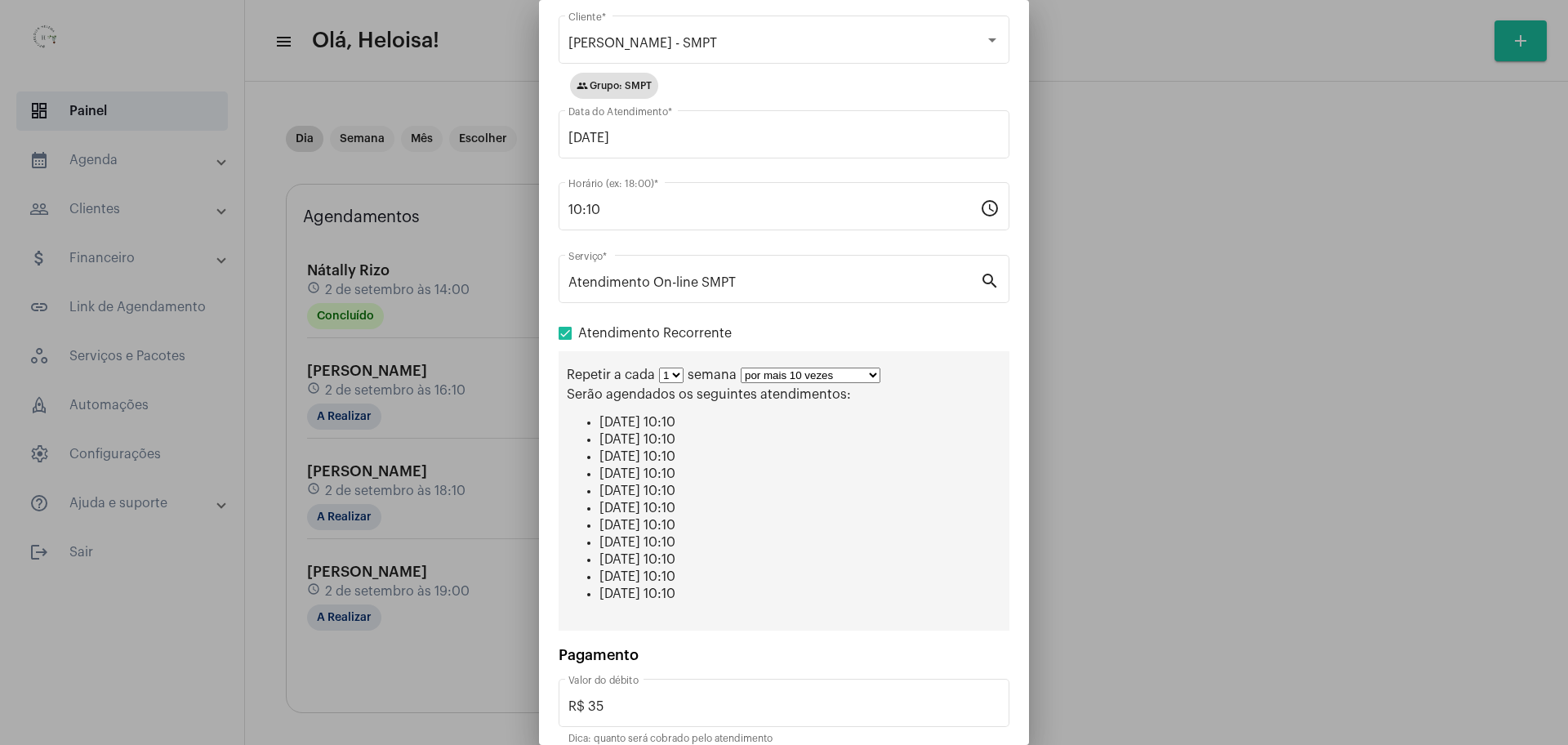
scroll to position [122, 0]
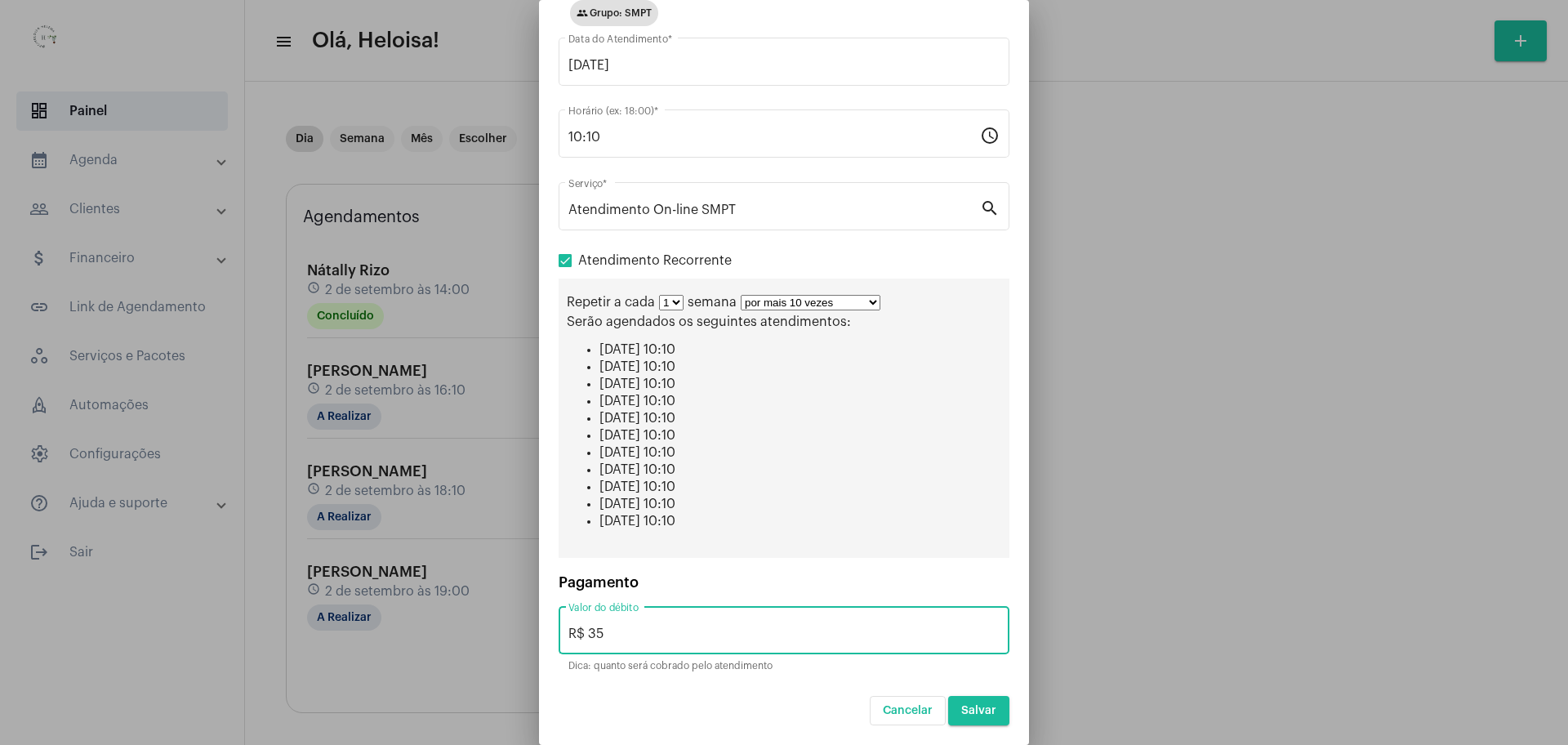
drag, startPoint x: 623, startPoint y: 631, endPoint x: 591, endPoint y: 632, distance: 32.0
click at [591, 632] on input "R$ 35" at bounding box center [784, 634] width 431 height 14
type input "R$ 50"
click at [932, 498] on li "[DATE] 10:10" at bounding box center [800, 503] width 402 height 14
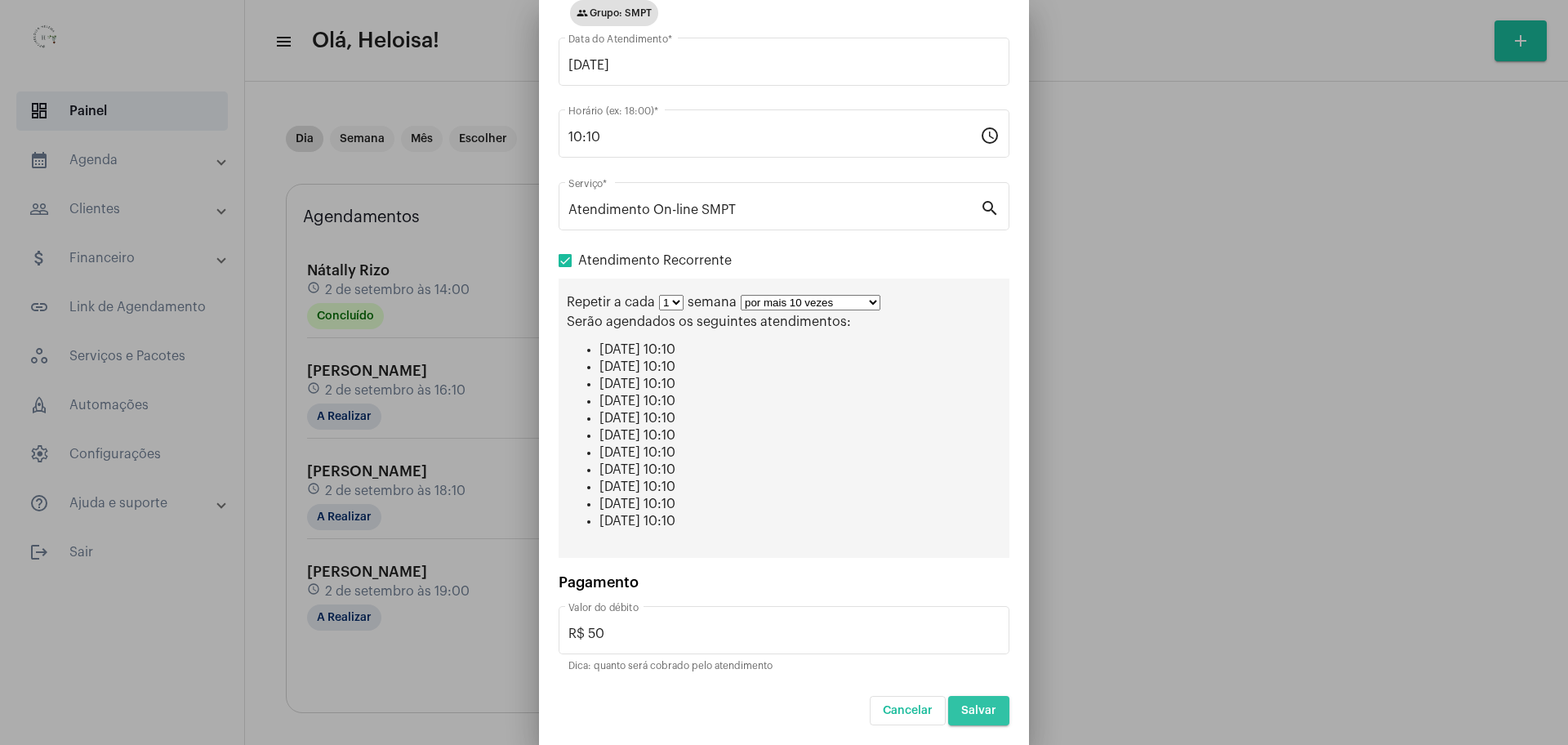
click at [961, 714] on span "Salvar" at bounding box center [979, 711] width 35 height 12
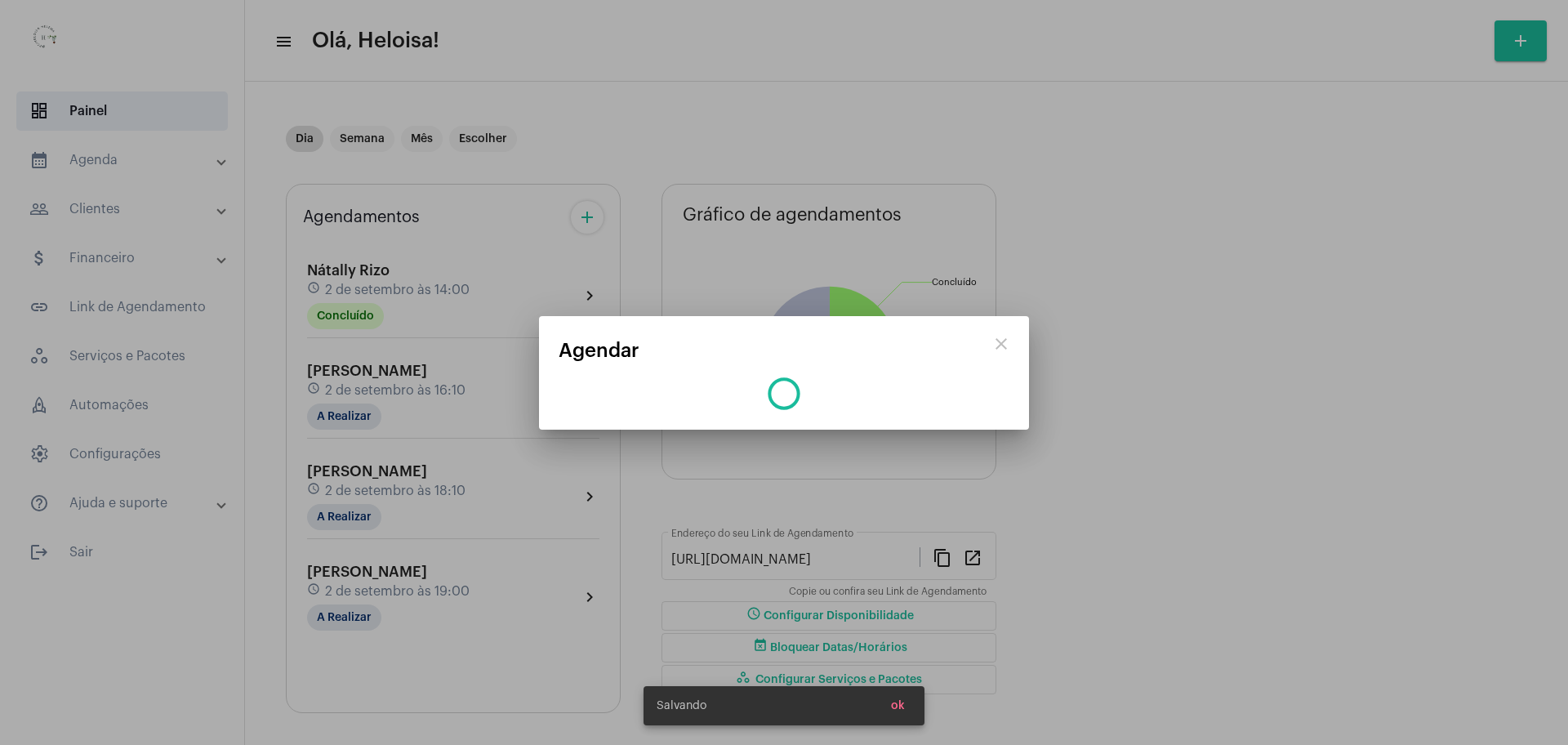
scroll to position [0, 0]
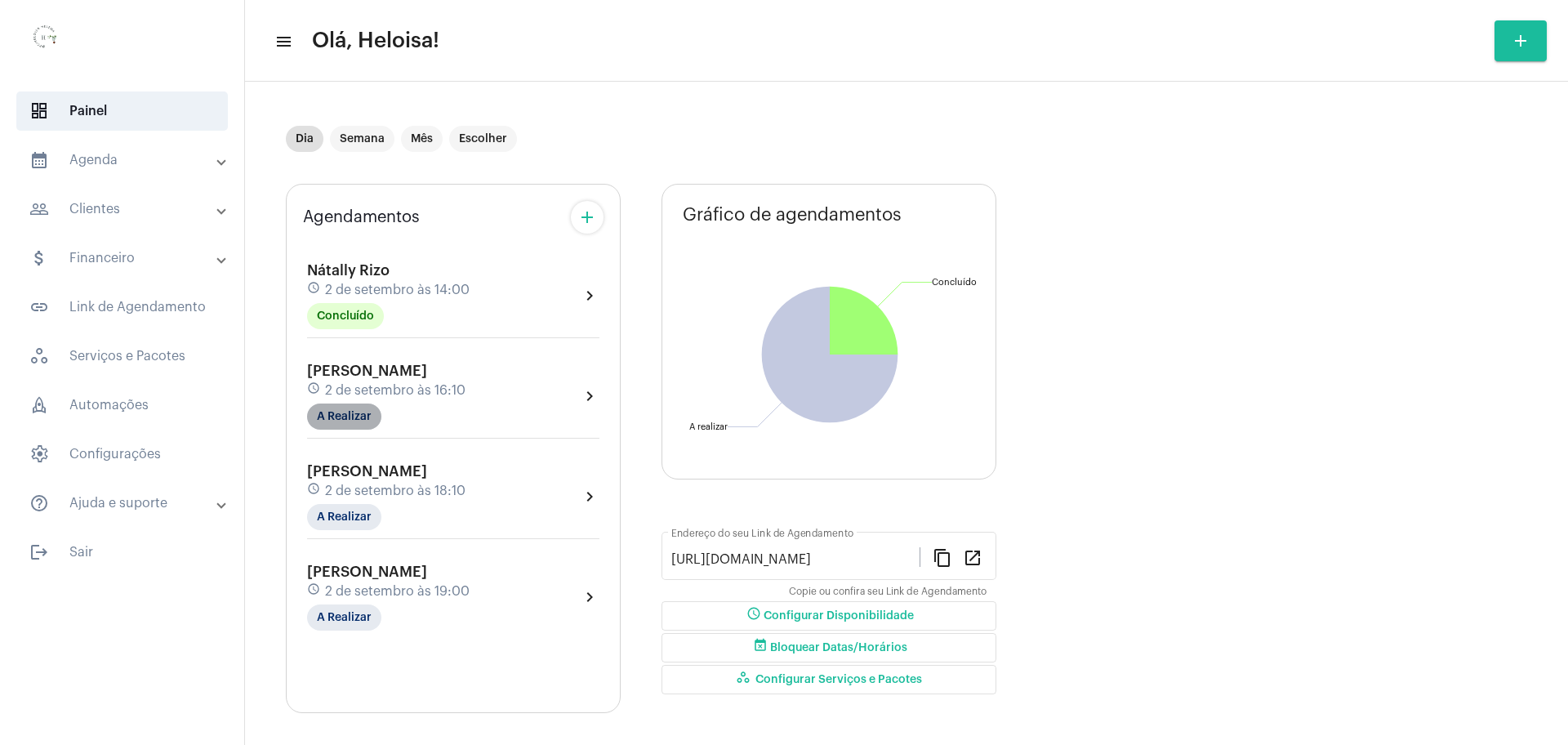
click at [345, 406] on mat-chip "A Realizar" at bounding box center [344, 416] width 75 height 26
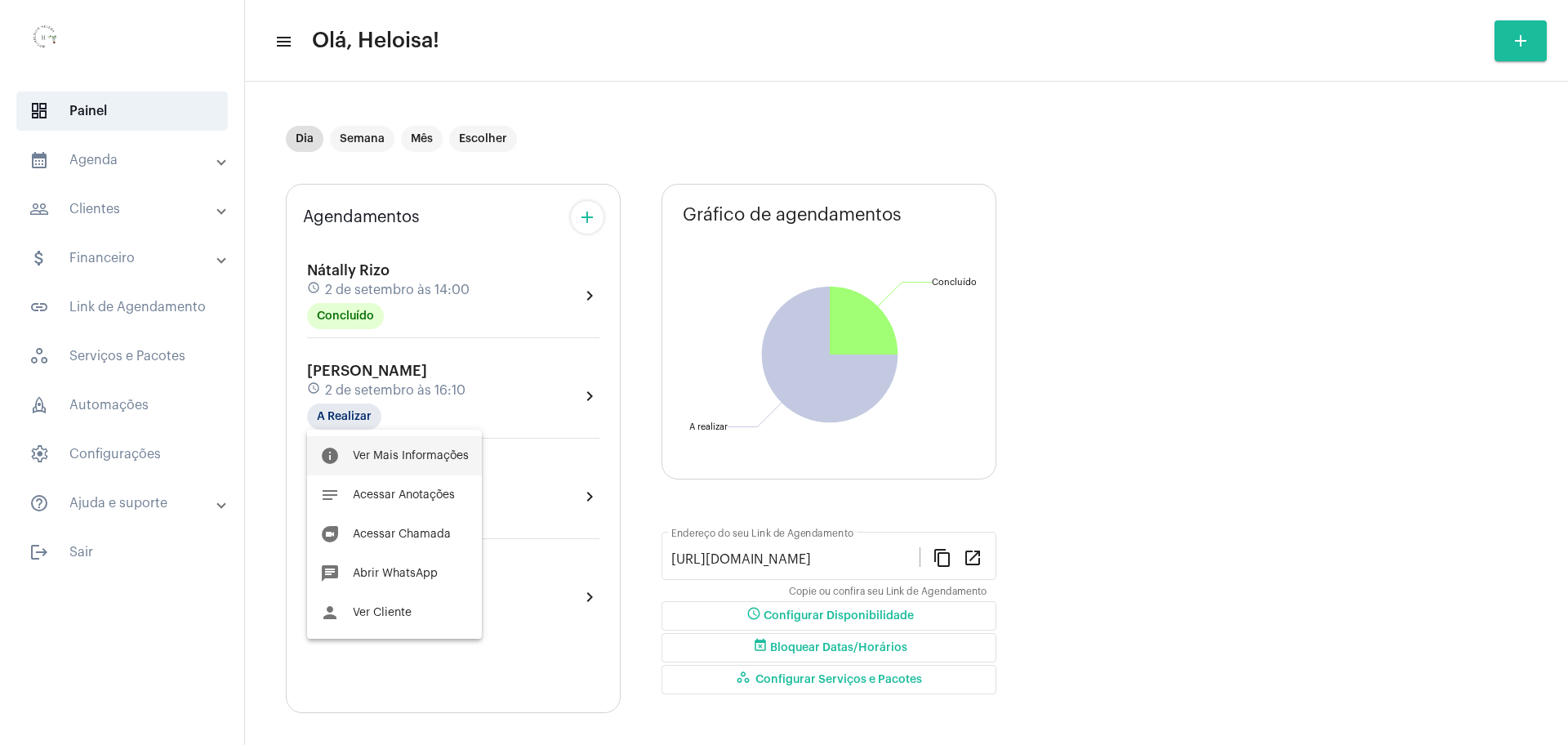
click at [390, 456] on span "Ver Mais Informações" at bounding box center [410, 456] width 116 height 12
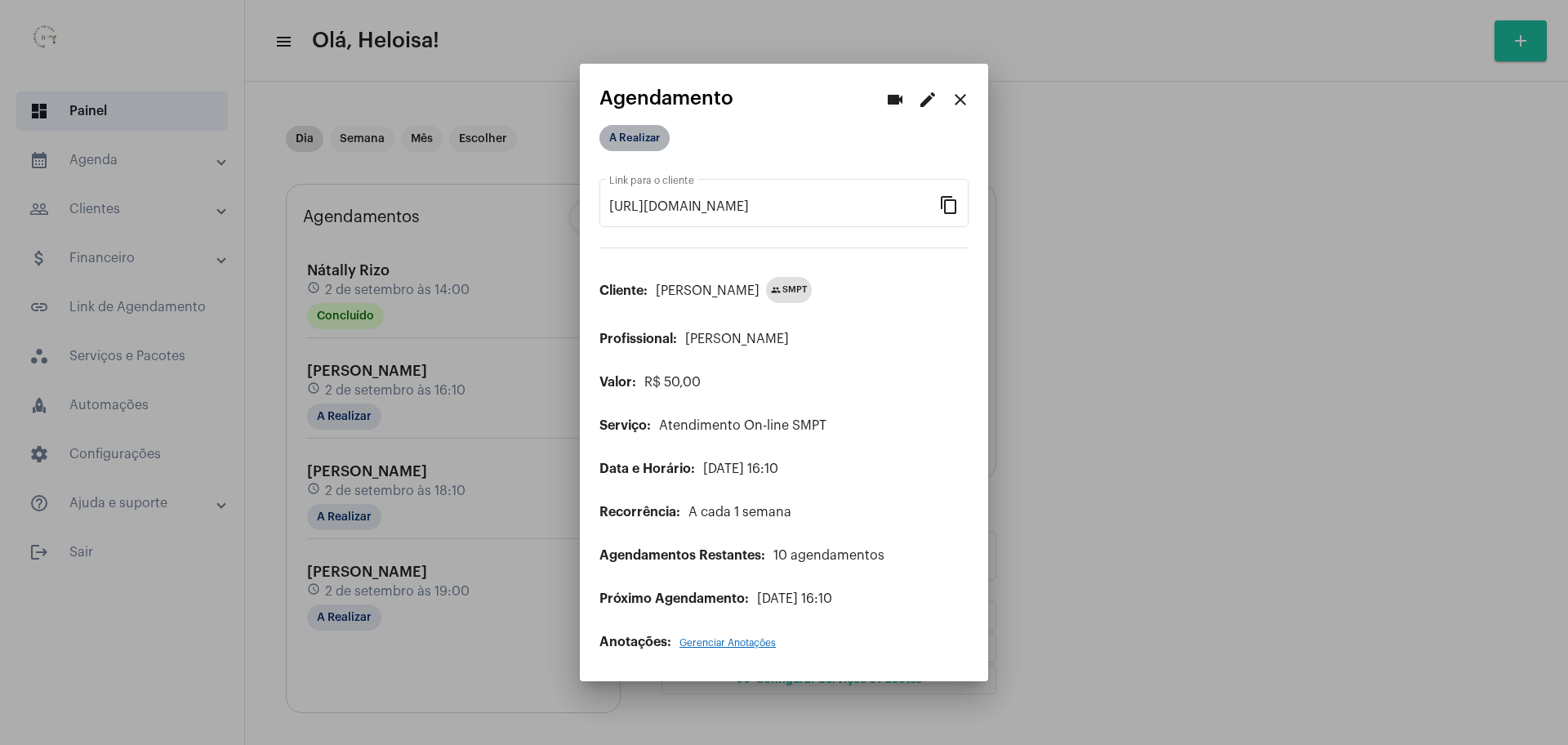
click at [630, 140] on mat-chip "A Realizar" at bounding box center [634, 137] width 70 height 26
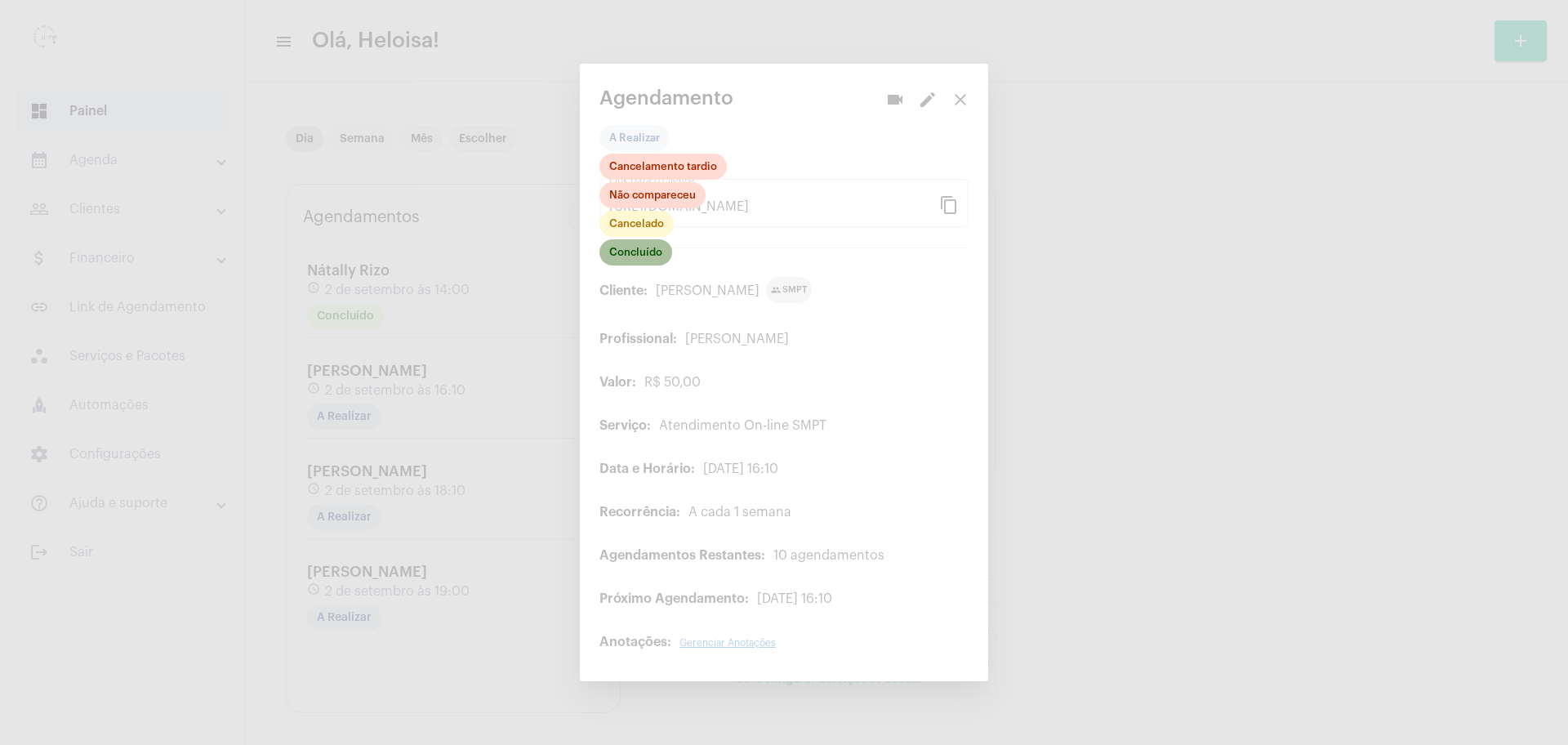
click at [628, 247] on mat-chip "Concluído" at bounding box center [636, 252] width 73 height 26
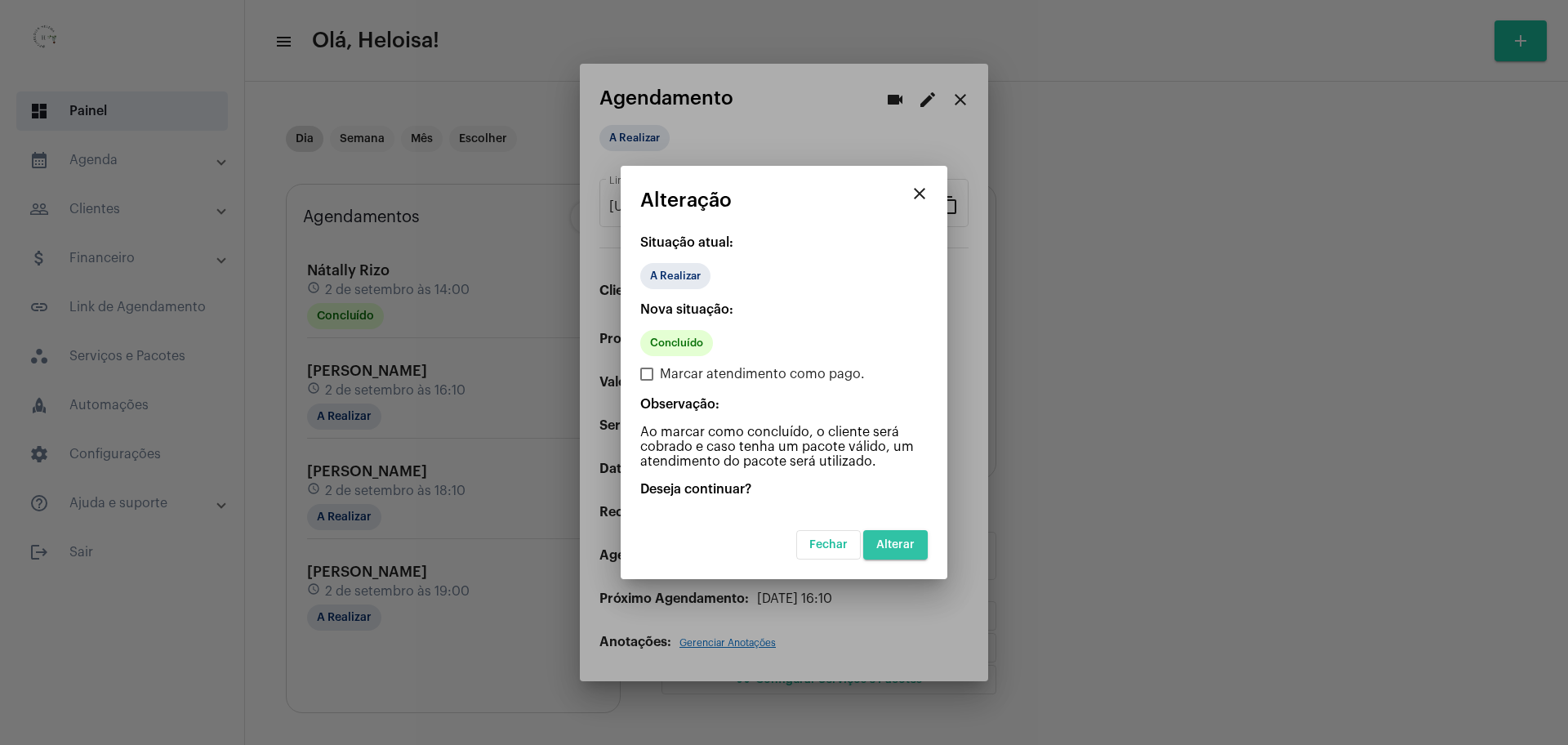
click at [898, 545] on span "Alterar" at bounding box center [895, 545] width 38 height 12
